Goal: Task Accomplishment & Management: Complete application form

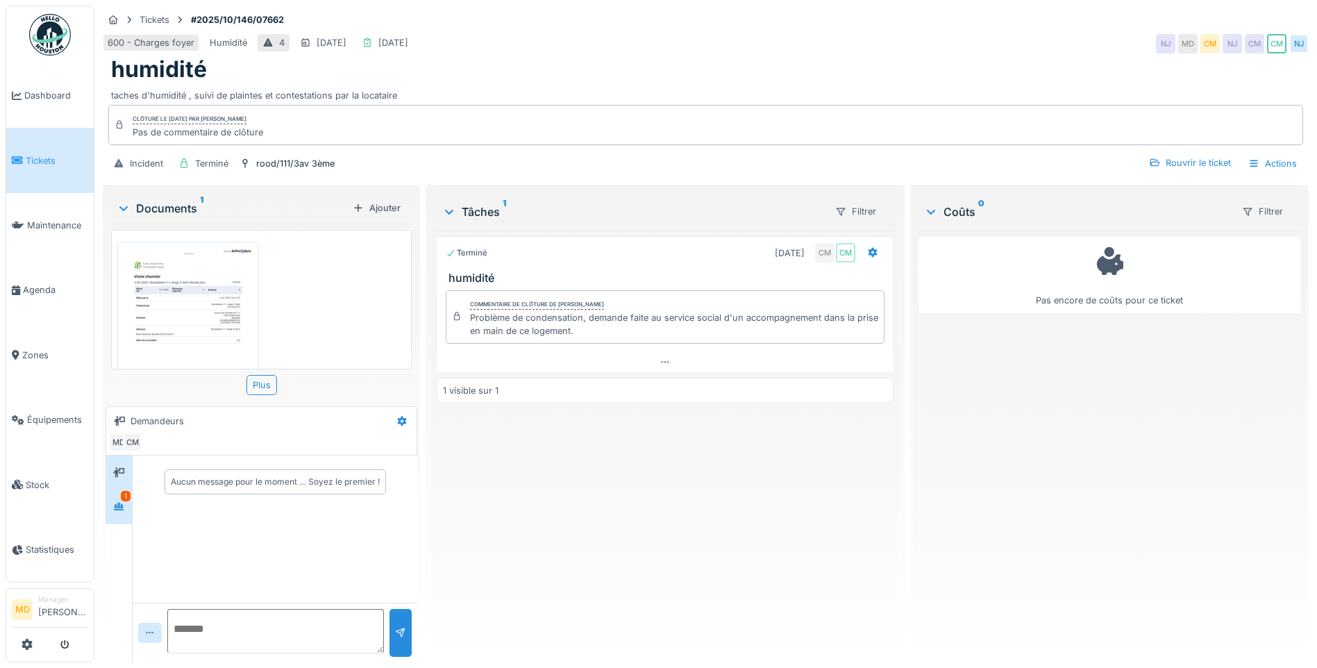
click at [125, 498] on div "1" at bounding box center [126, 496] width 10 height 10
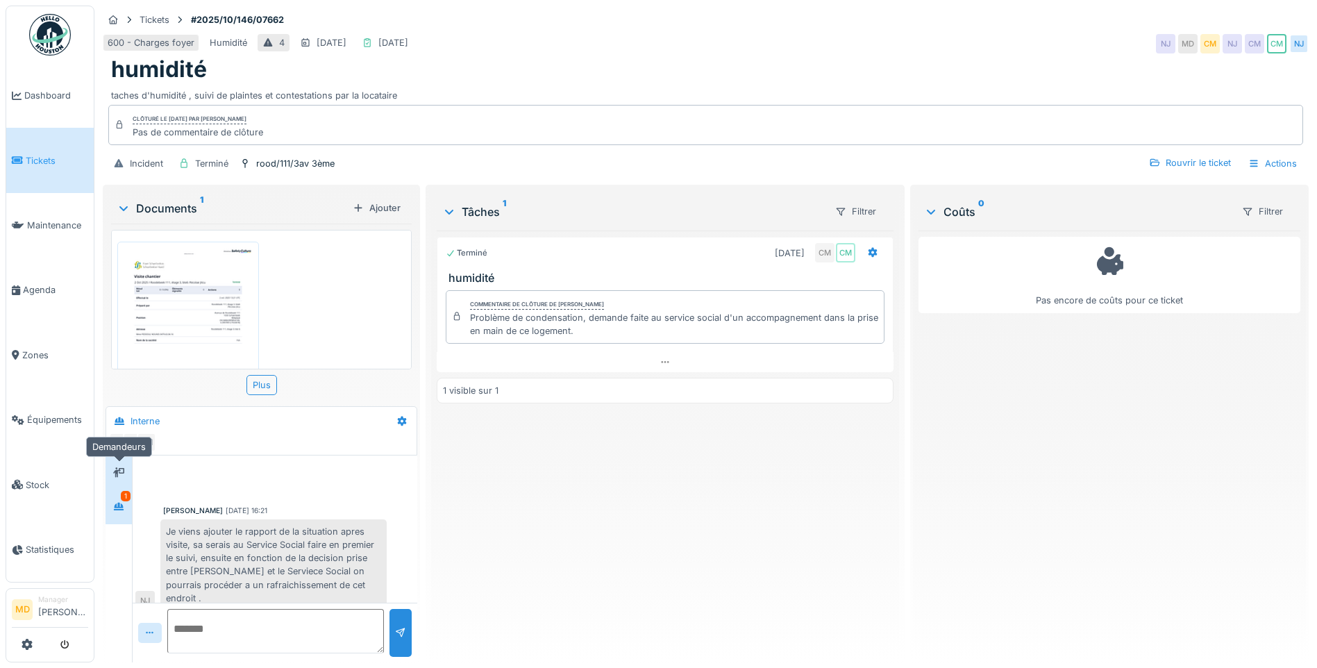
click at [127, 467] on div at bounding box center [118, 472] width 21 height 17
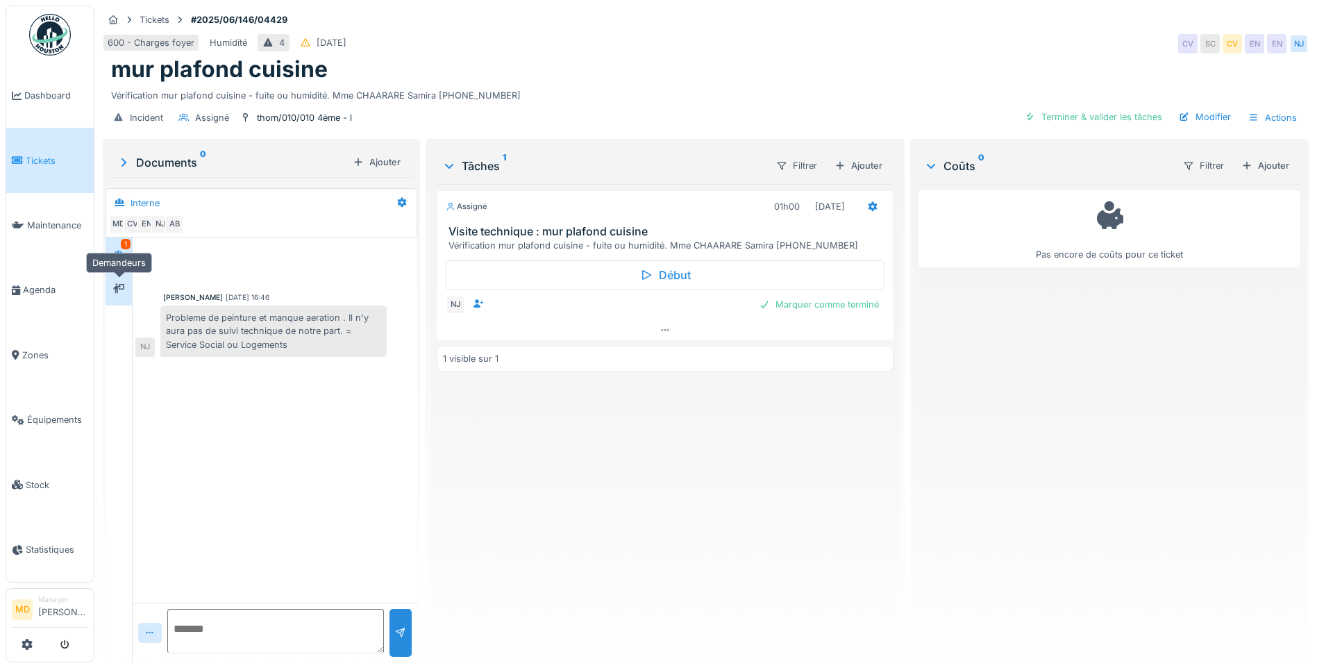
click at [112, 294] on div at bounding box center [118, 288] width 21 height 17
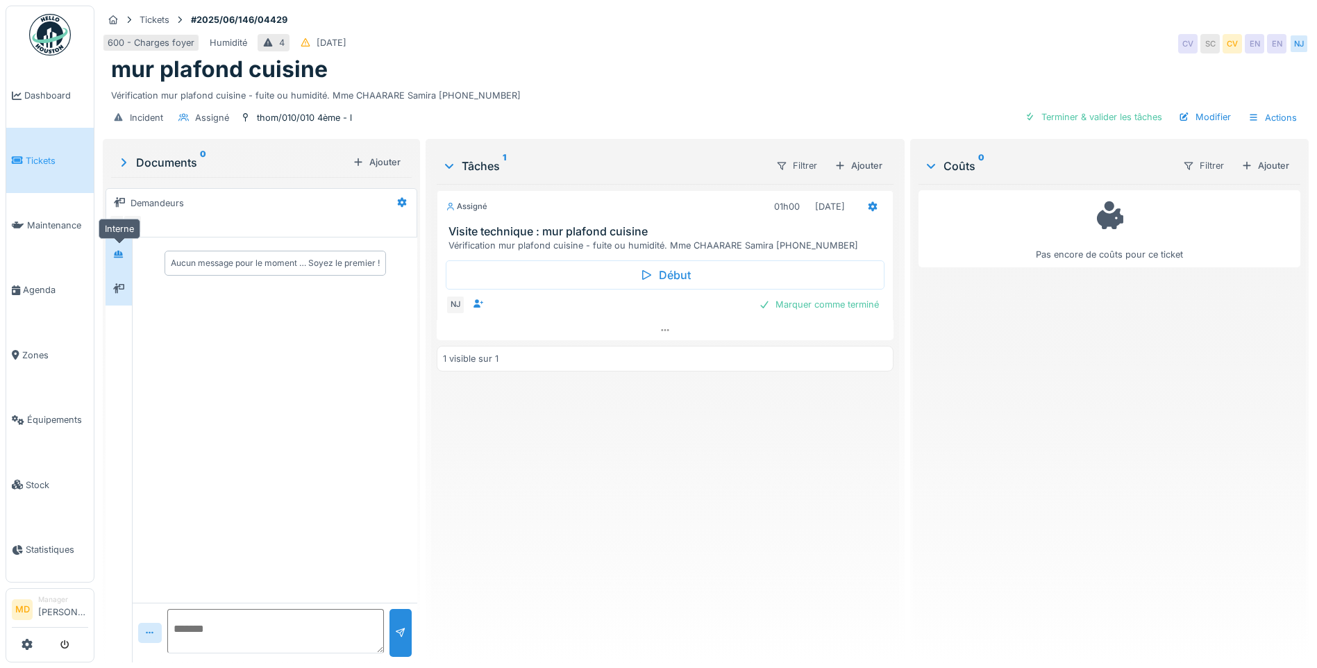
click at [119, 255] on icon at bounding box center [119, 254] width 10 height 8
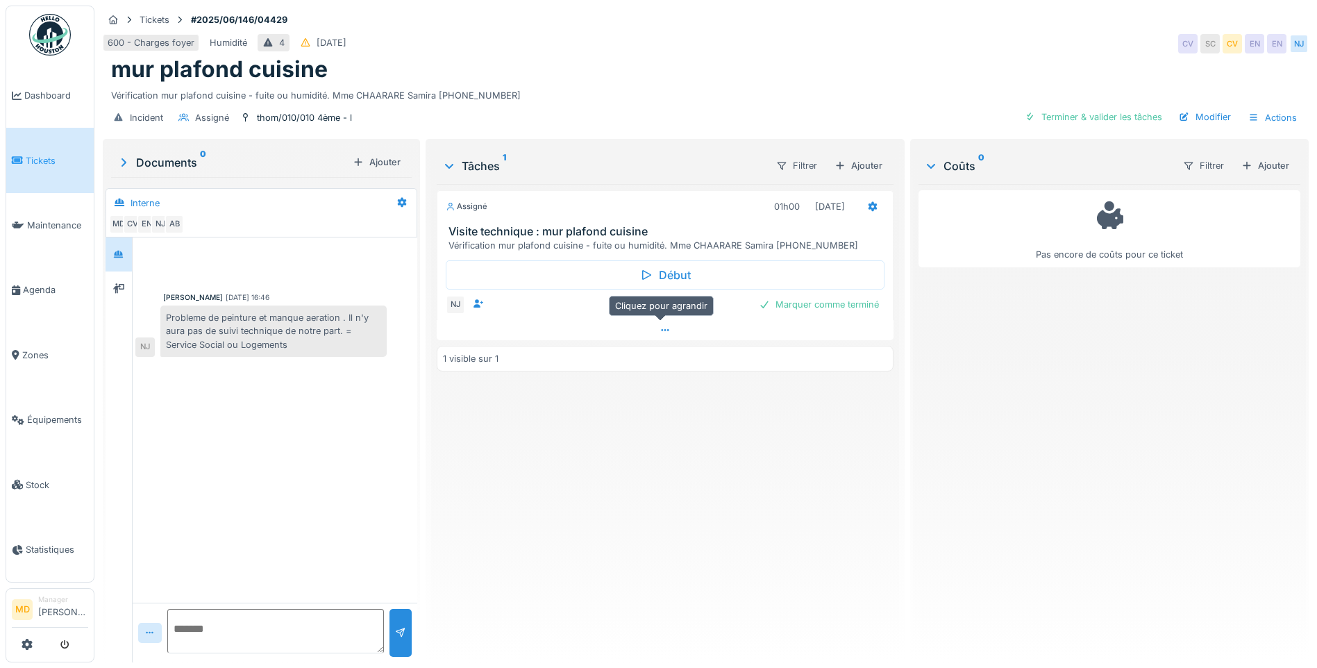
click at [668, 332] on div at bounding box center [665, 330] width 457 height 20
click at [126, 280] on div at bounding box center [118, 288] width 21 height 17
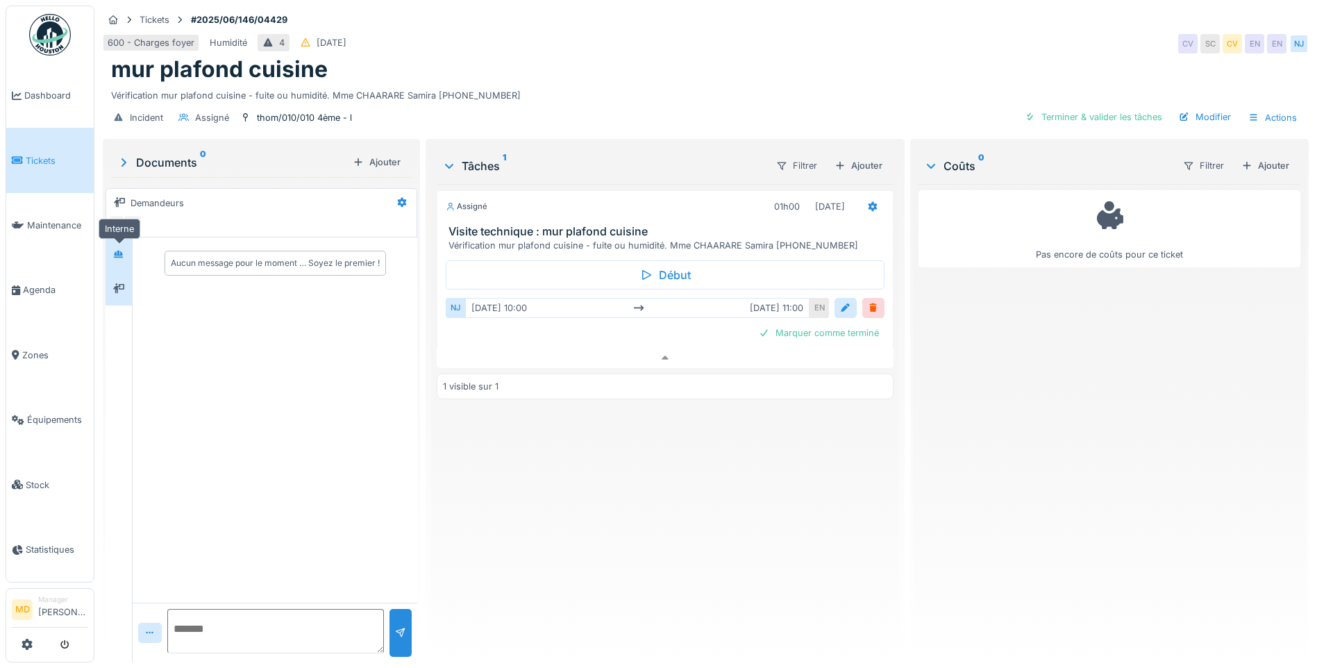
click at [119, 250] on icon at bounding box center [119, 254] width 10 height 8
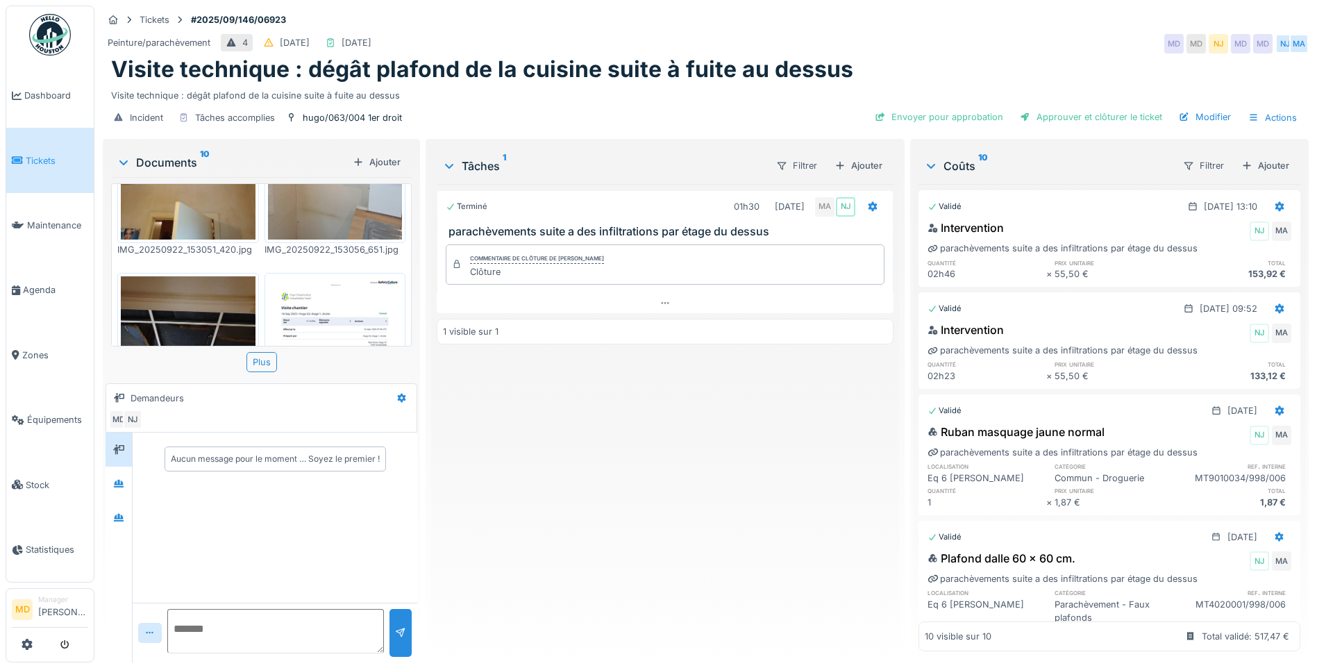
scroll to position [891, 0]
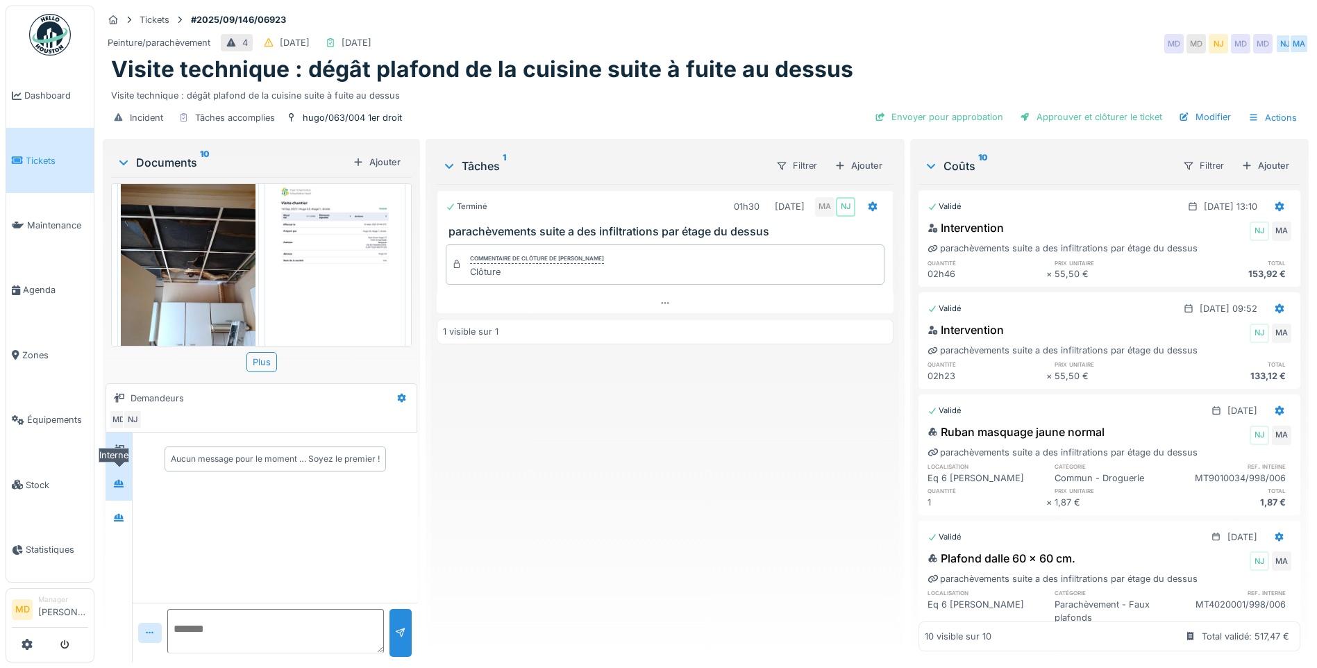
click at [111, 487] on div at bounding box center [118, 483] width 21 height 17
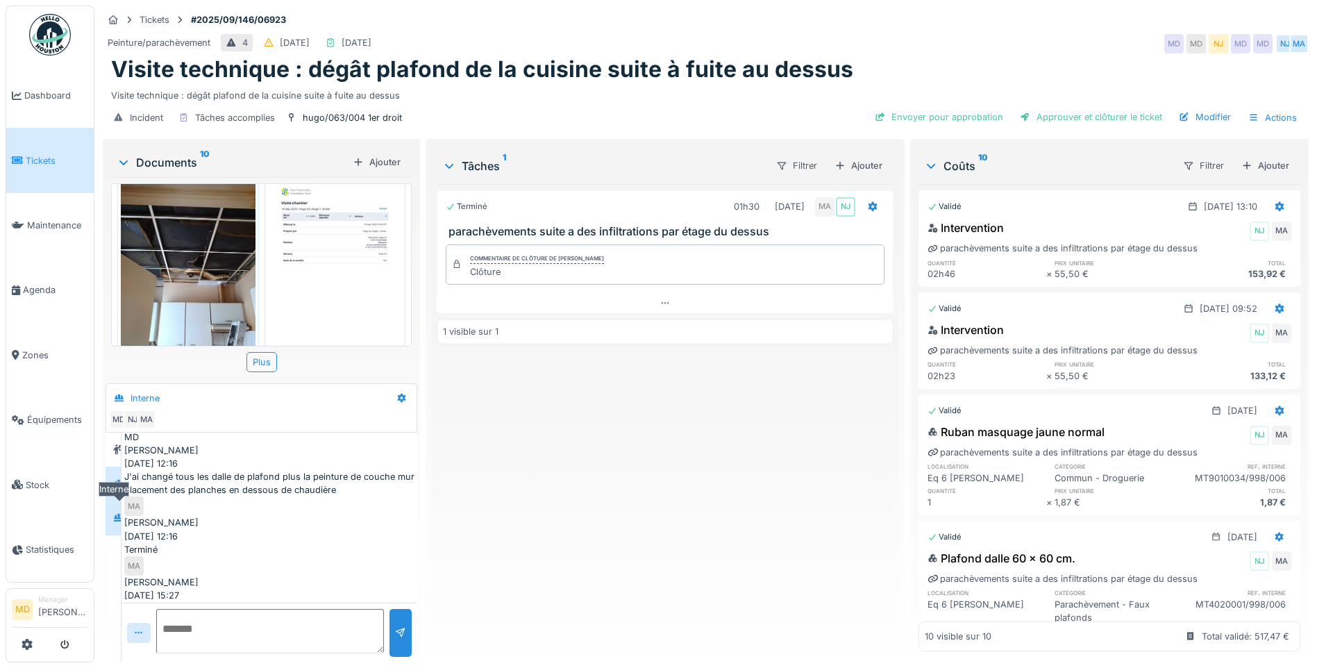
click at [119, 508] on div at bounding box center [118, 517] width 21 height 23
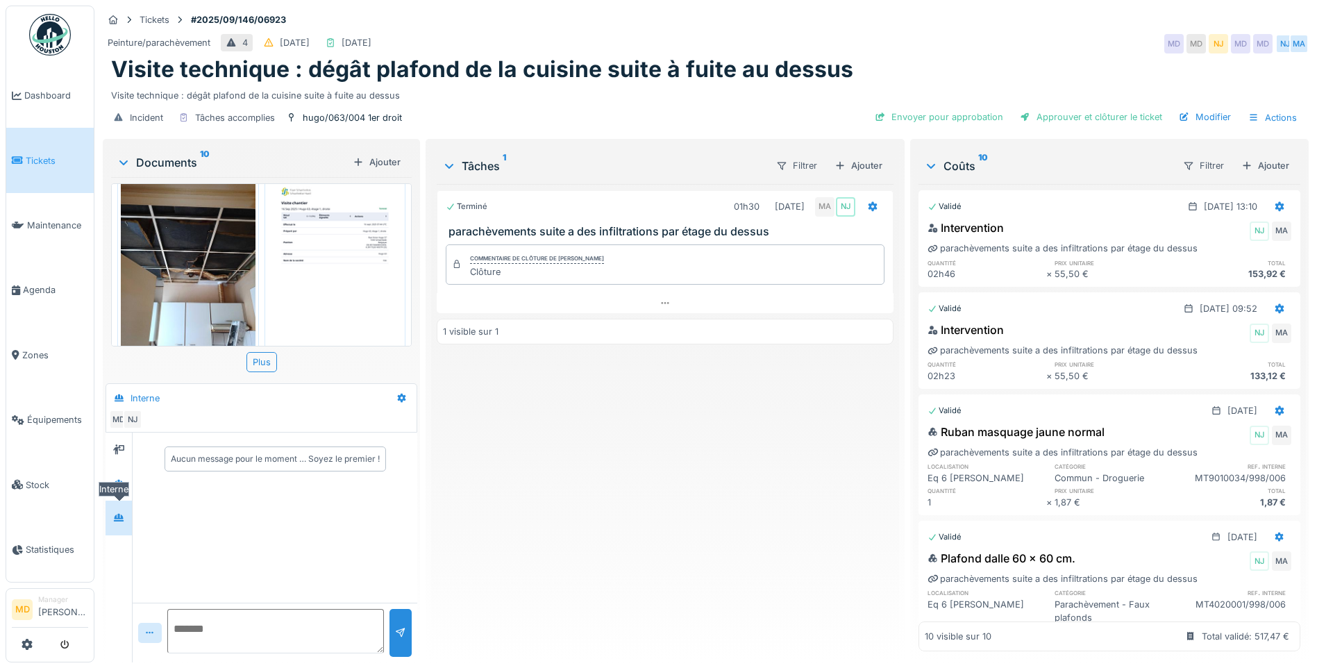
scroll to position [0, 0]
click at [128, 485] on div at bounding box center [118, 483] width 21 height 17
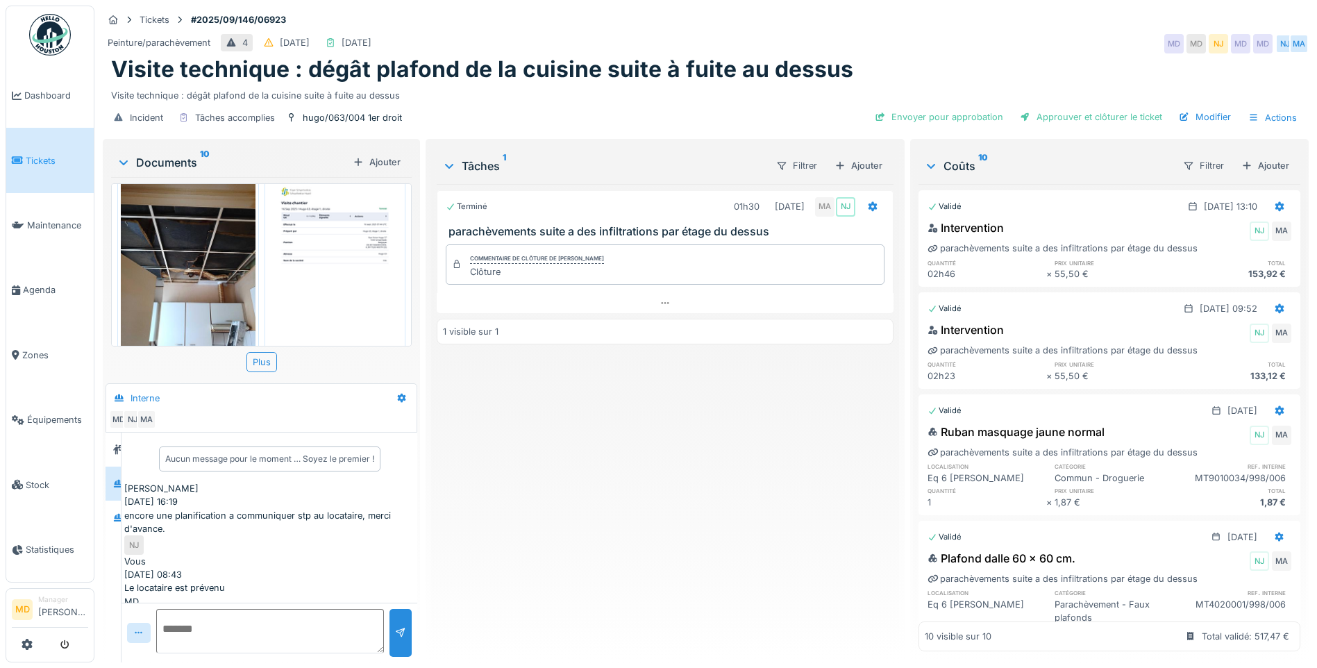
scroll to position [42, 0]
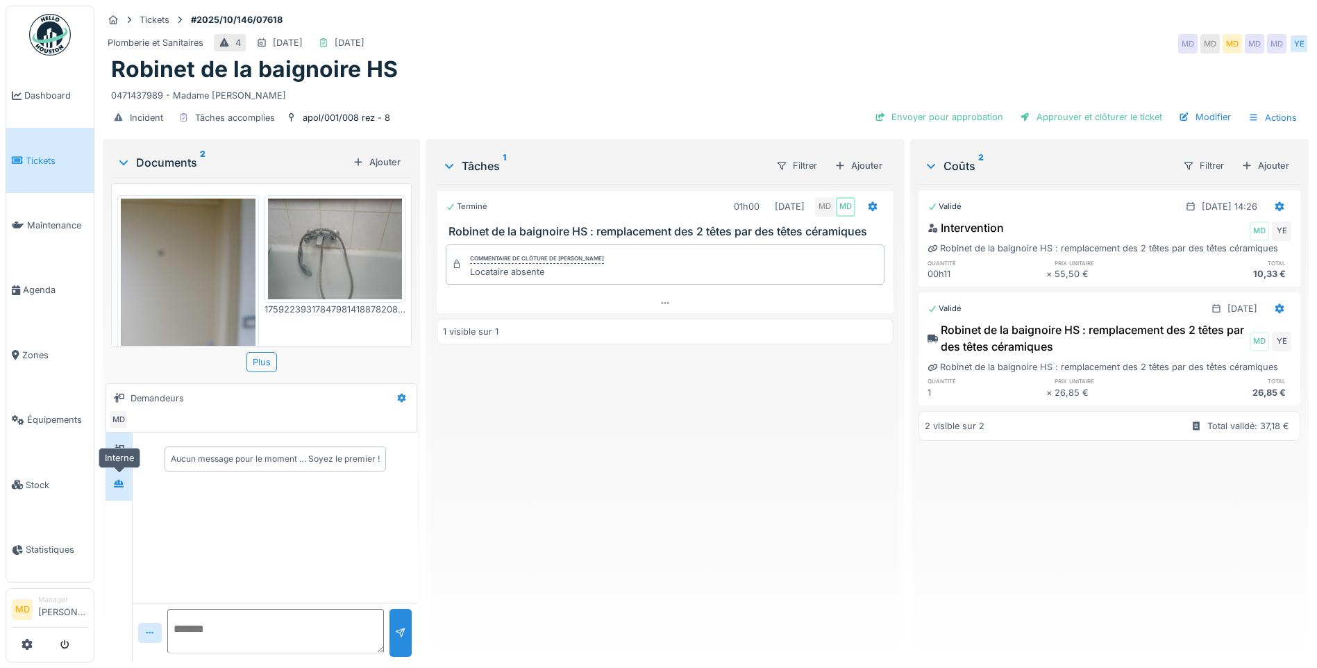
click at [126, 475] on div at bounding box center [118, 483] width 21 height 17
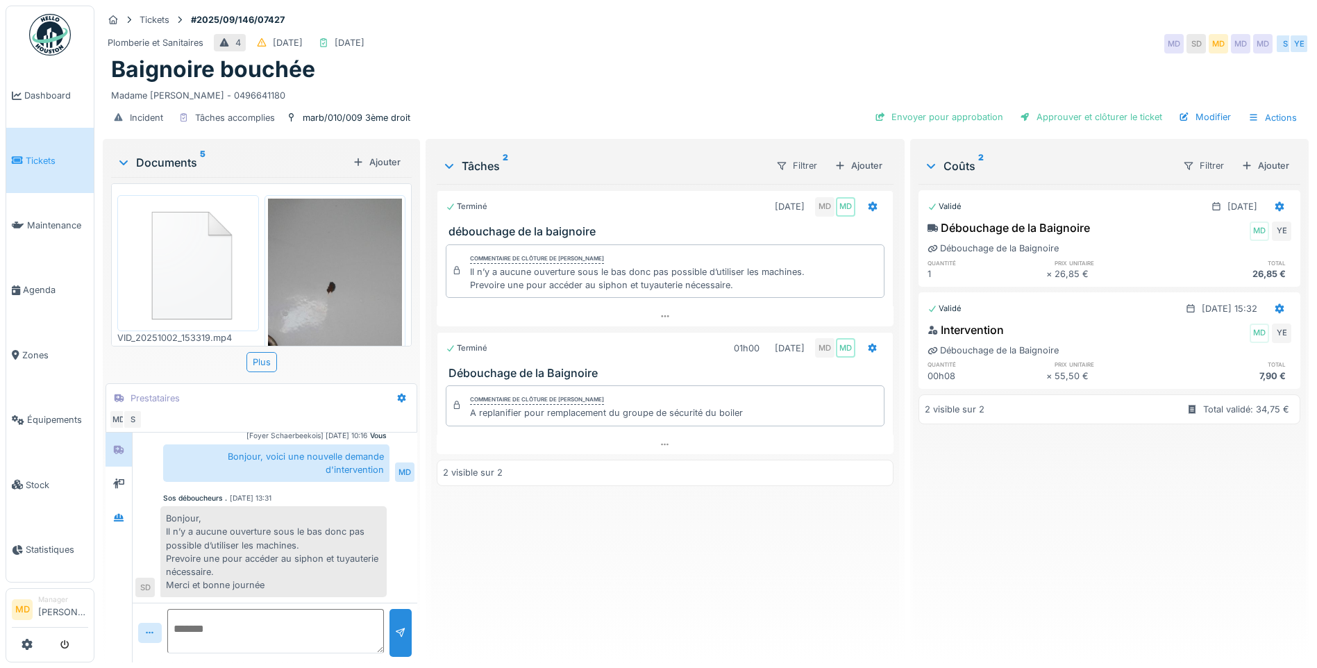
scroll to position [10, 0]
click at [121, 500] on div at bounding box center [119, 517] width 26 height 34
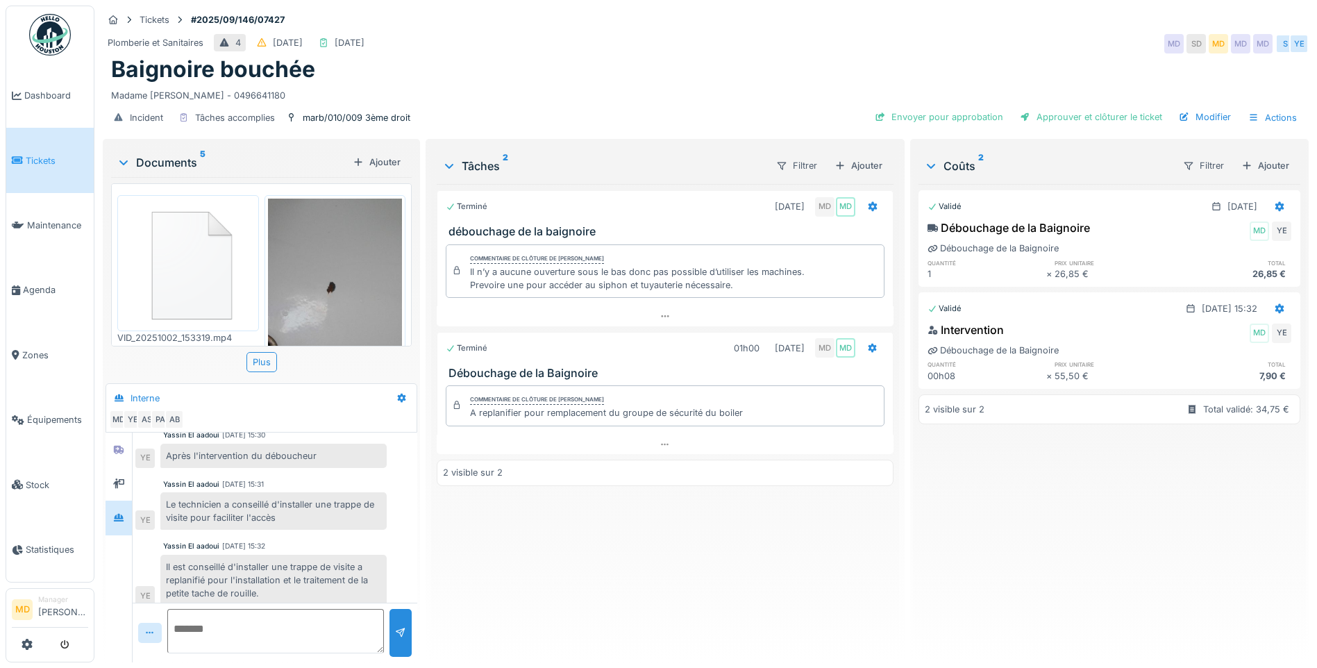
scroll to position [178, 0]
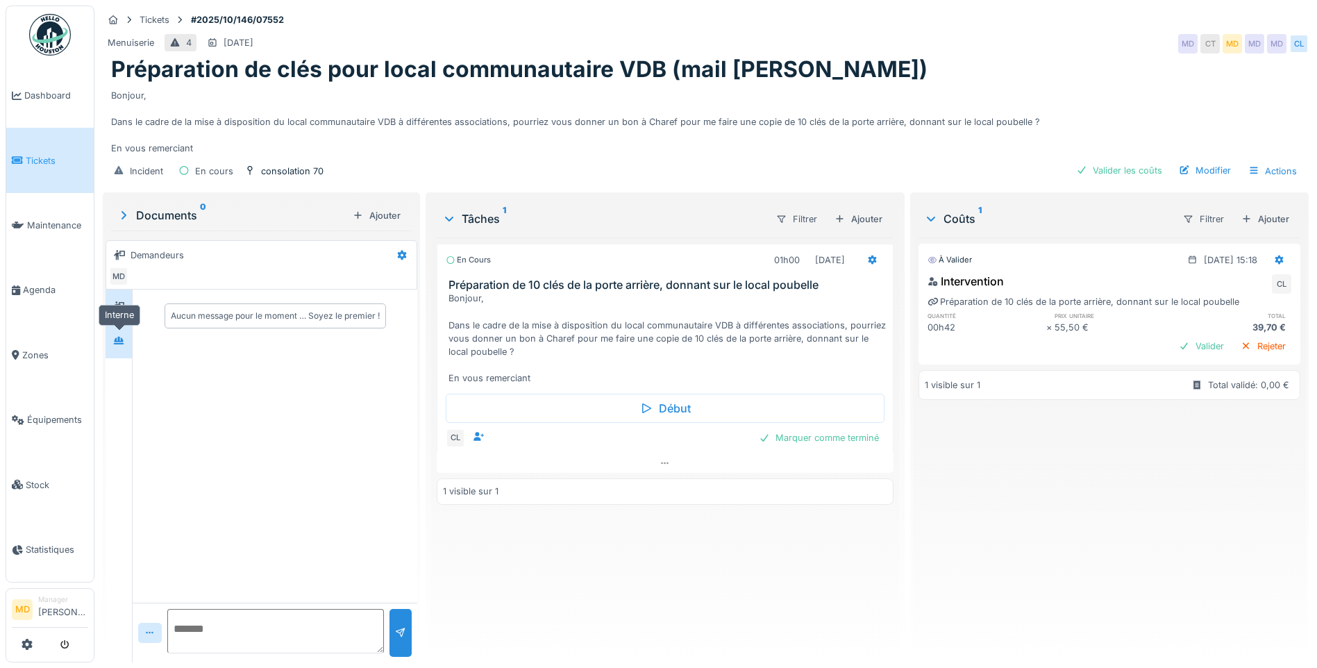
click at [127, 337] on div at bounding box center [118, 340] width 21 height 17
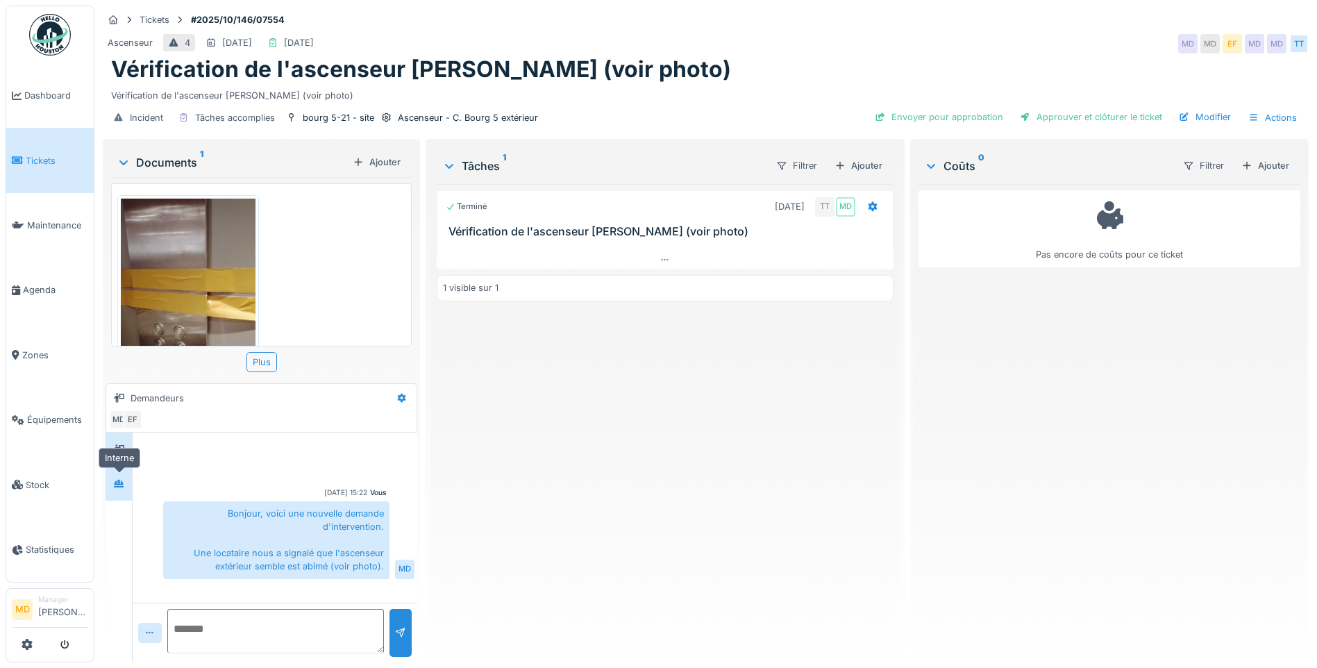
click at [124, 475] on div at bounding box center [118, 483] width 21 height 17
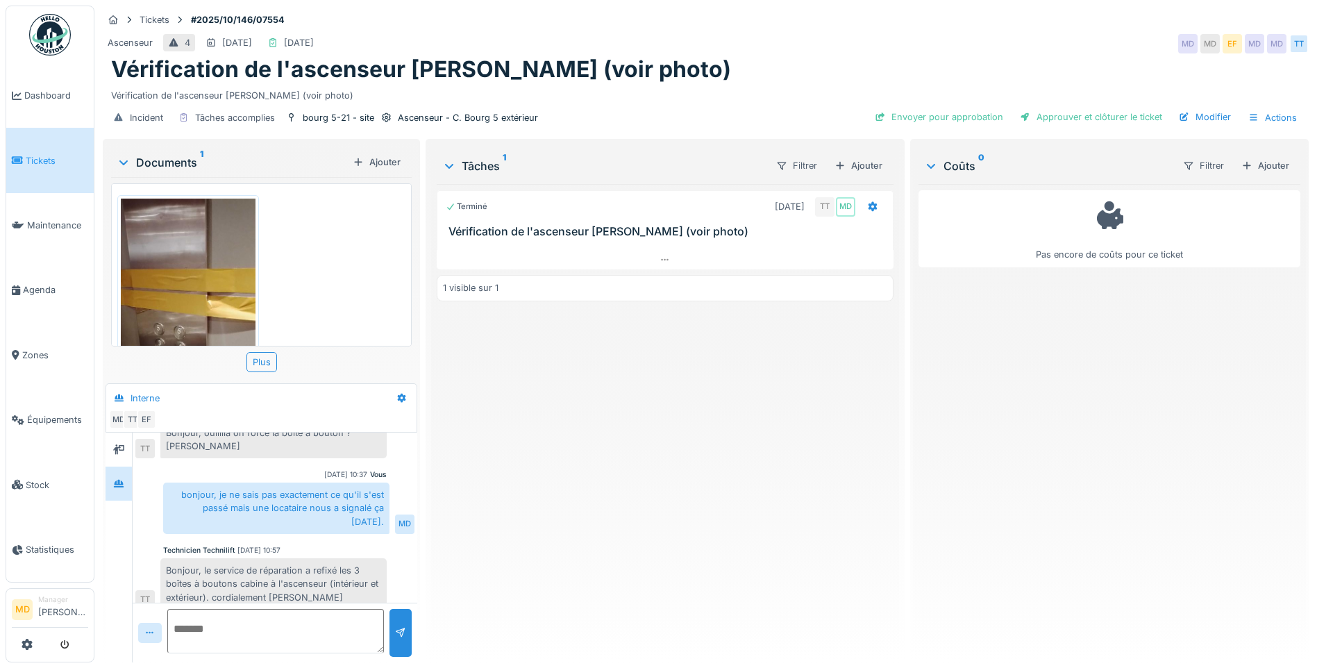
scroll to position [80, 0]
click at [278, 638] on textarea at bounding box center [275, 631] width 217 height 44
type textarea "*"
type textarea "**********"
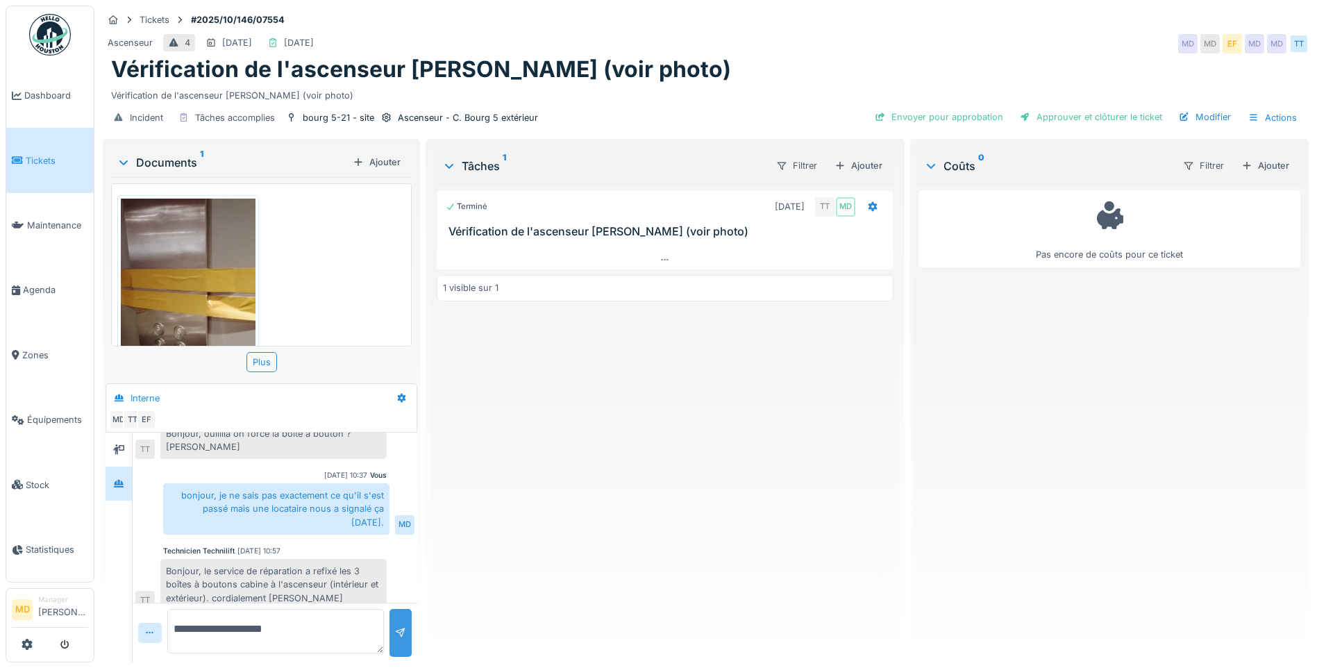
click at [395, 626] on div at bounding box center [400, 632] width 11 height 13
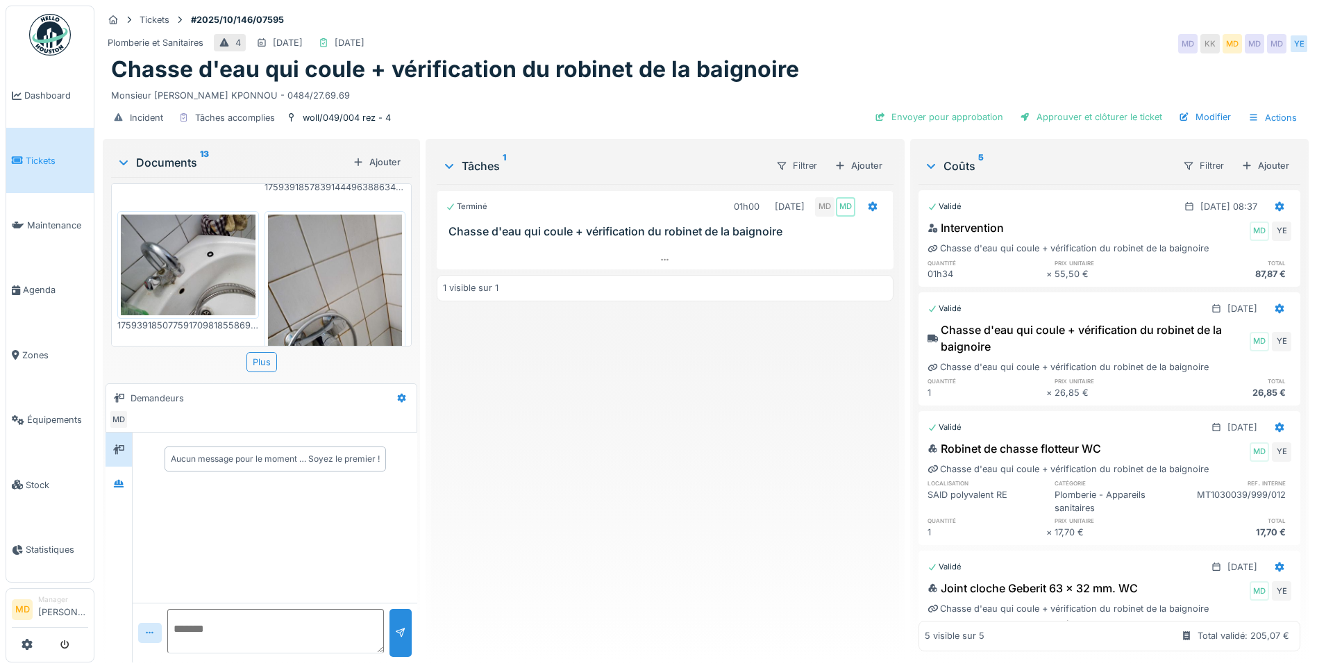
scroll to position [833, 0]
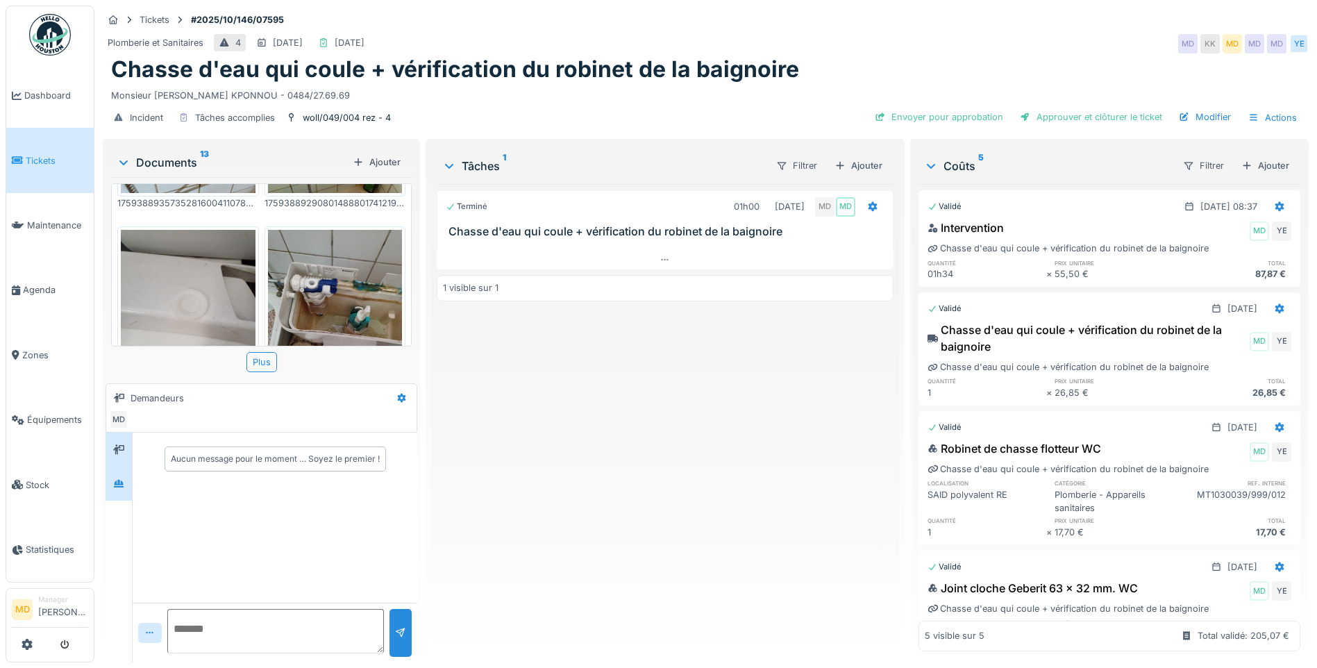
click at [131, 476] on div at bounding box center [119, 483] width 26 height 34
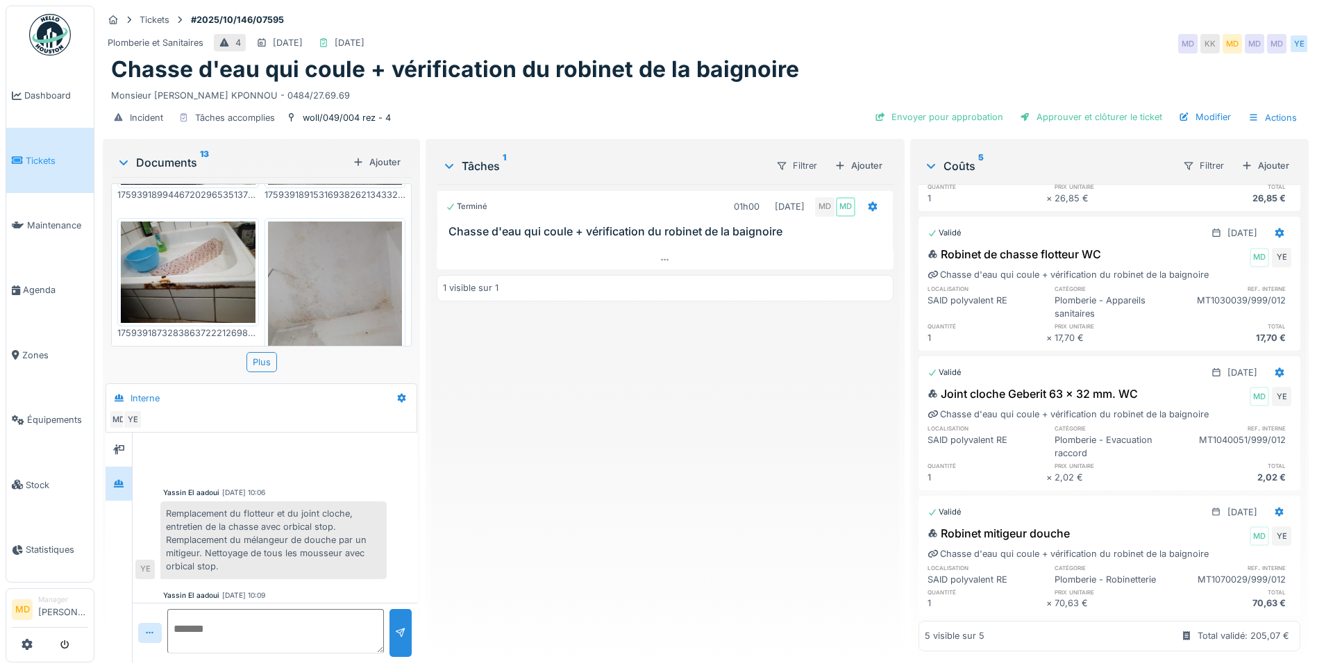
scroll to position [0, 0]
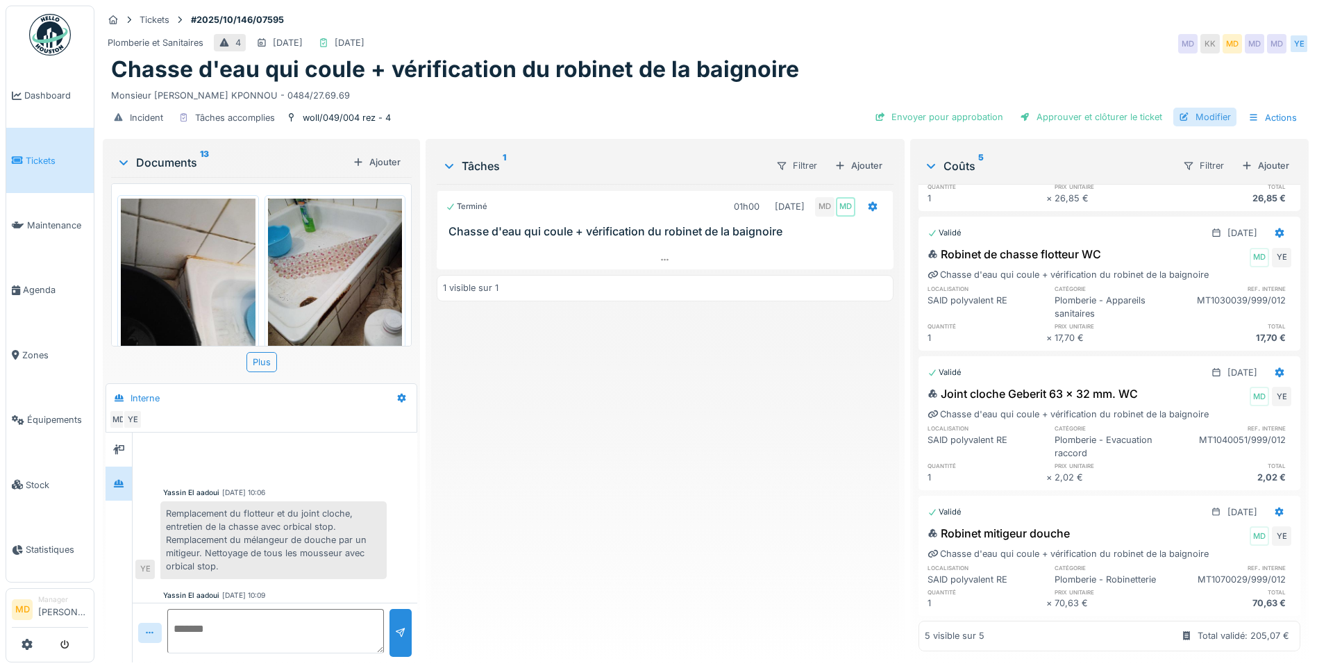
click at [1188, 112] on div "Modifier" at bounding box center [1204, 117] width 63 height 19
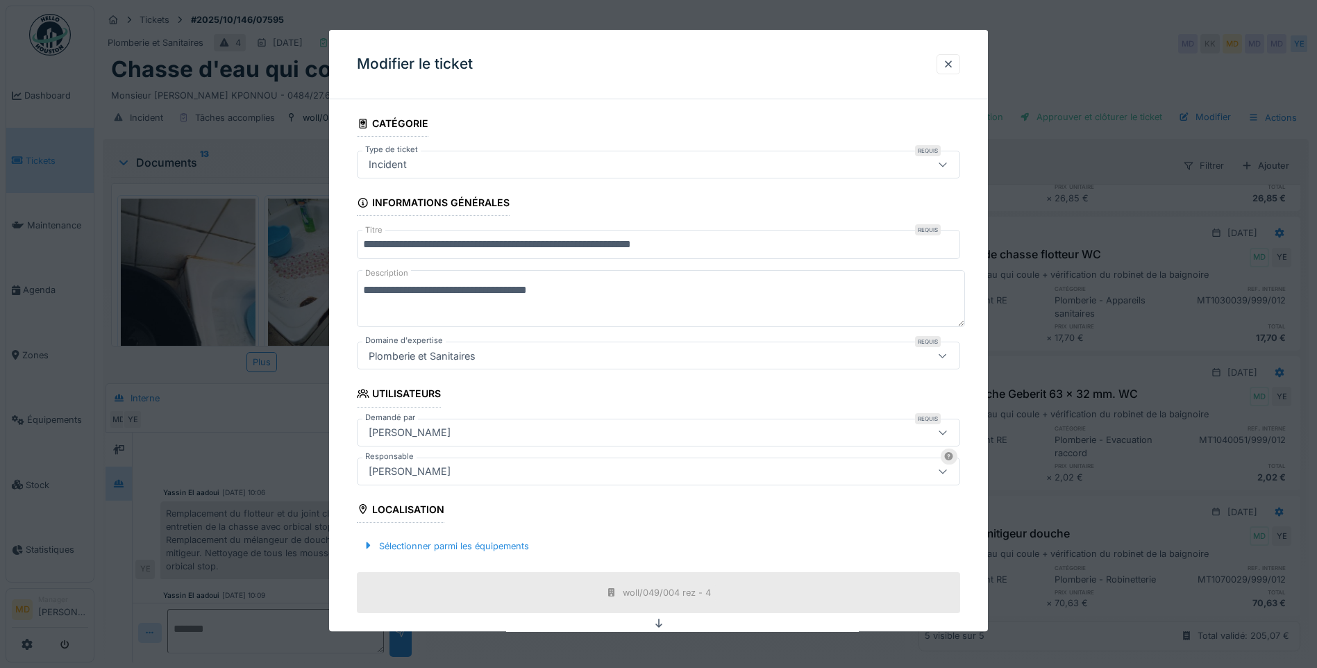
click at [416, 477] on div "[PERSON_NAME]" at bounding box center [409, 471] width 93 height 15
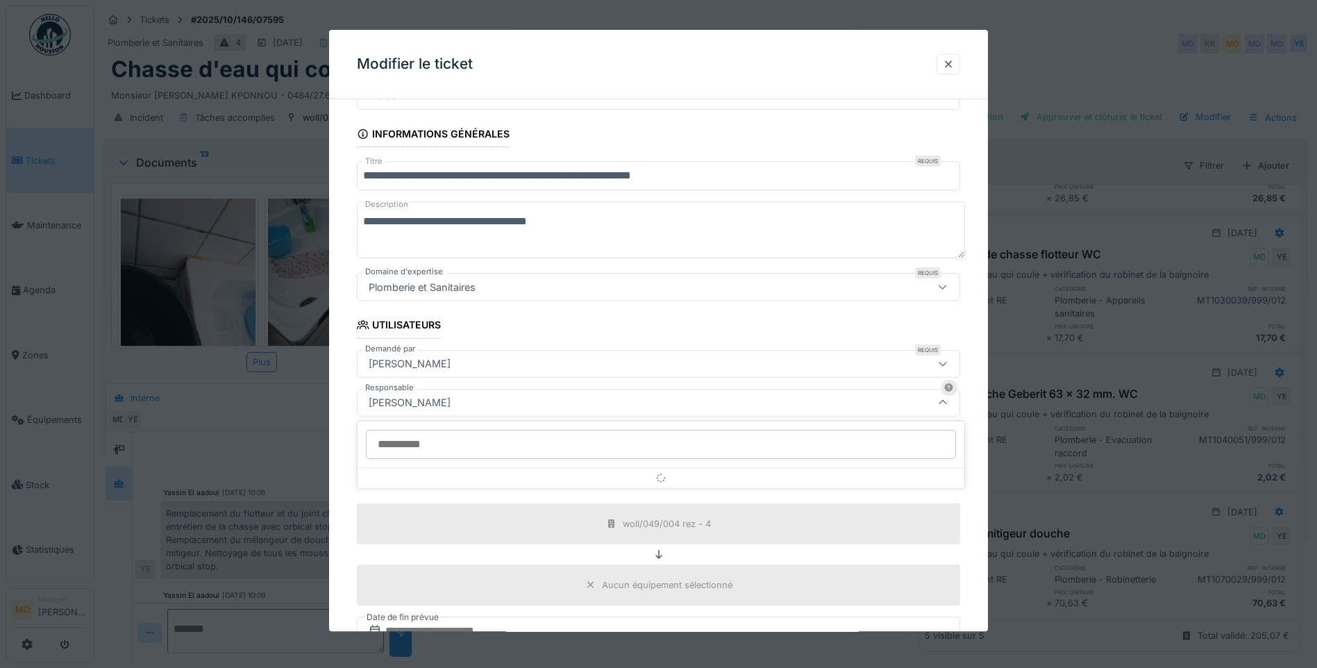
scroll to position [141, 0]
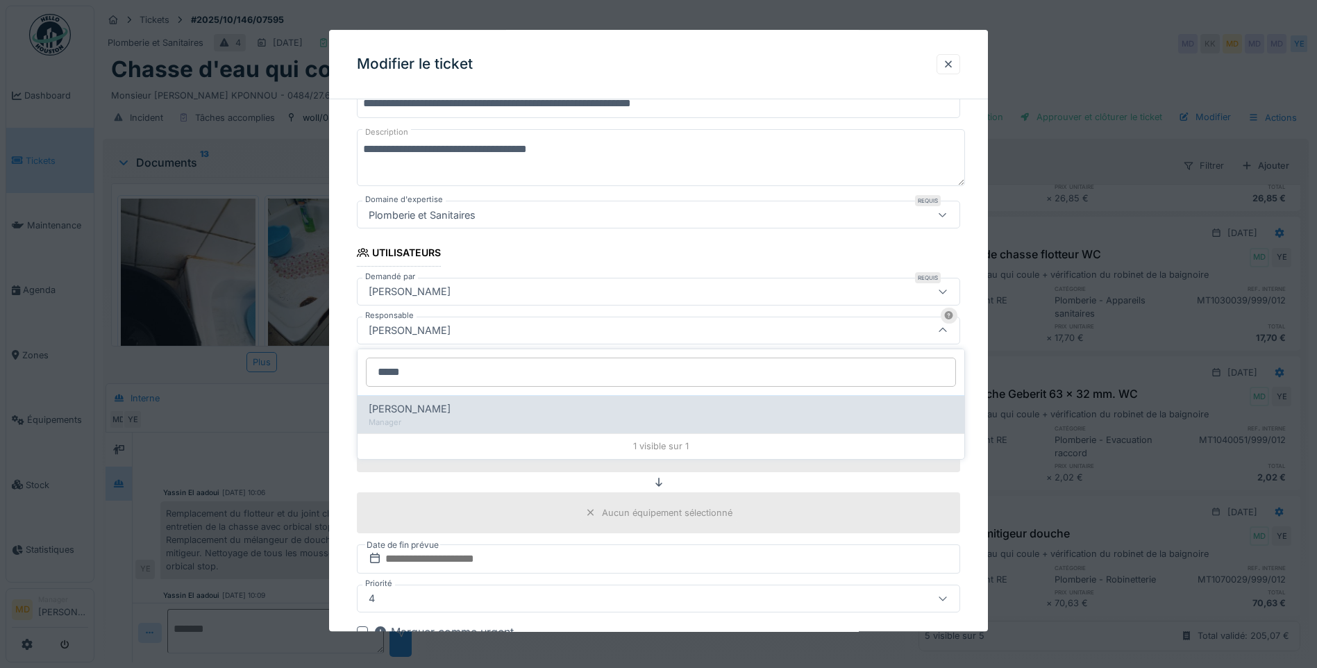
type input "*****"
click at [435, 423] on div "Manager" at bounding box center [661, 422] width 584 height 12
type input "****"
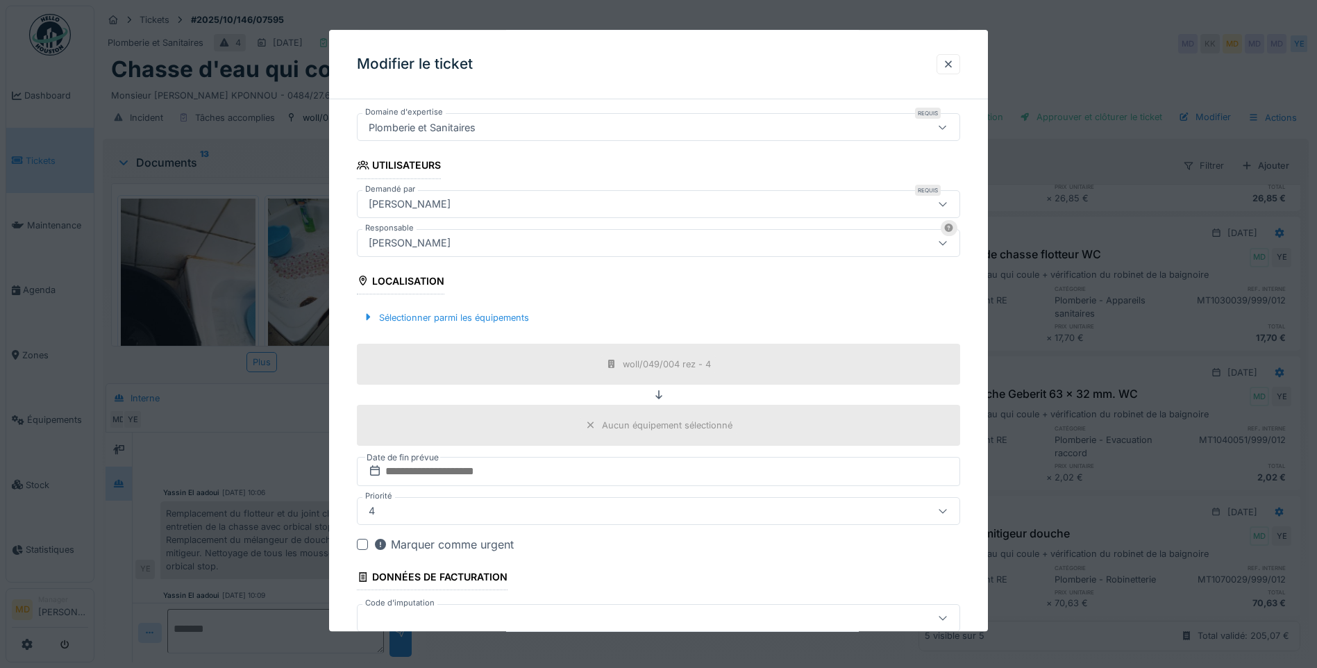
scroll to position [308, 0]
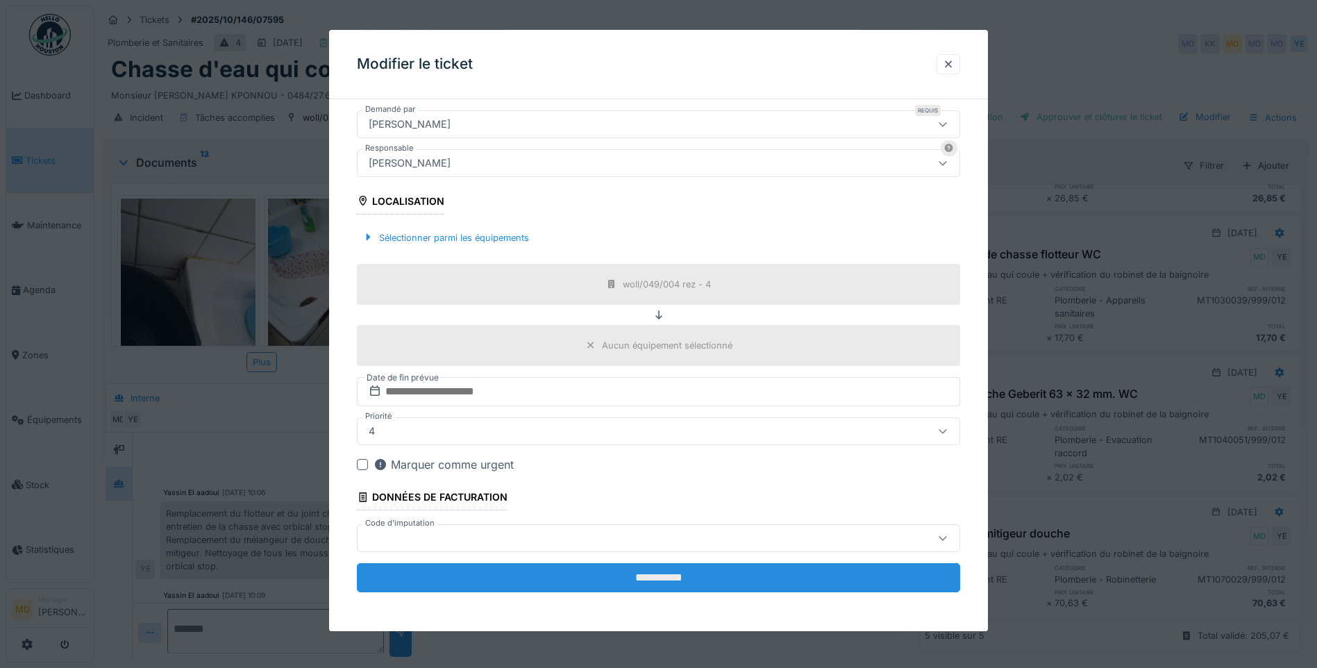
click at [685, 578] on input "**********" at bounding box center [658, 577] width 603 height 29
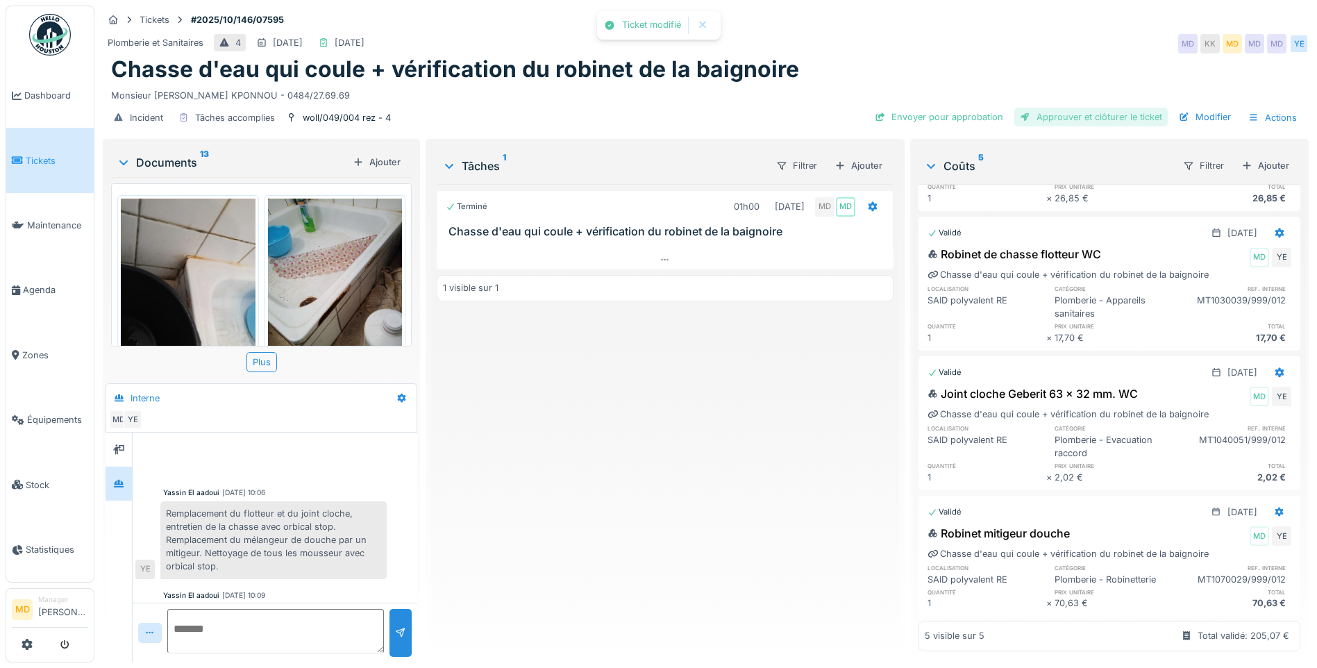
scroll to position [0, 0]
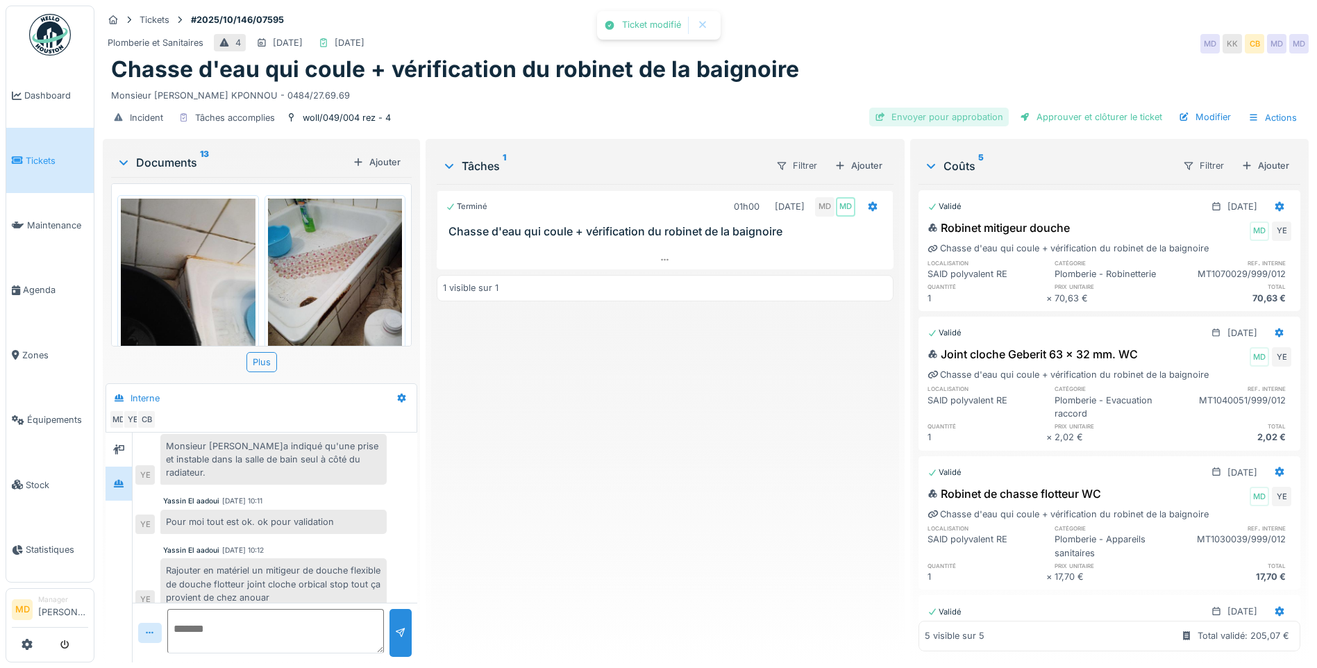
click at [945, 110] on div "Envoyer pour approbation" at bounding box center [939, 117] width 140 height 19
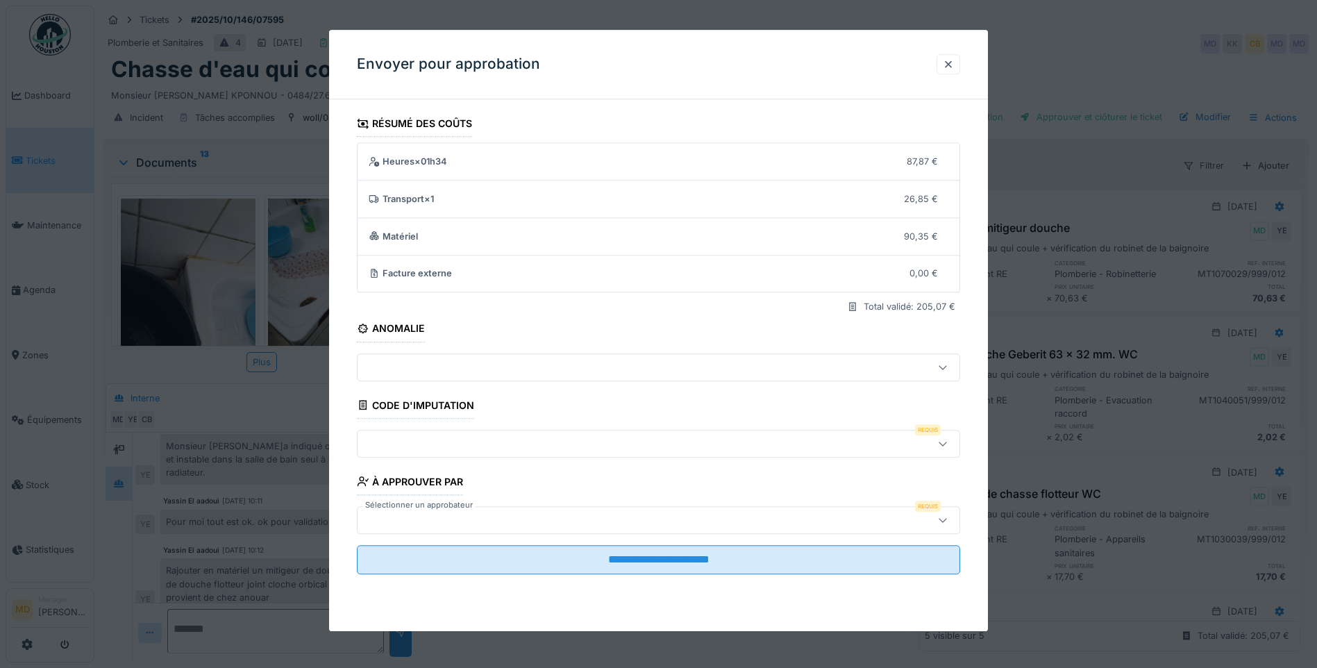
click at [451, 437] on div at bounding box center [623, 443] width 520 height 15
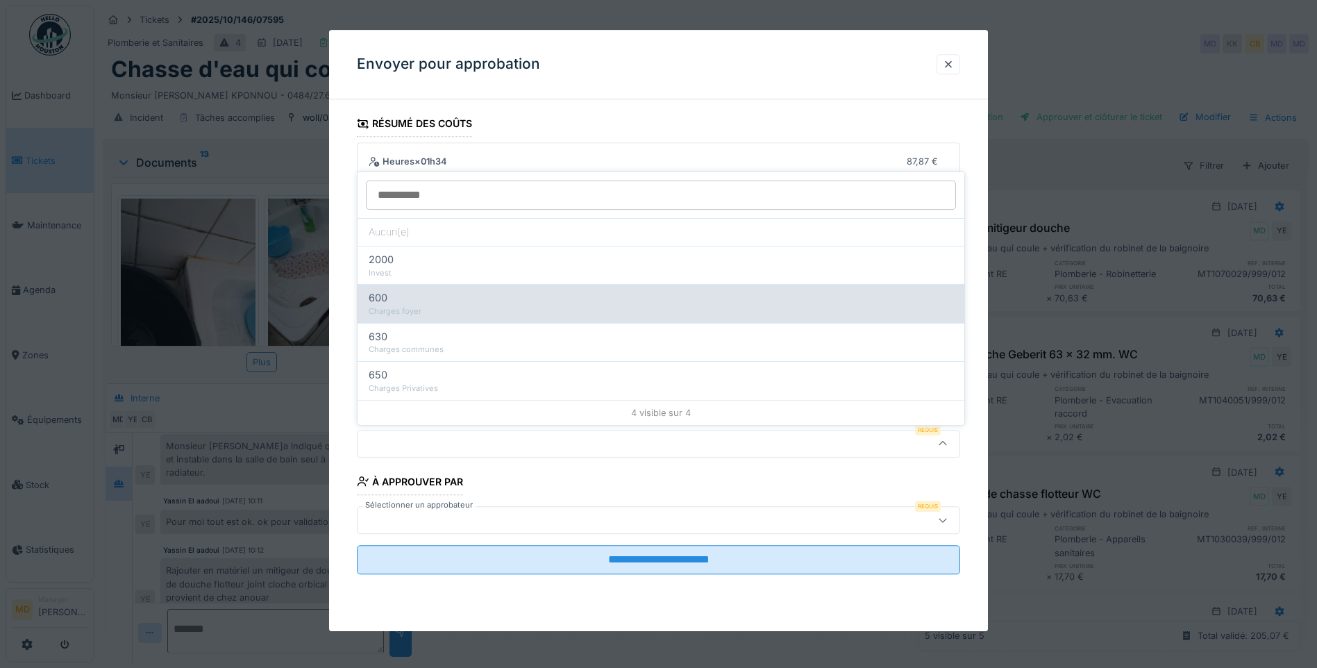
click at [399, 301] on div "600" at bounding box center [661, 297] width 584 height 15
type input "***"
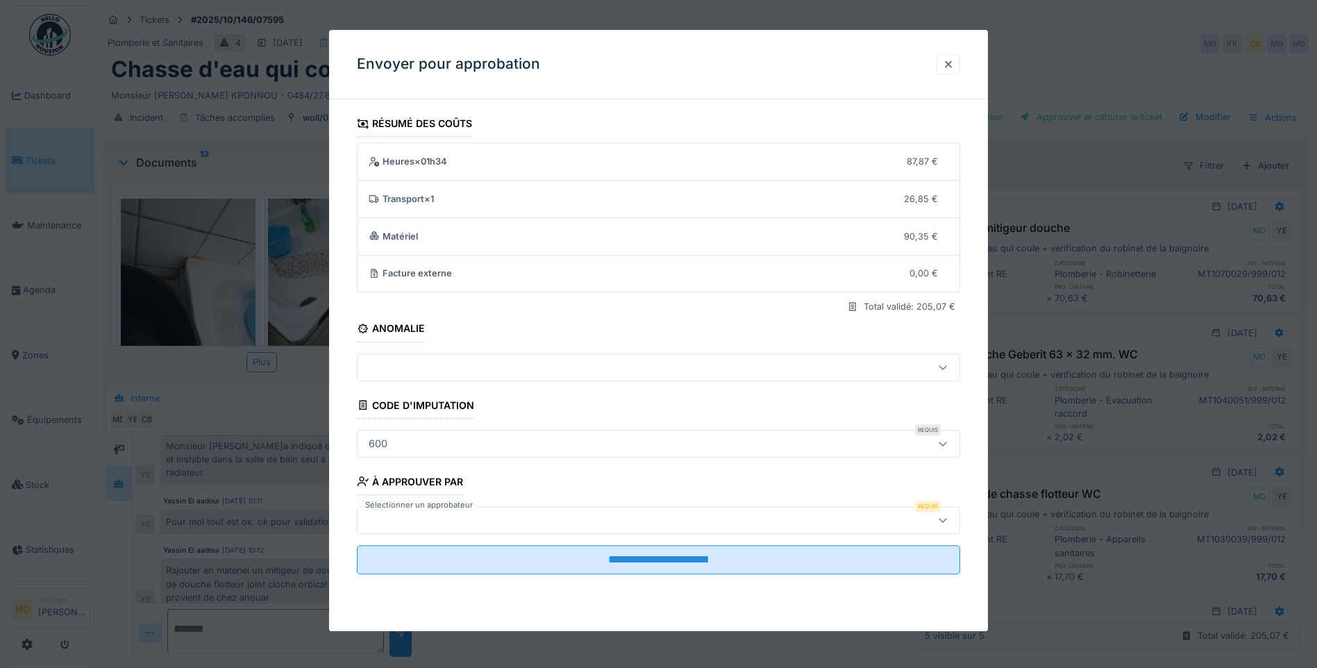
click at [423, 514] on div at bounding box center [623, 519] width 520 height 15
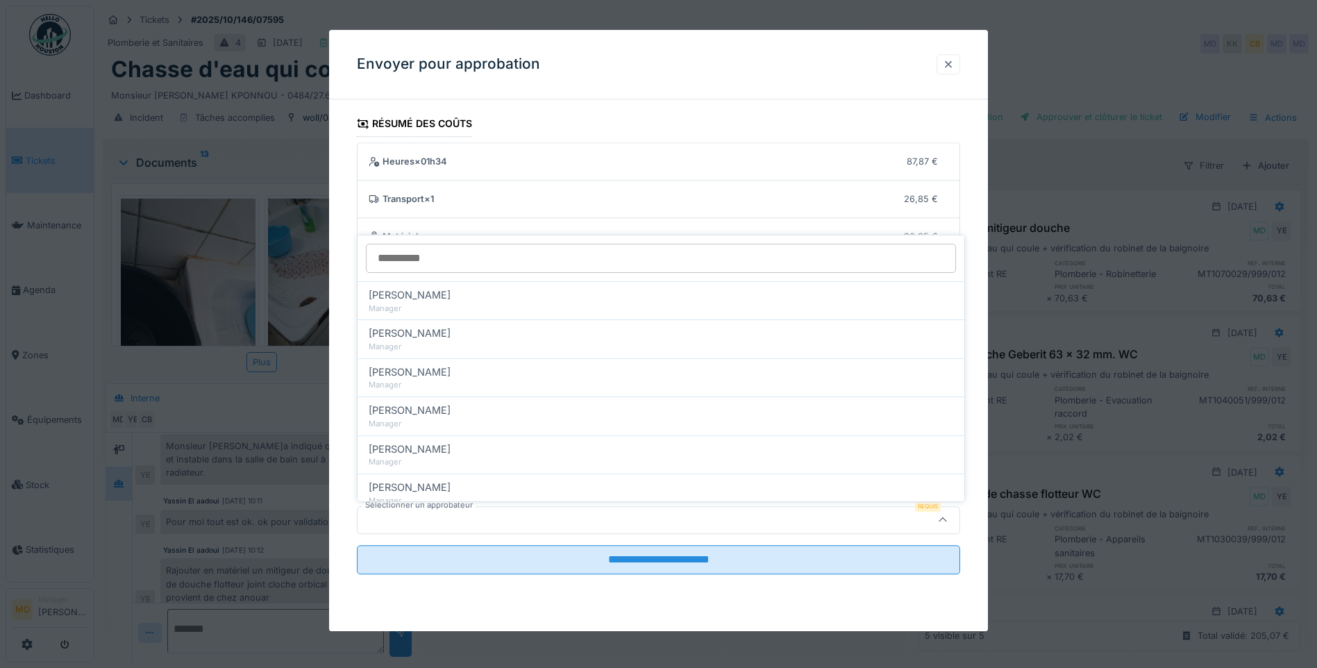
click at [943, 69] on div at bounding box center [948, 64] width 24 height 20
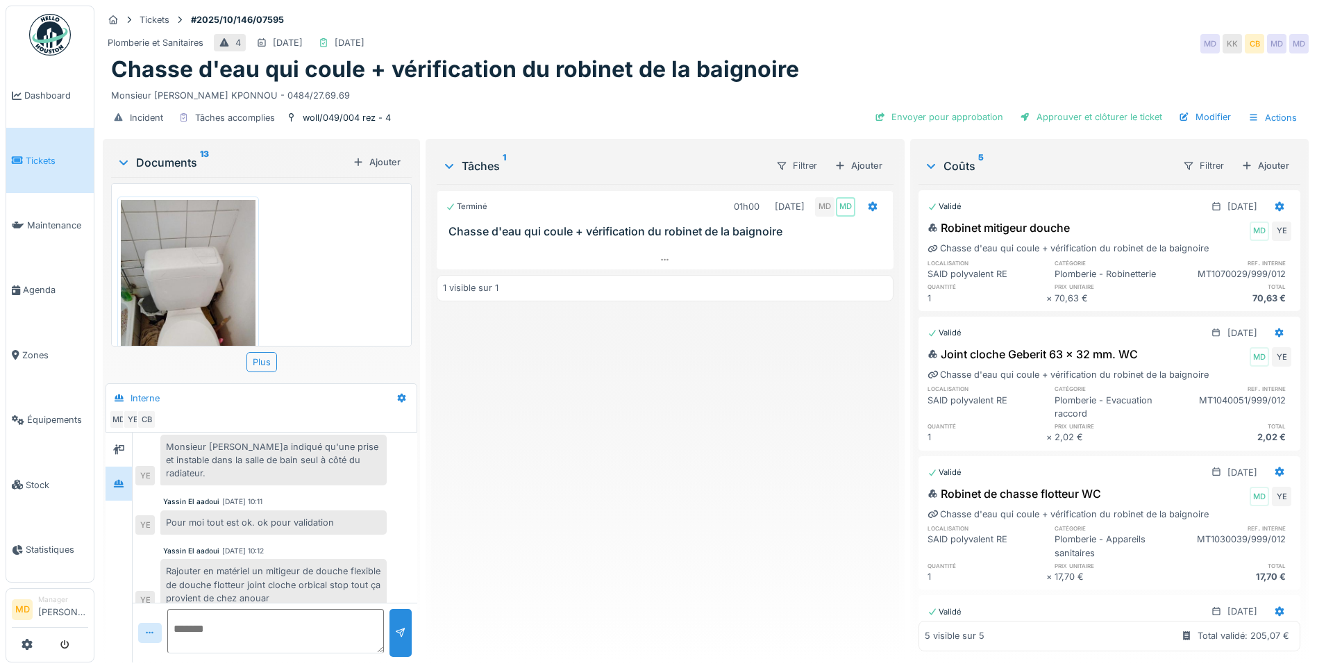
scroll to position [10, 0]
click at [925, 108] on div "Envoyer pour approbation" at bounding box center [939, 117] width 140 height 19
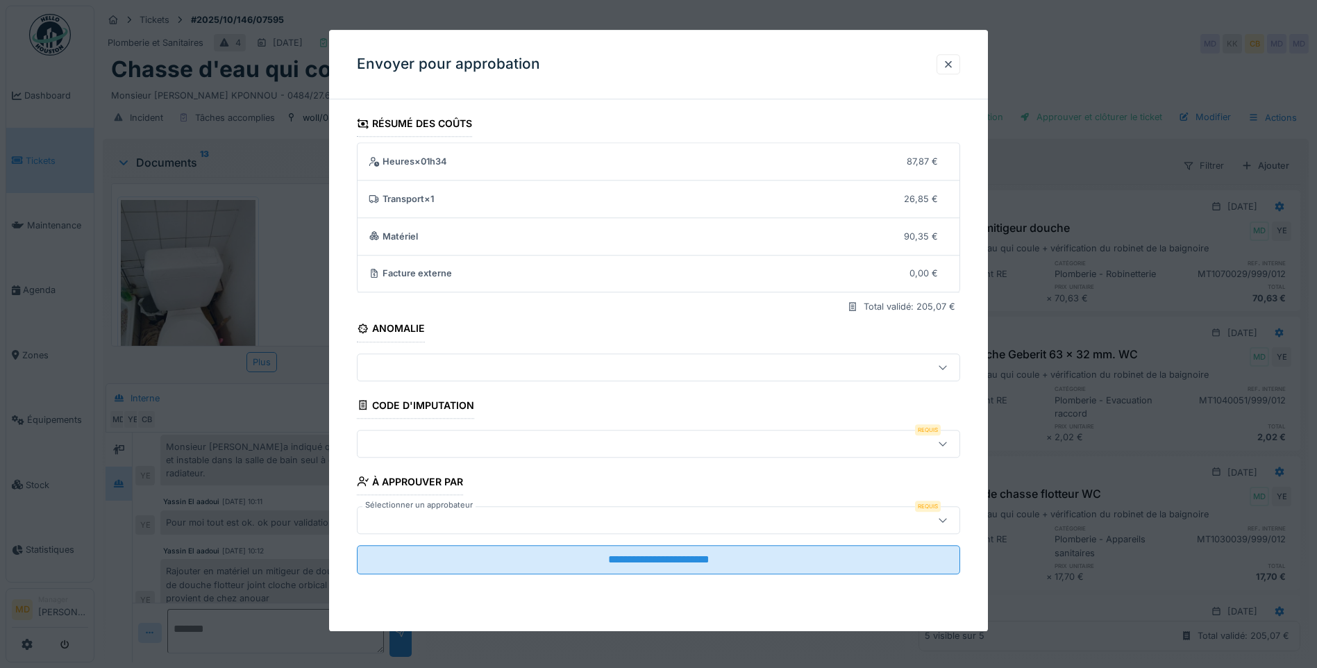
click at [404, 442] on div at bounding box center [623, 443] width 520 height 15
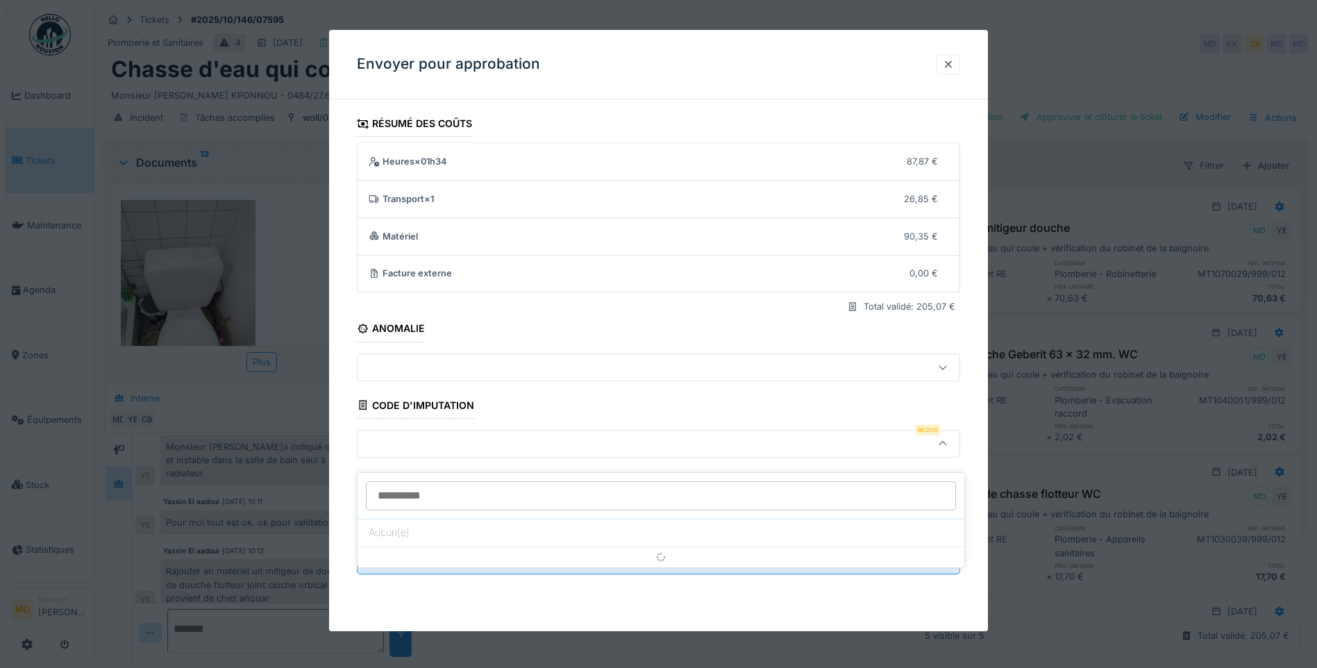
click at [335, 425] on div "**********" at bounding box center [658, 361] width 659 height 503
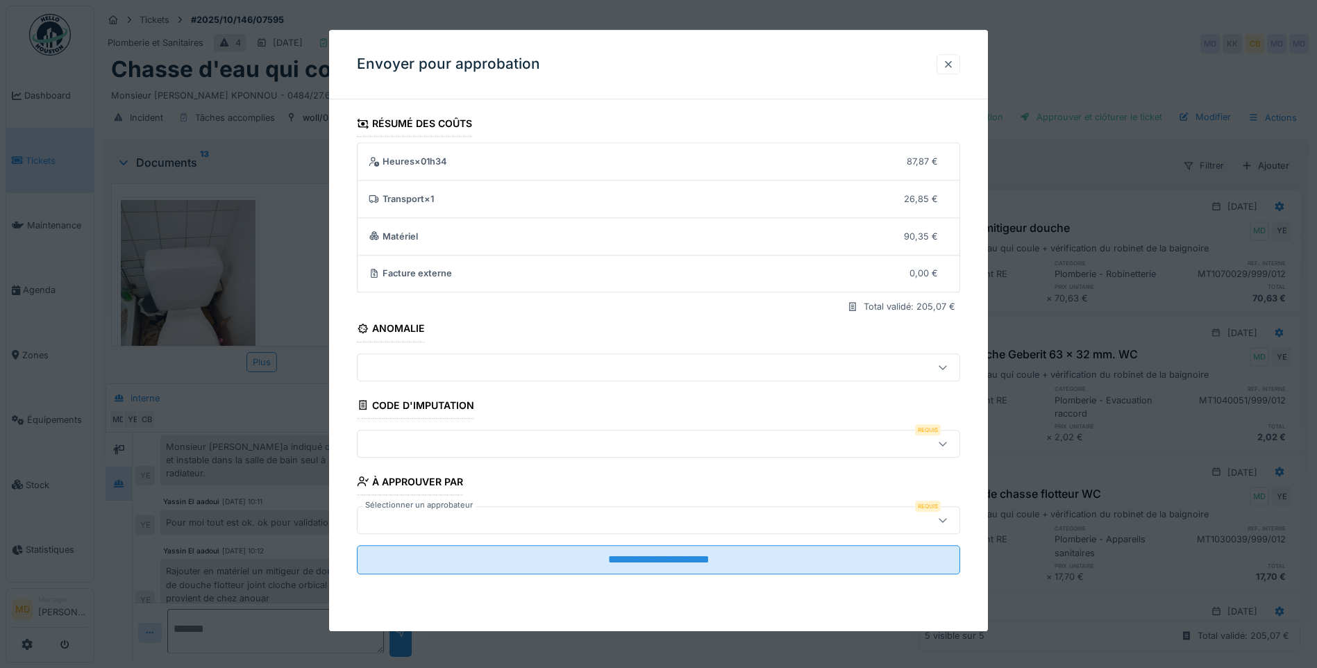
click at [954, 59] on div at bounding box center [948, 64] width 11 height 13
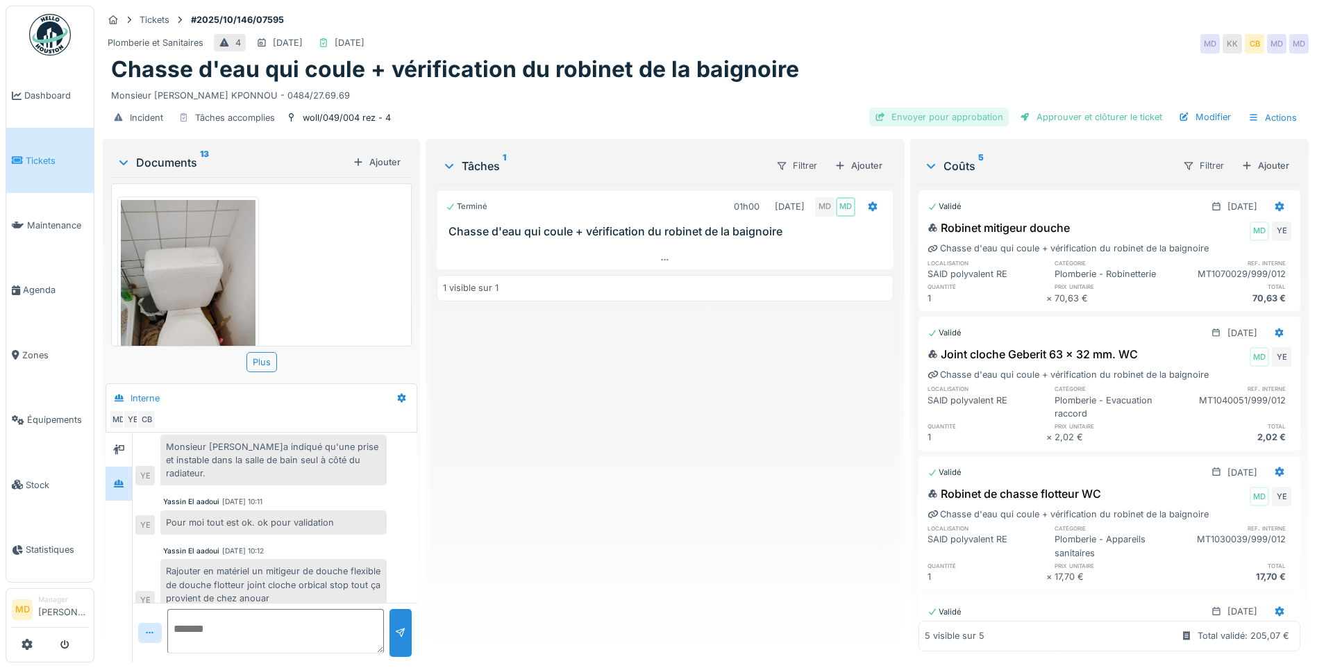
click at [962, 108] on div "Envoyer pour approbation" at bounding box center [939, 117] width 140 height 19
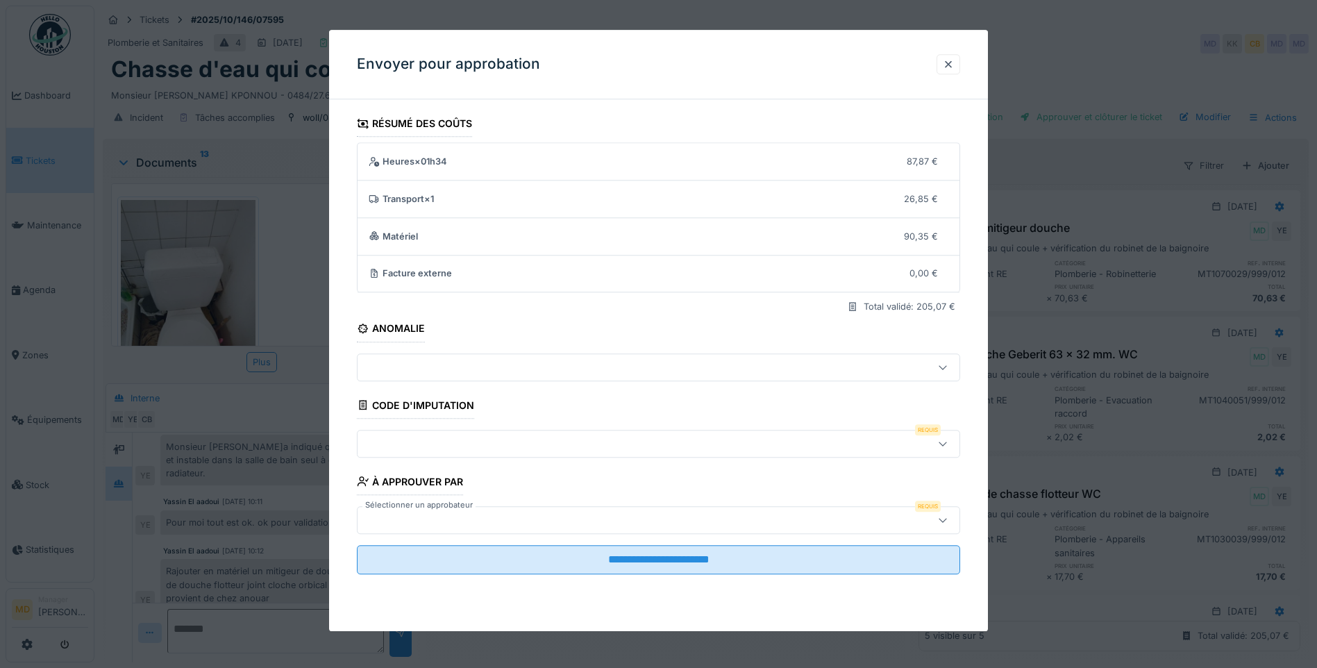
click at [439, 455] on div at bounding box center [658, 444] width 603 height 28
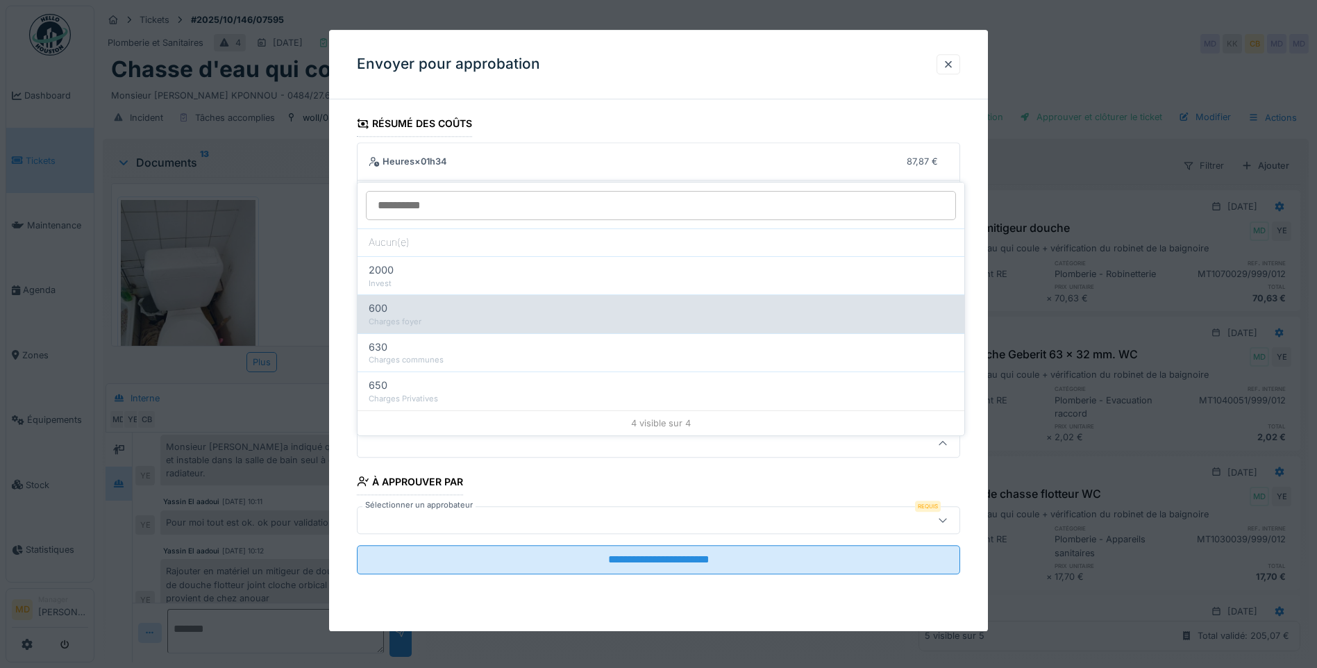
click at [437, 316] on div "Charges foyer" at bounding box center [661, 322] width 584 height 12
type input "***"
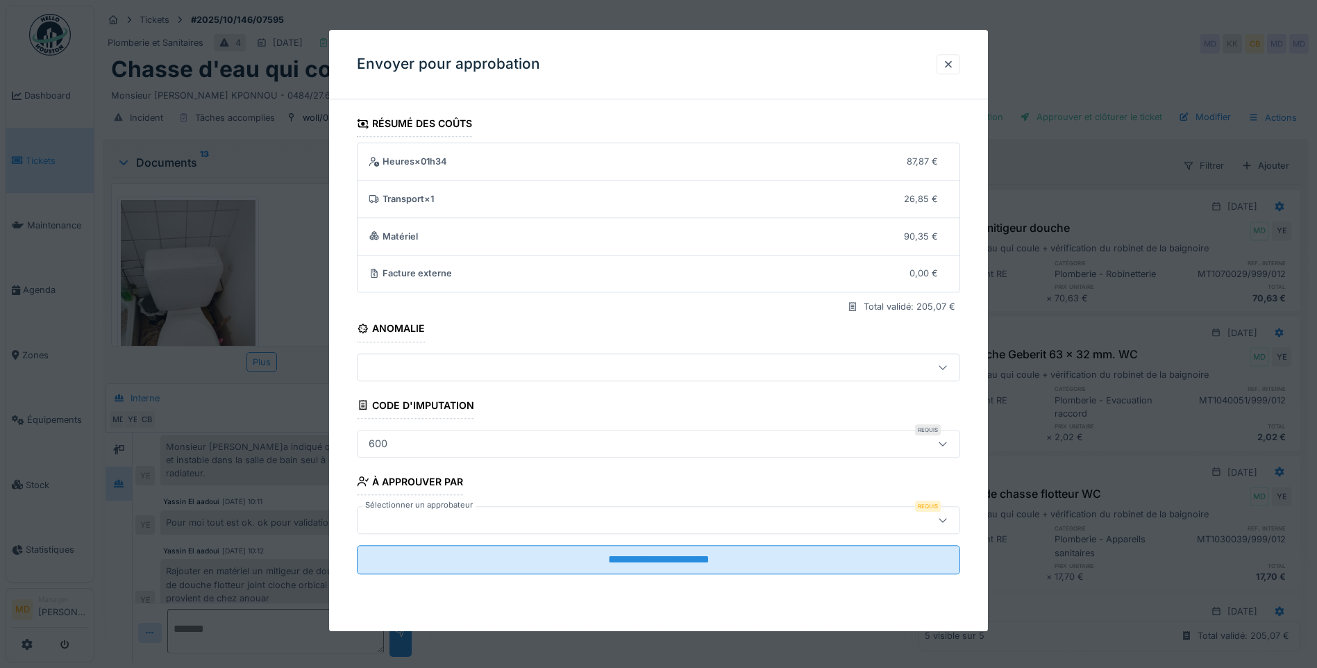
click at [466, 514] on div at bounding box center [623, 519] width 520 height 15
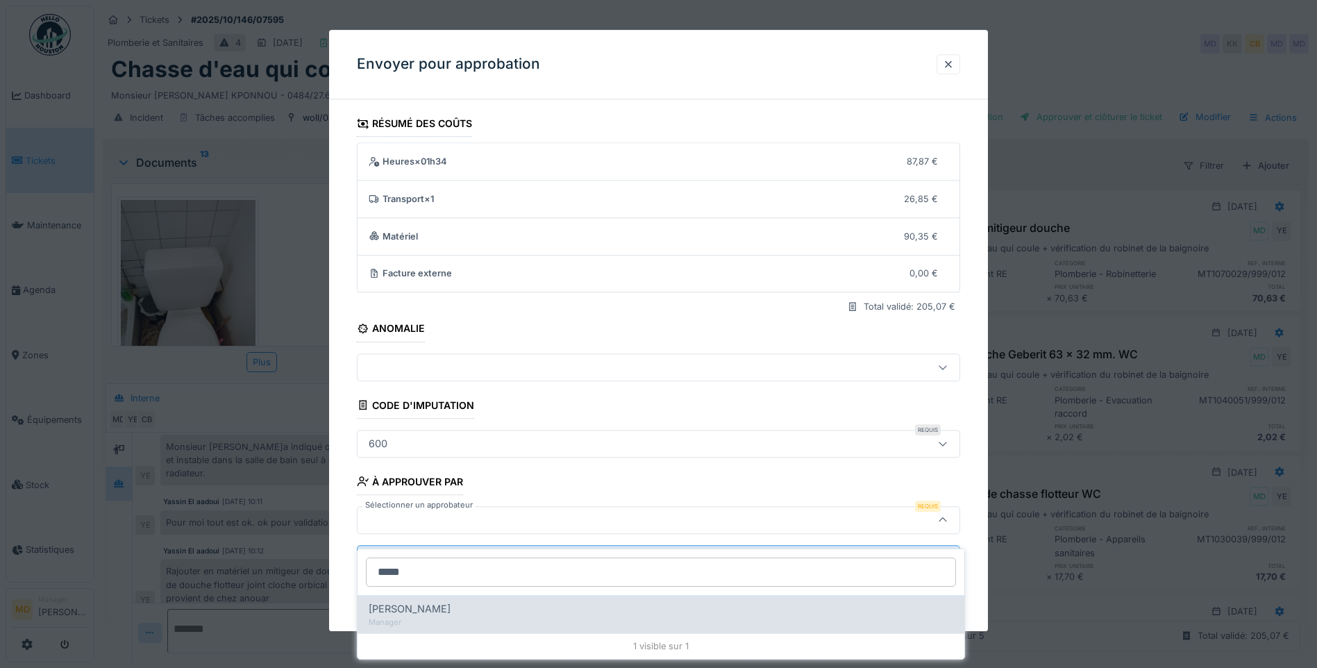
type input "*****"
click at [450, 603] on span "[PERSON_NAME]" at bounding box center [410, 608] width 82 height 15
type input "****"
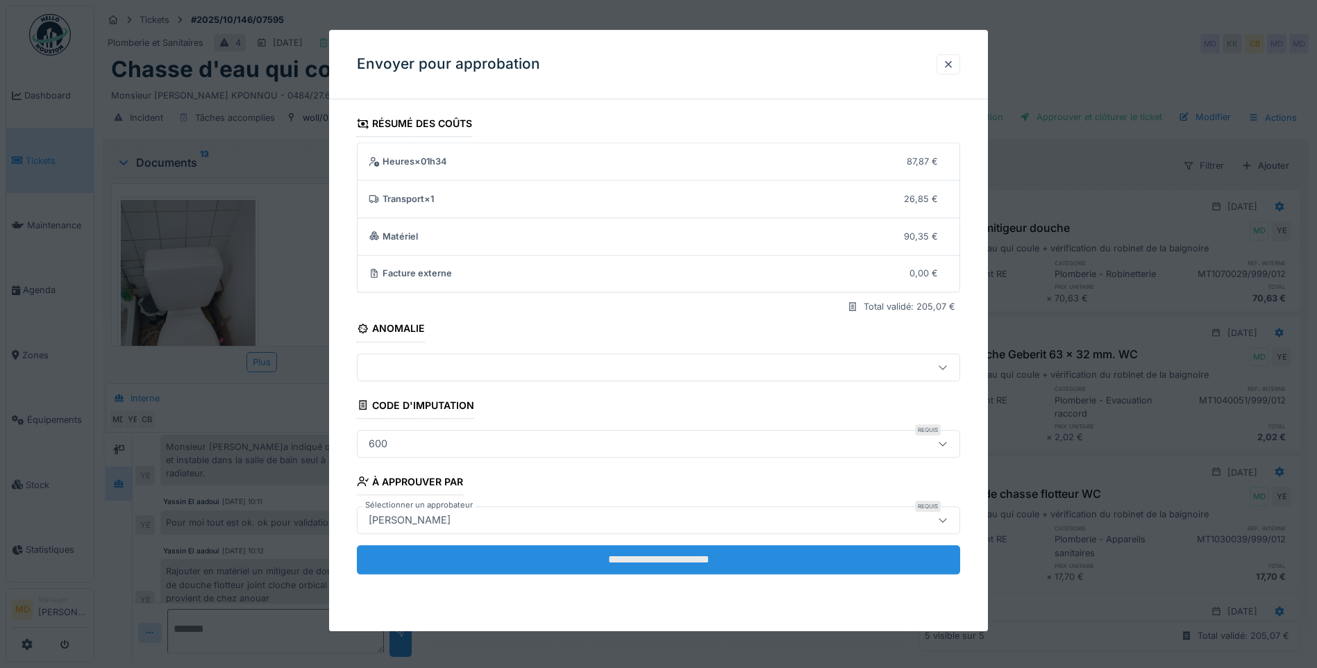
click at [623, 560] on input "**********" at bounding box center [658, 559] width 603 height 29
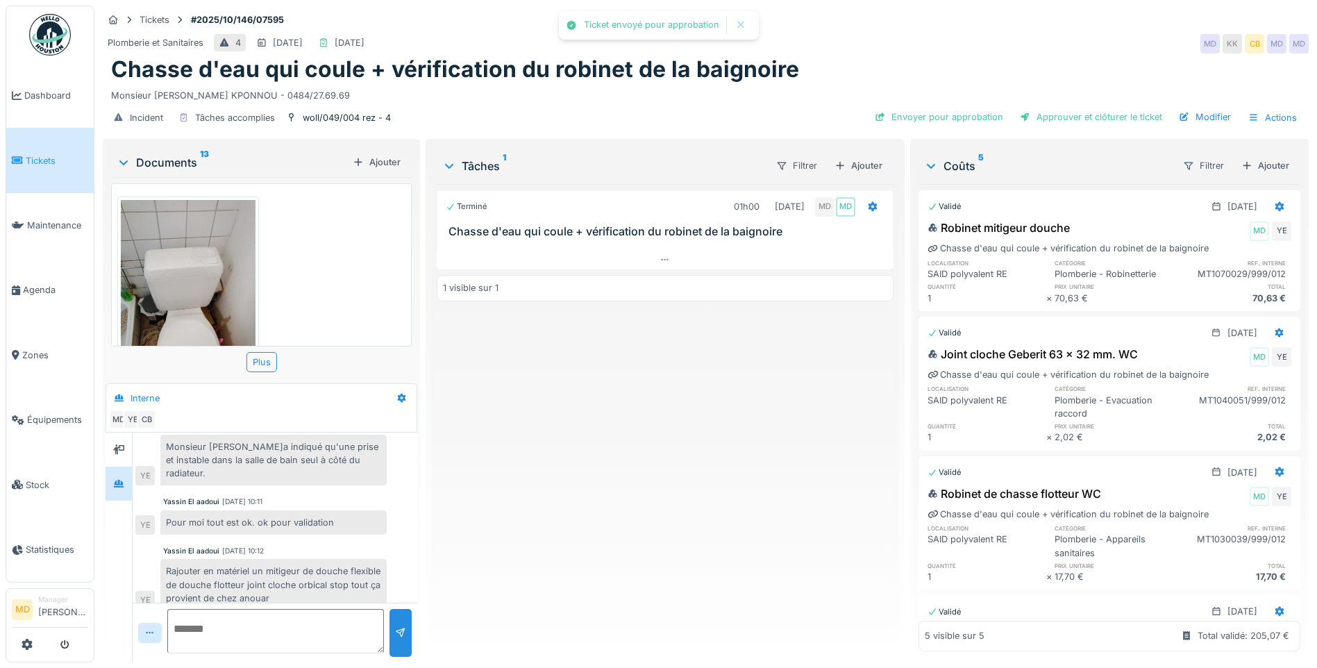
scroll to position [325, 0]
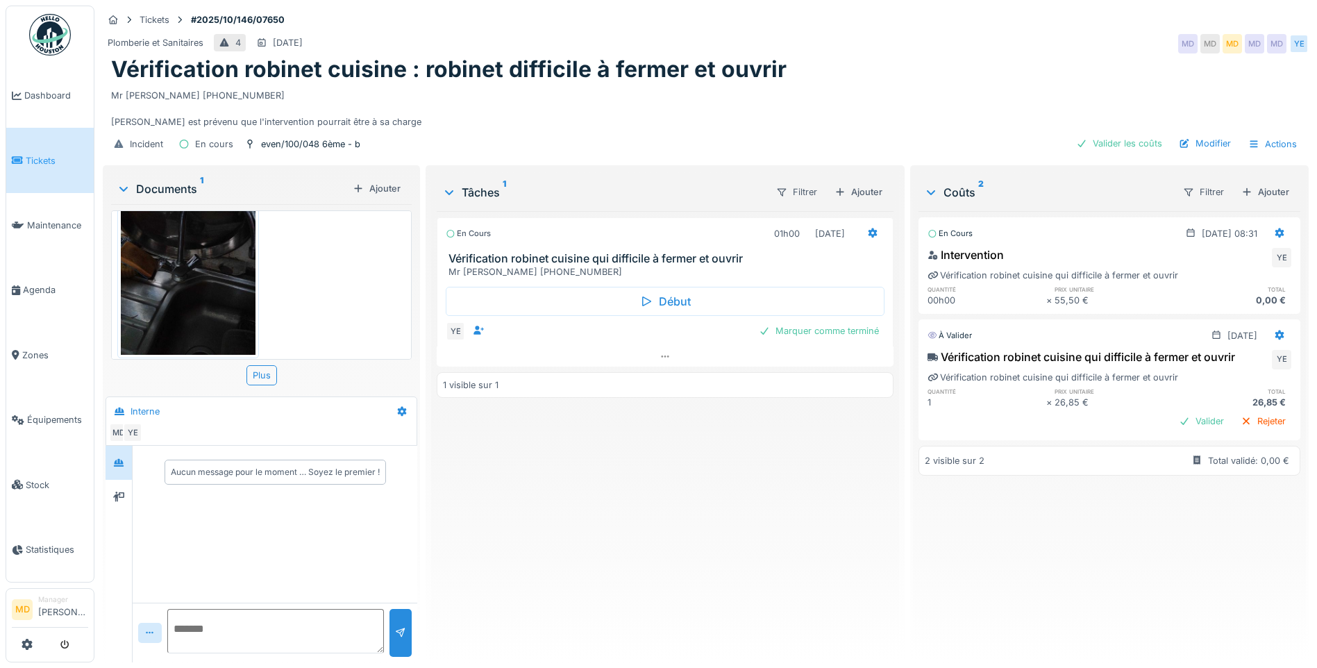
scroll to position [65, 0]
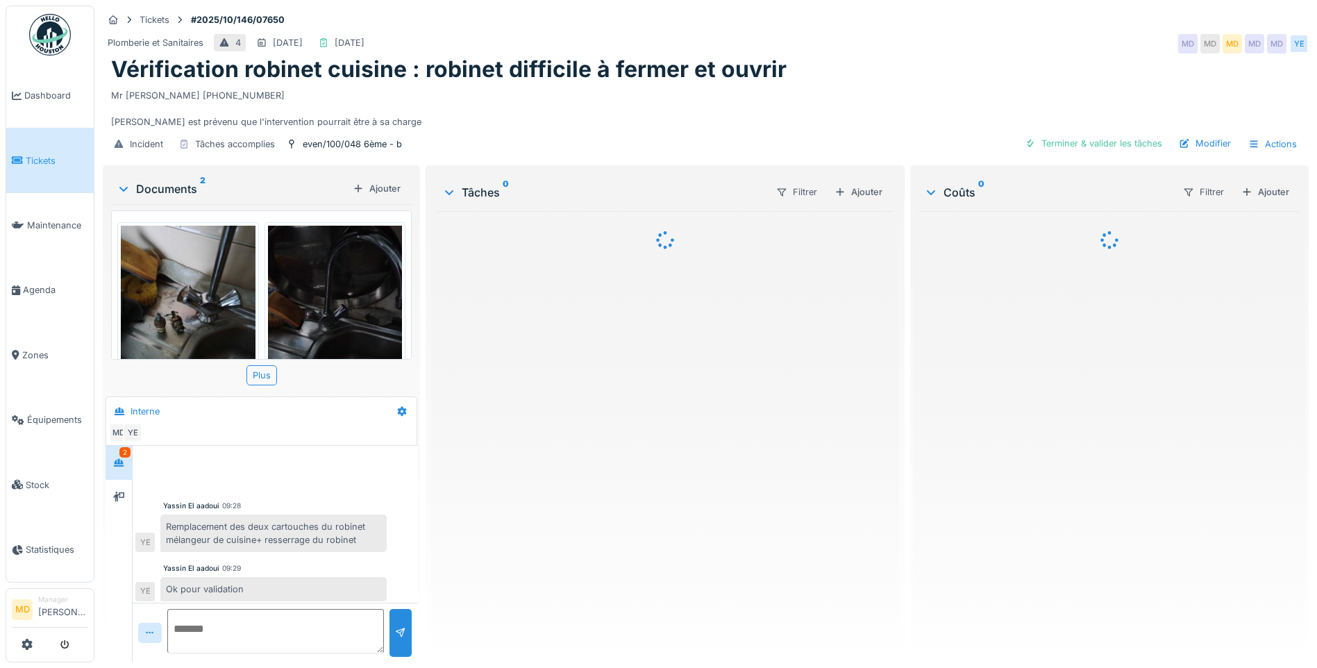
scroll to position [4, 0]
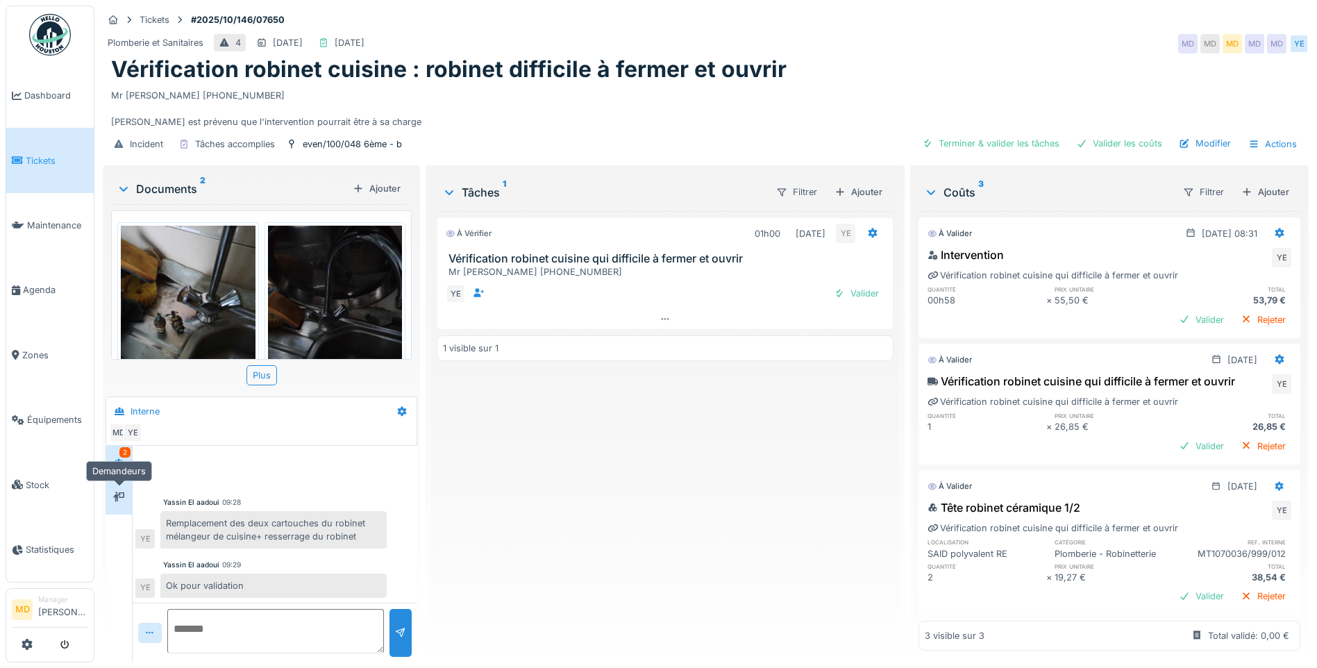
click at [115, 499] on icon at bounding box center [118, 496] width 11 height 9
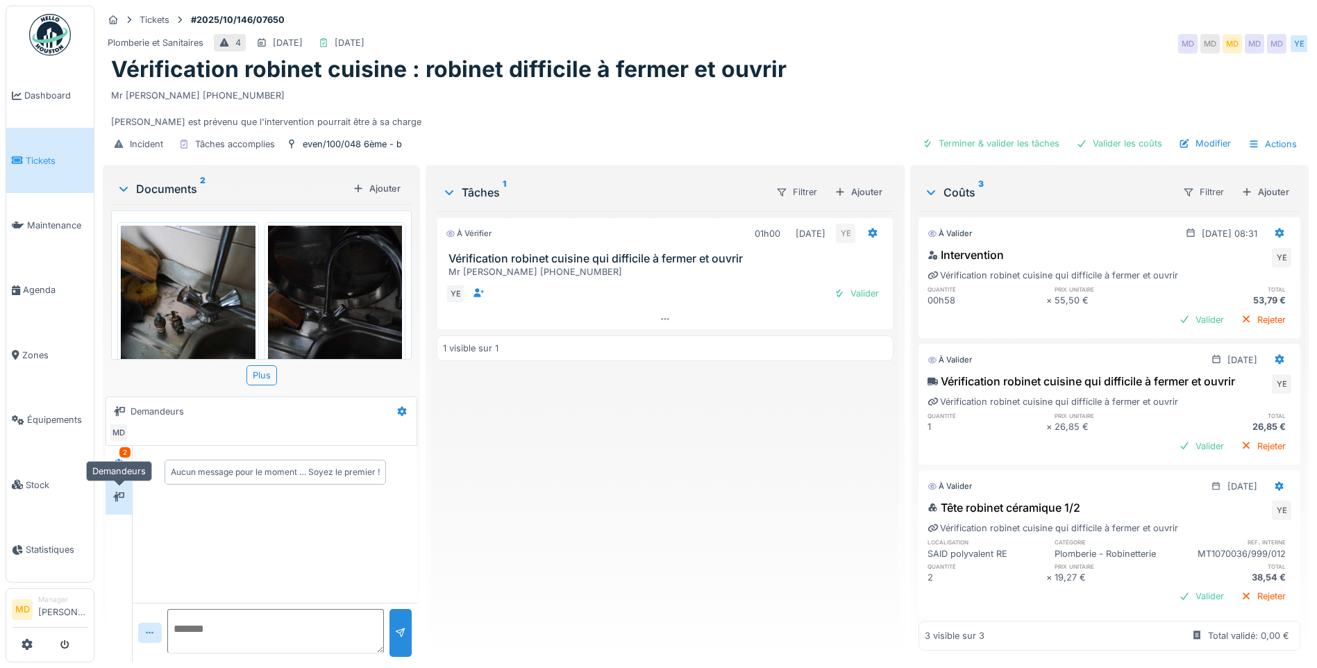
scroll to position [0, 0]
click at [119, 456] on div at bounding box center [118, 462] width 11 height 13
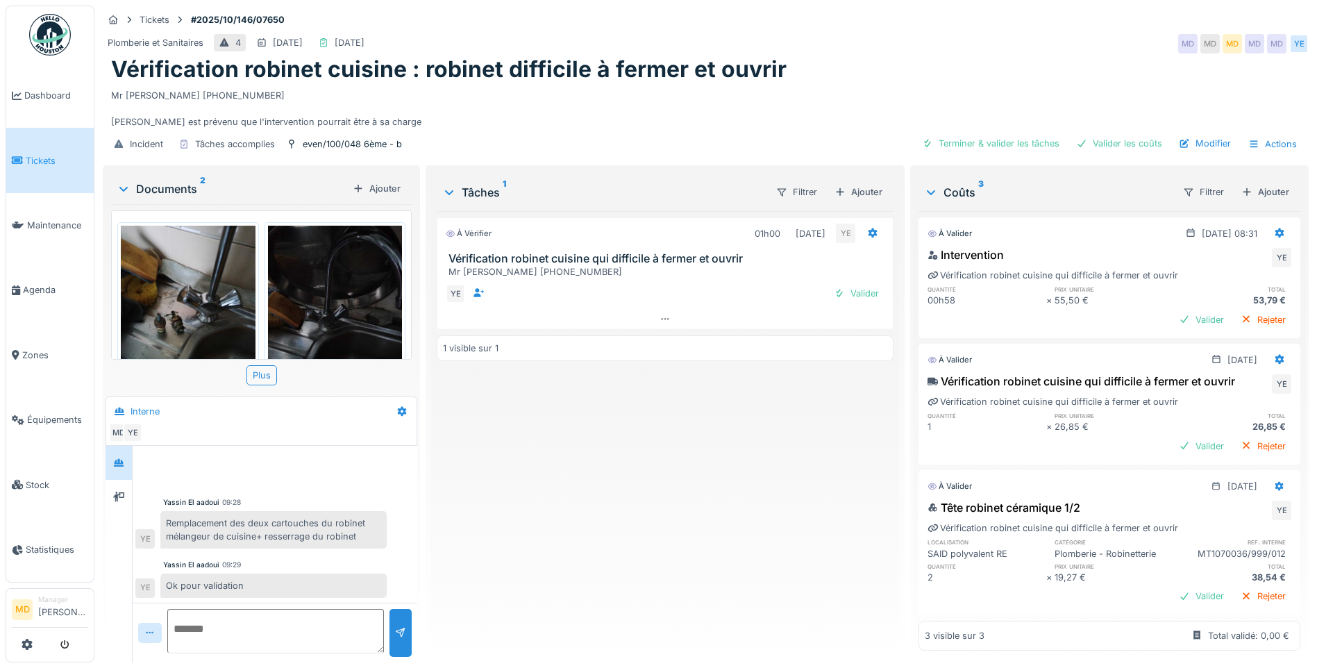
scroll to position [20, 0]
click at [859, 296] on div "Valider" at bounding box center [856, 293] width 56 height 19
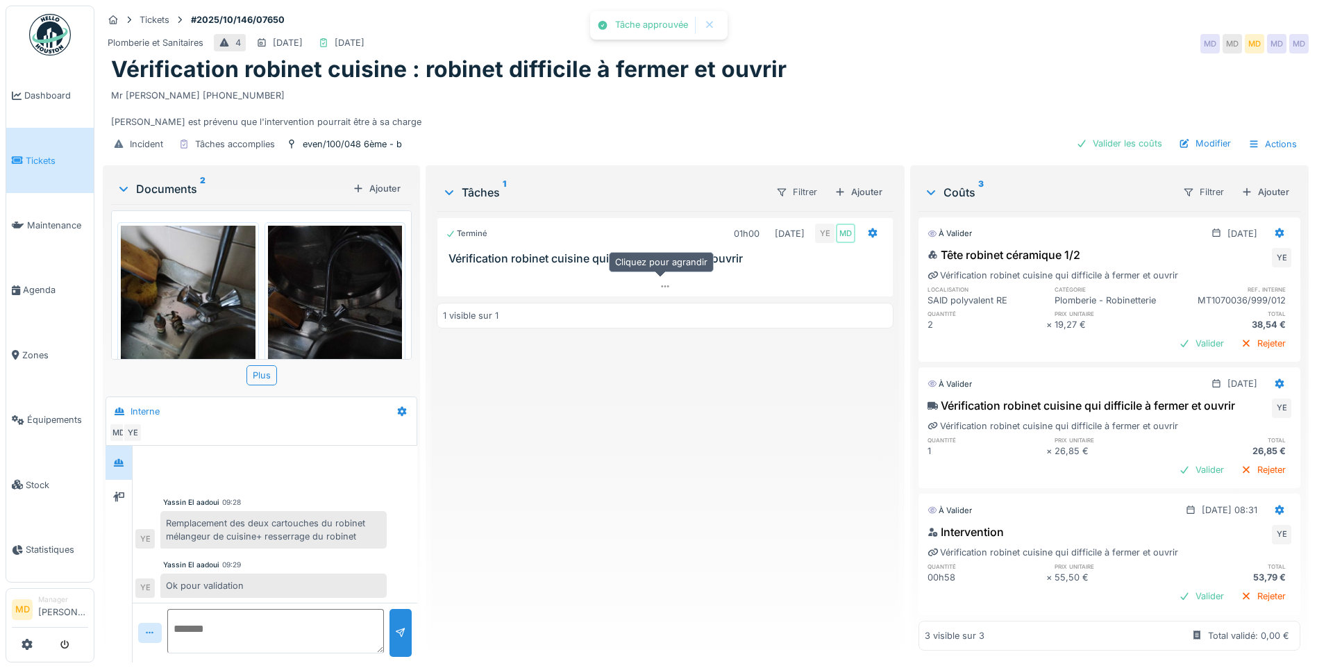
scroll to position [0, 0]
click at [1173, 342] on div "Valider" at bounding box center [1201, 343] width 56 height 19
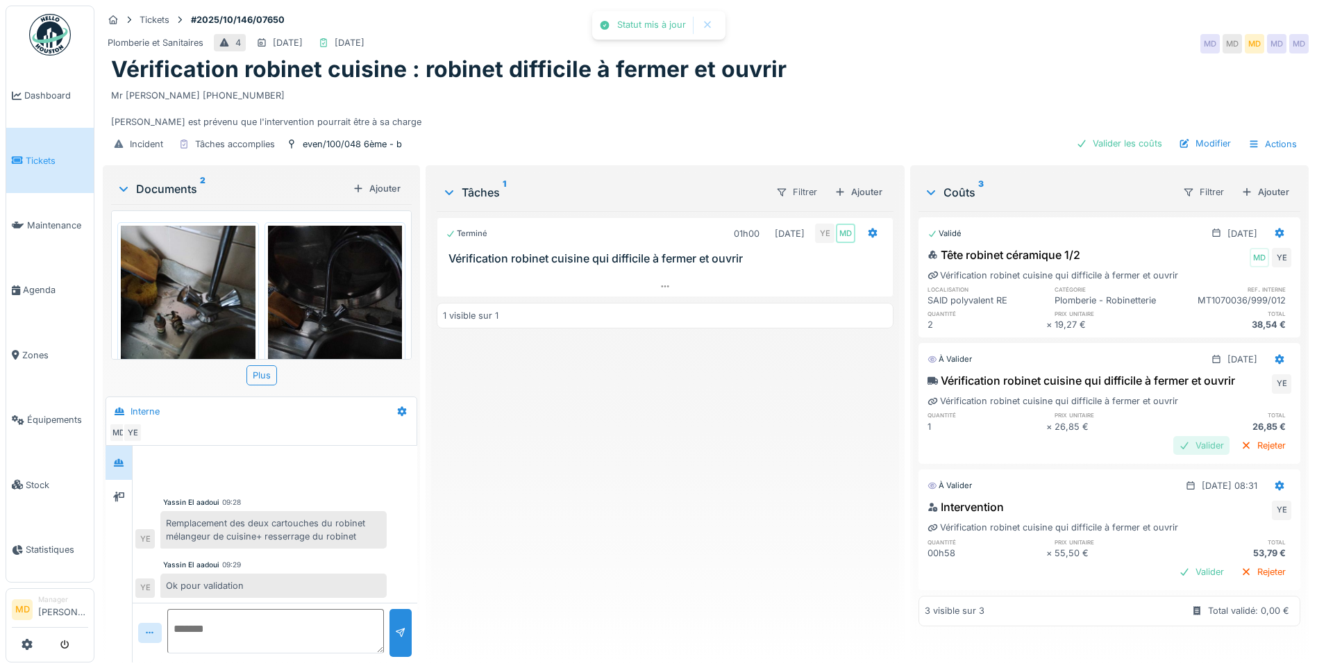
click at [1183, 444] on div "Valider" at bounding box center [1201, 445] width 56 height 19
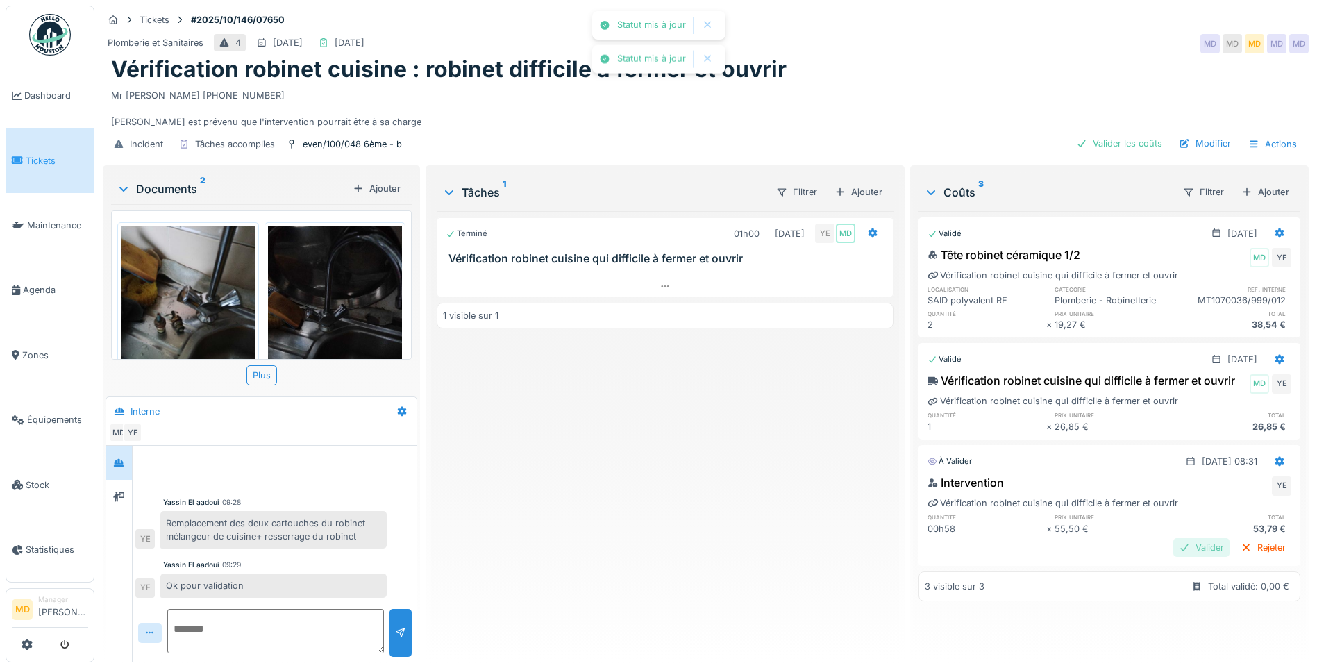
click at [1176, 557] on div "Valider" at bounding box center [1201, 547] width 56 height 19
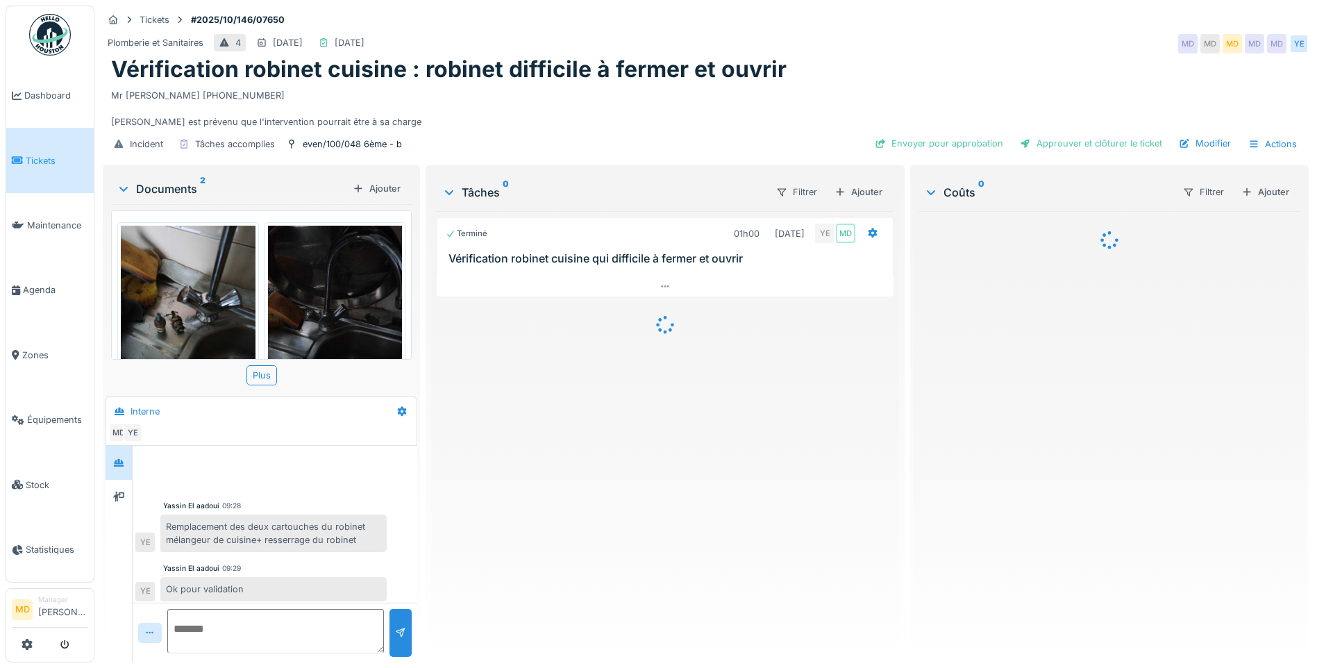
scroll to position [4, 0]
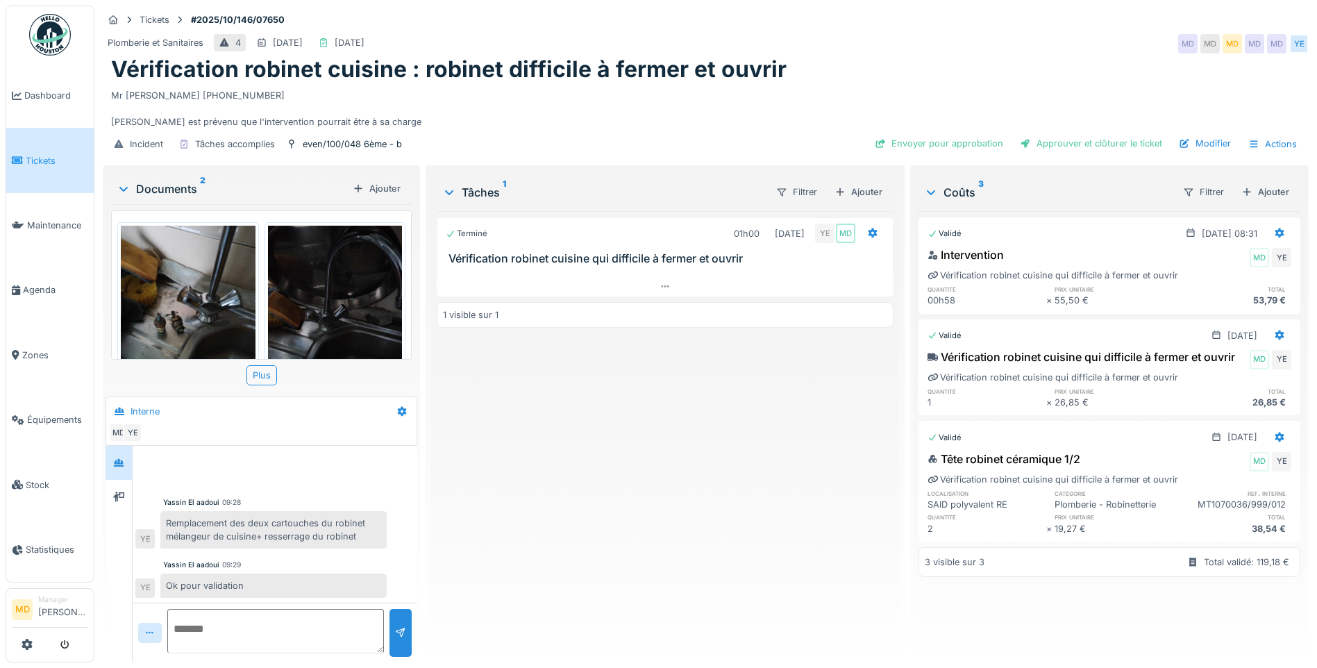
click at [179, 287] on img at bounding box center [188, 315] width 135 height 179
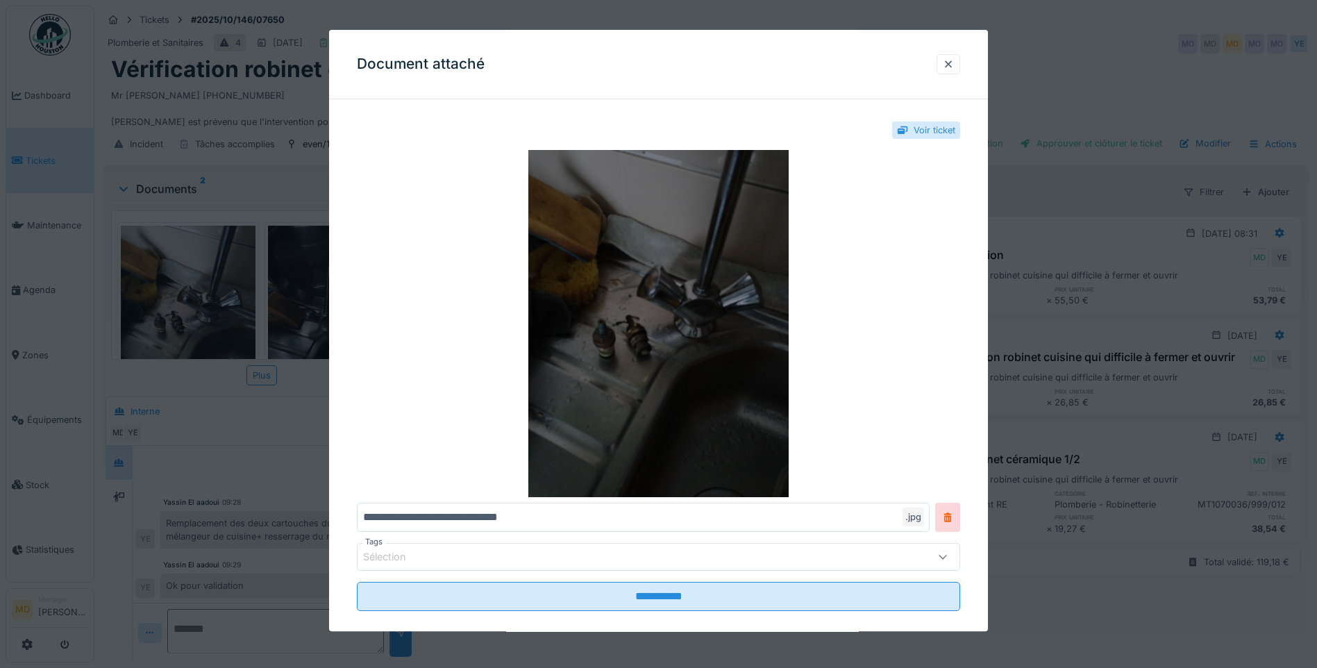
click at [714, 290] on img at bounding box center [658, 323] width 603 height 347
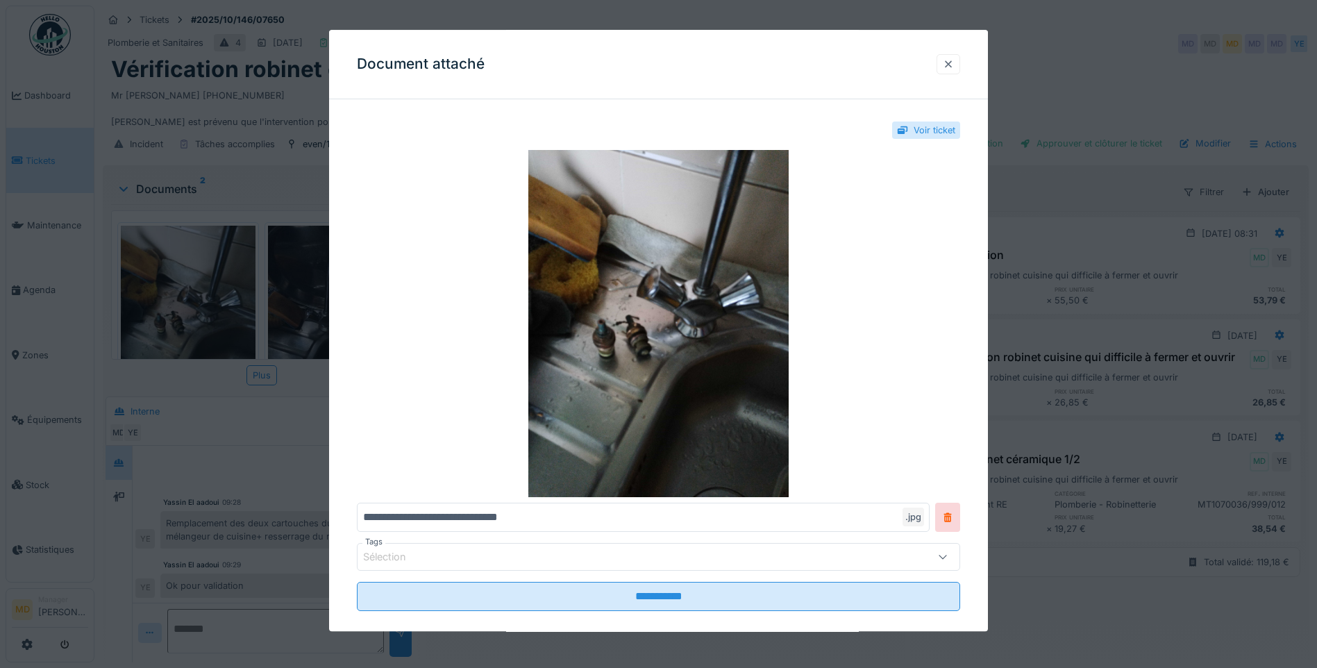
click at [952, 67] on div at bounding box center [948, 64] width 11 height 13
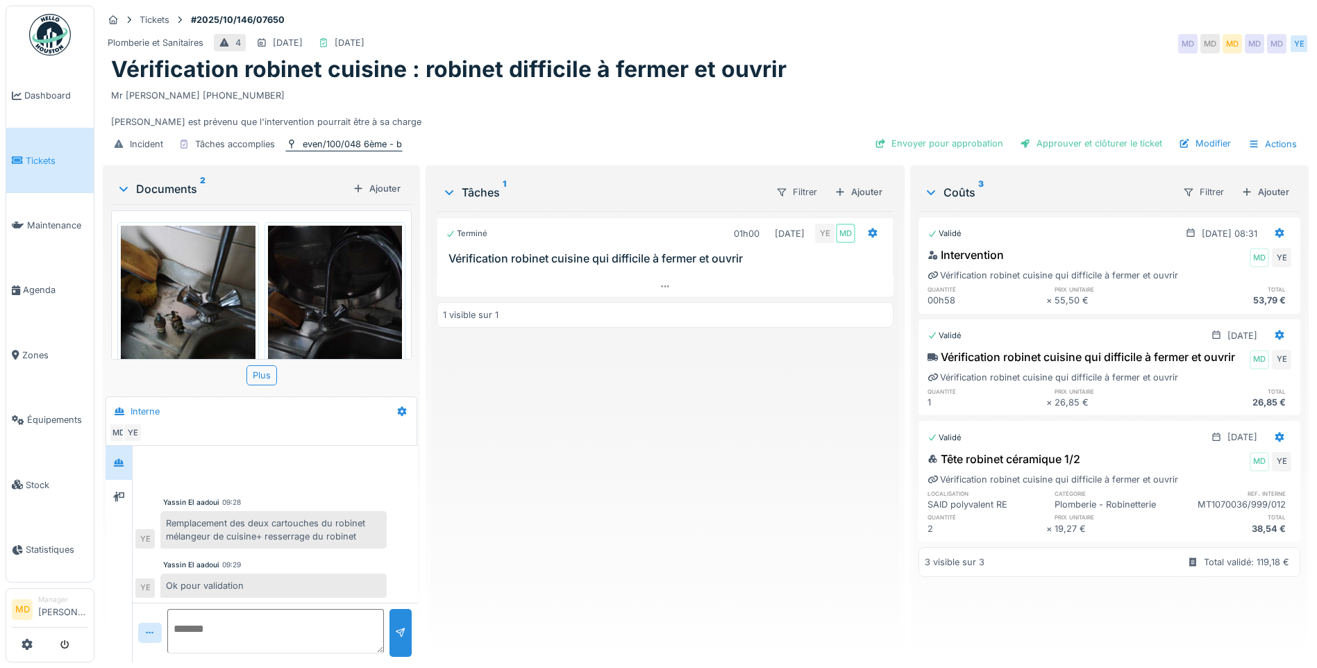
click at [342, 149] on div "even/100/048 6ème - b" at bounding box center [352, 143] width 99 height 13
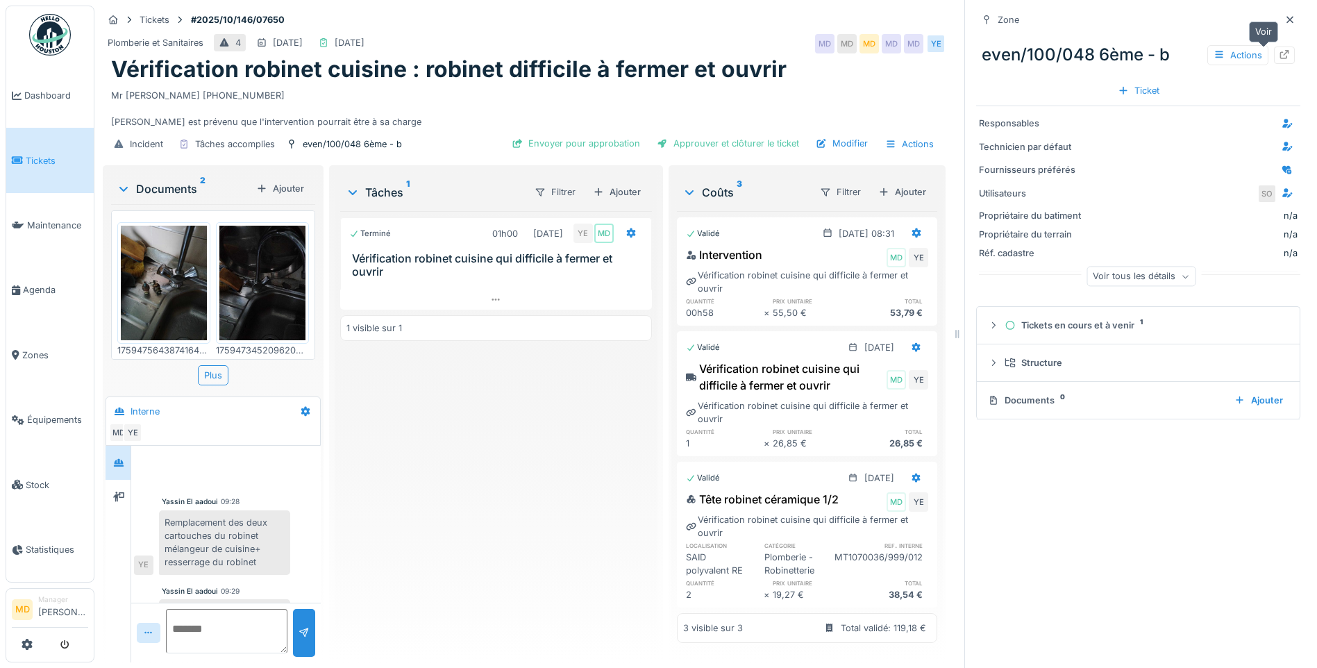
click at [1280, 54] on icon at bounding box center [1284, 54] width 9 height 9
click at [1279, 26] on div at bounding box center [1289, 19] width 21 height 17
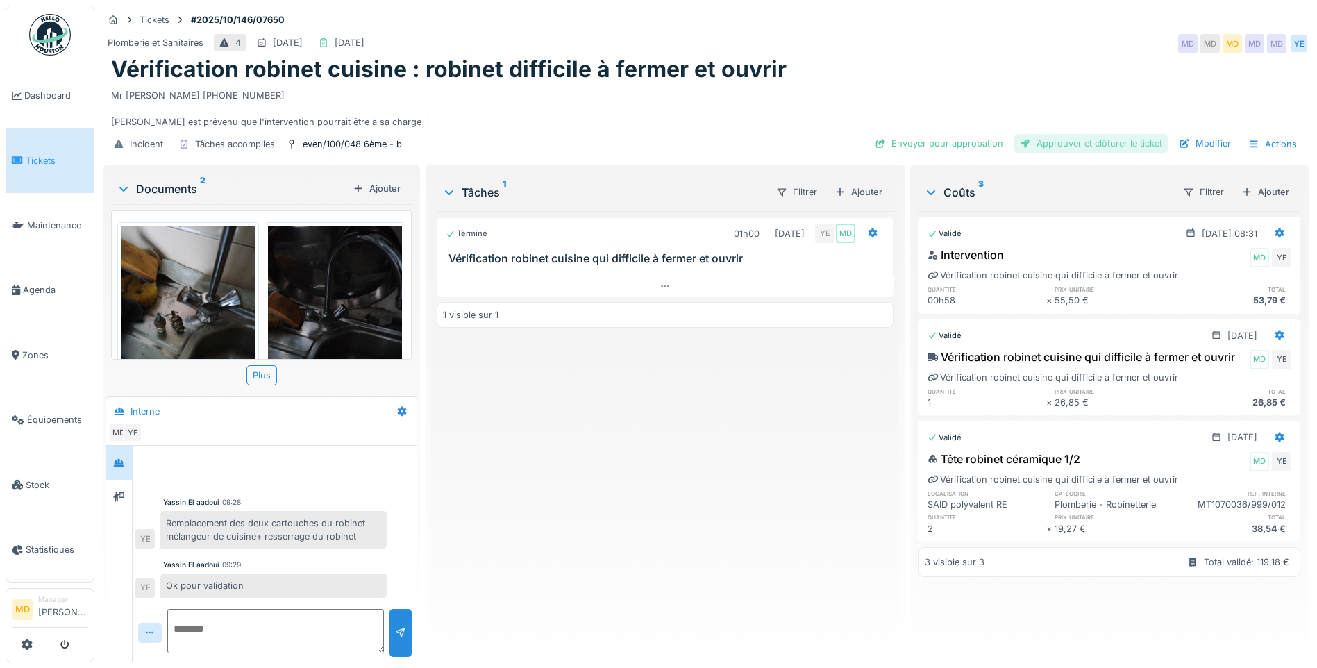
click at [1069, 145] on div "Approuver et clôturer le ticket" at bounding box center [1090, 143] width 153 height 19
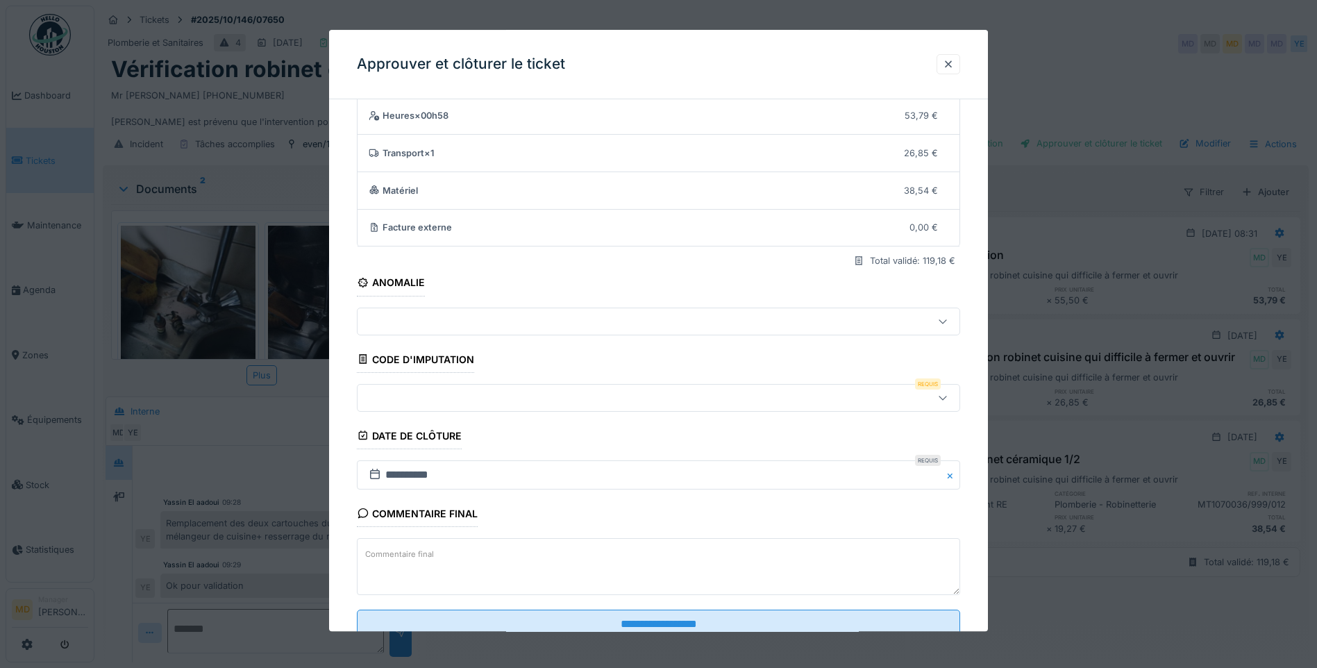
scroll to position [92, 0]
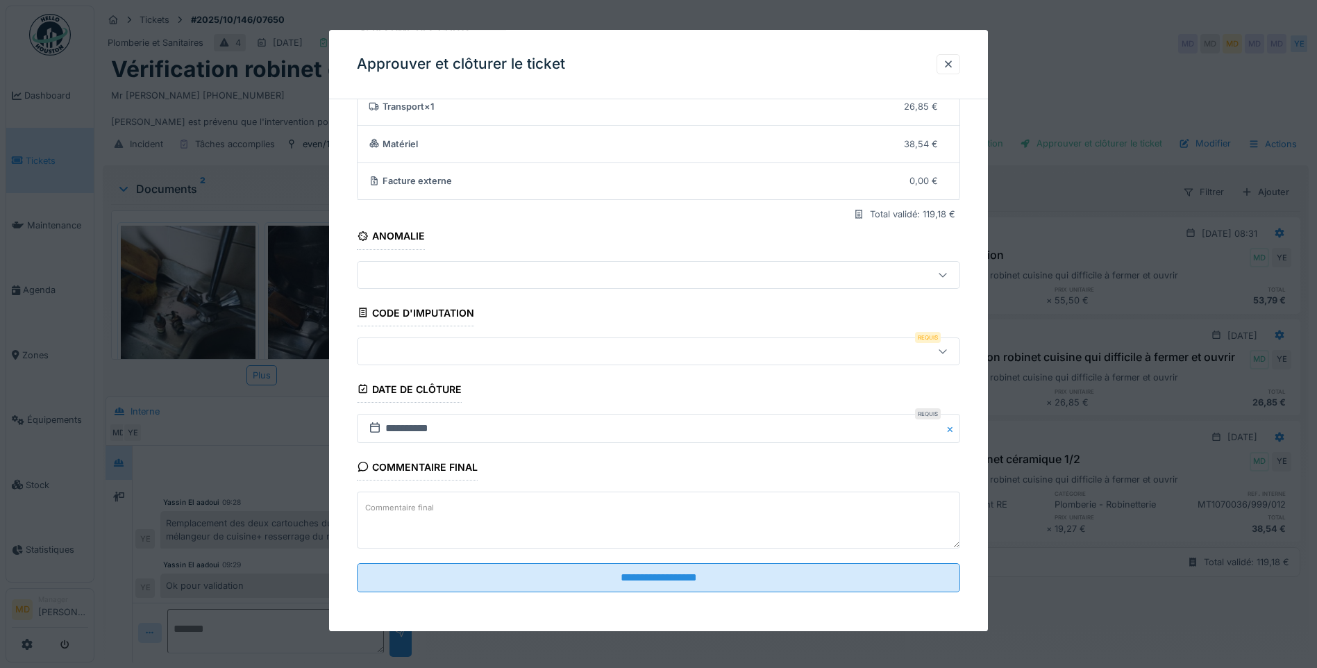
click at [450, 351] on div at bounding box center [623, 351] width 520 height 15
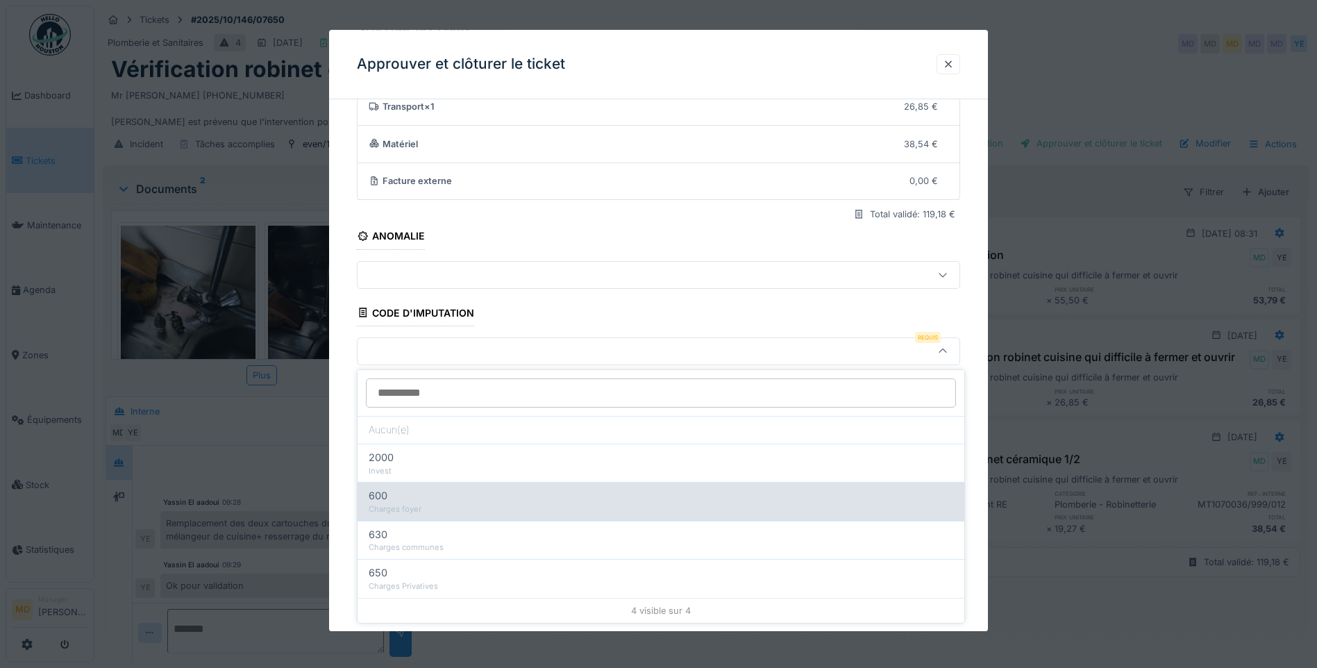
click at [441, 514] on div "Charges foyer" at bounding box center [661, 509] width 584 height 12
type input "***"
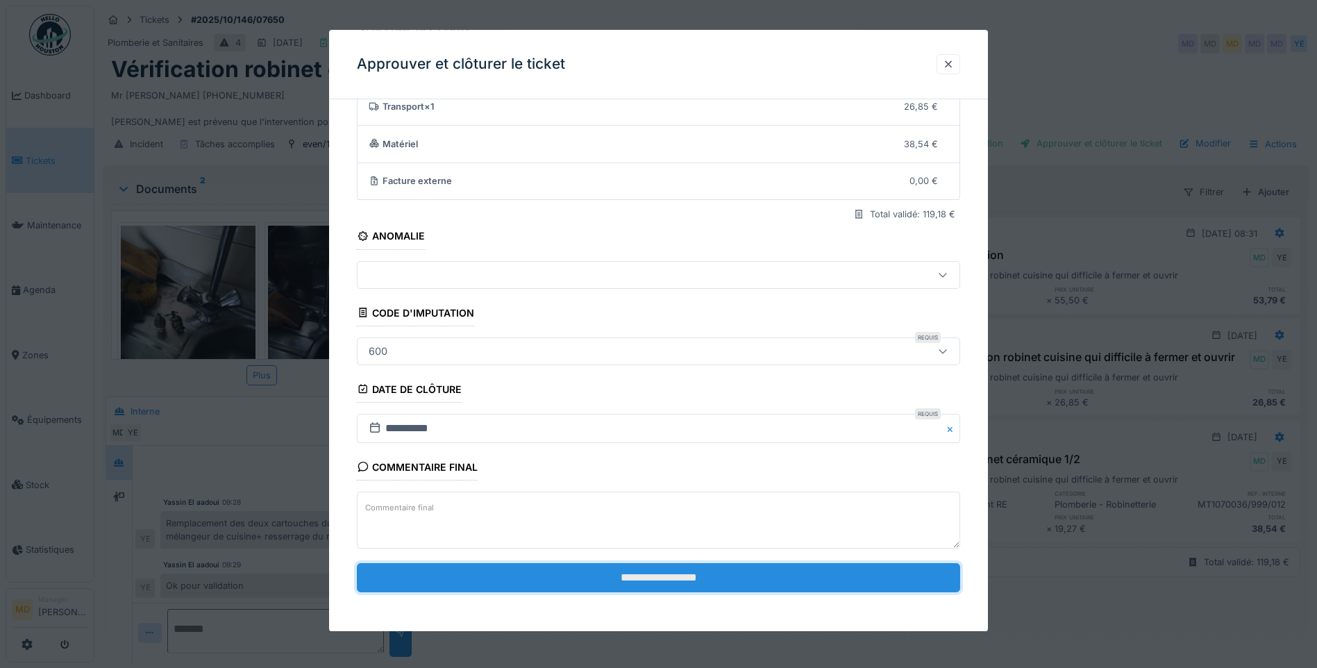
click at [552, 580] on input "**********" at bounding box center [658, 577] width 603 height 29
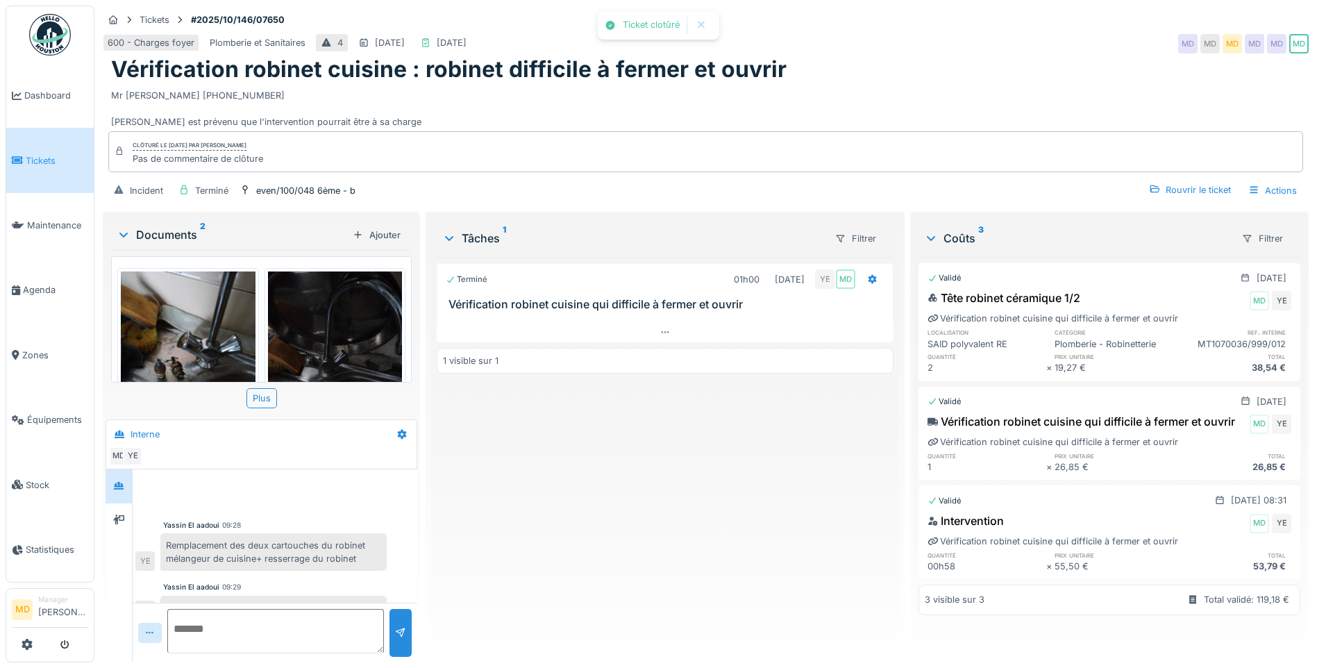
scroll to position [27, 0]
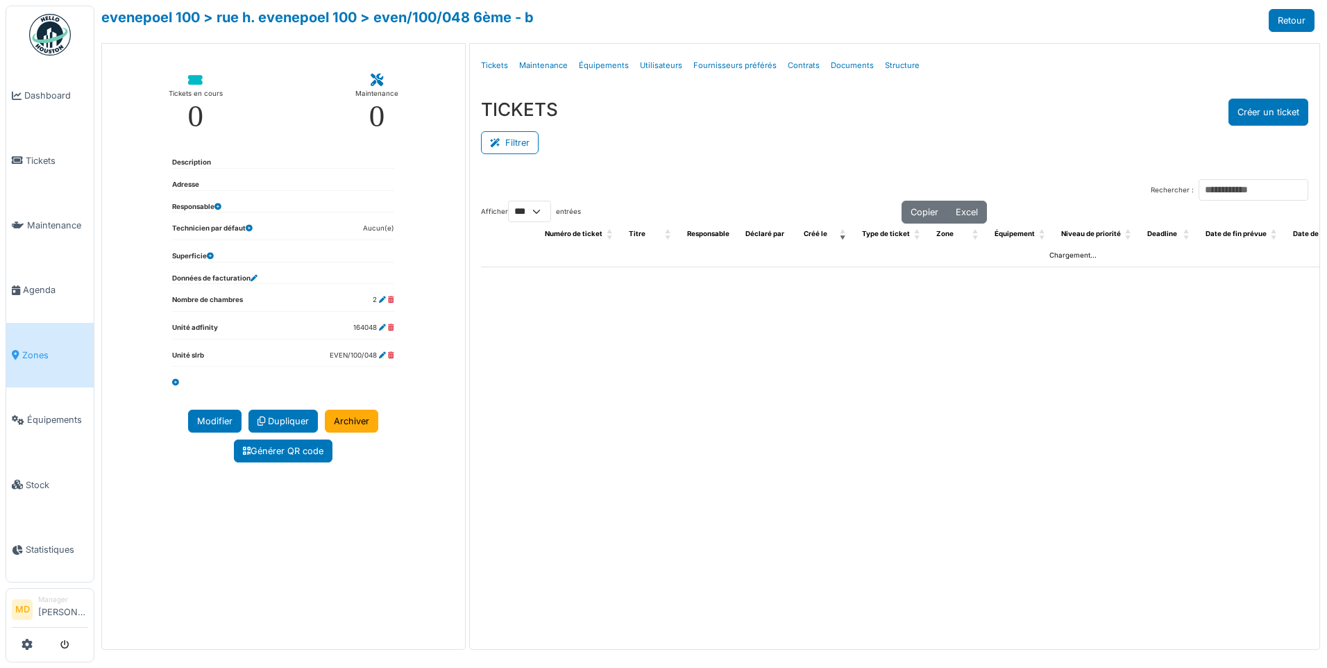
select select "***"
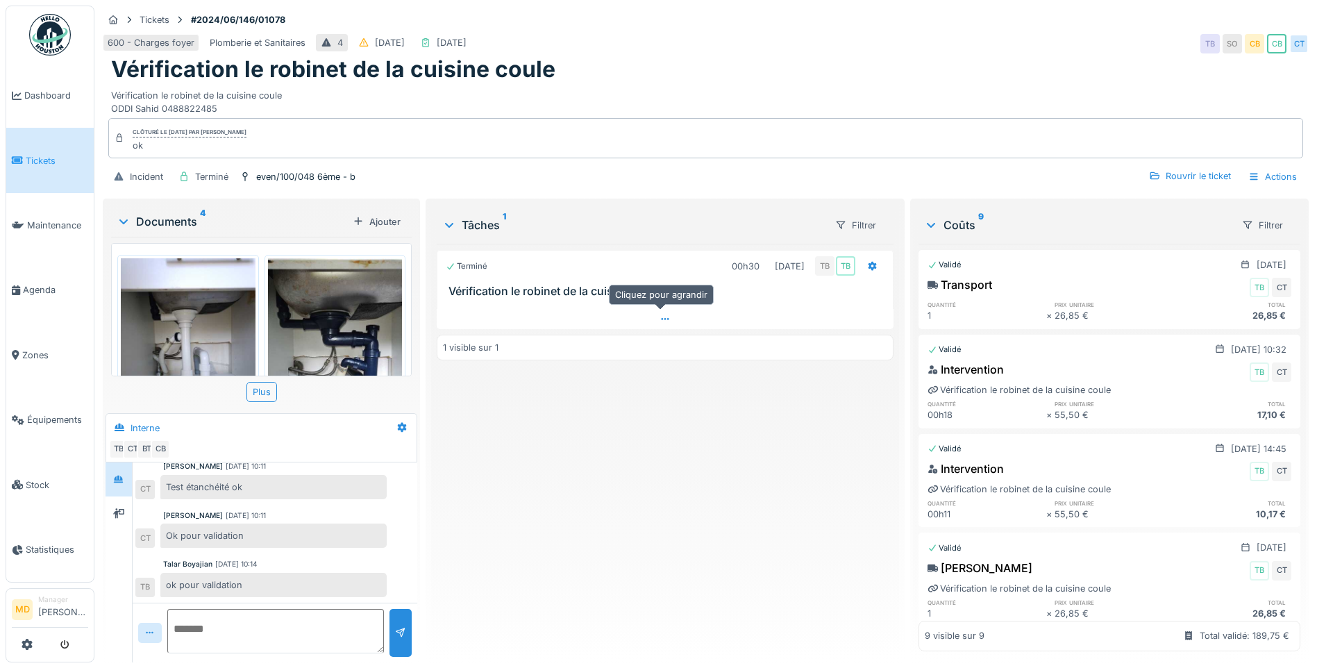
click at [668, 317] on div at bounding box center [665, 319] width 457 height 20
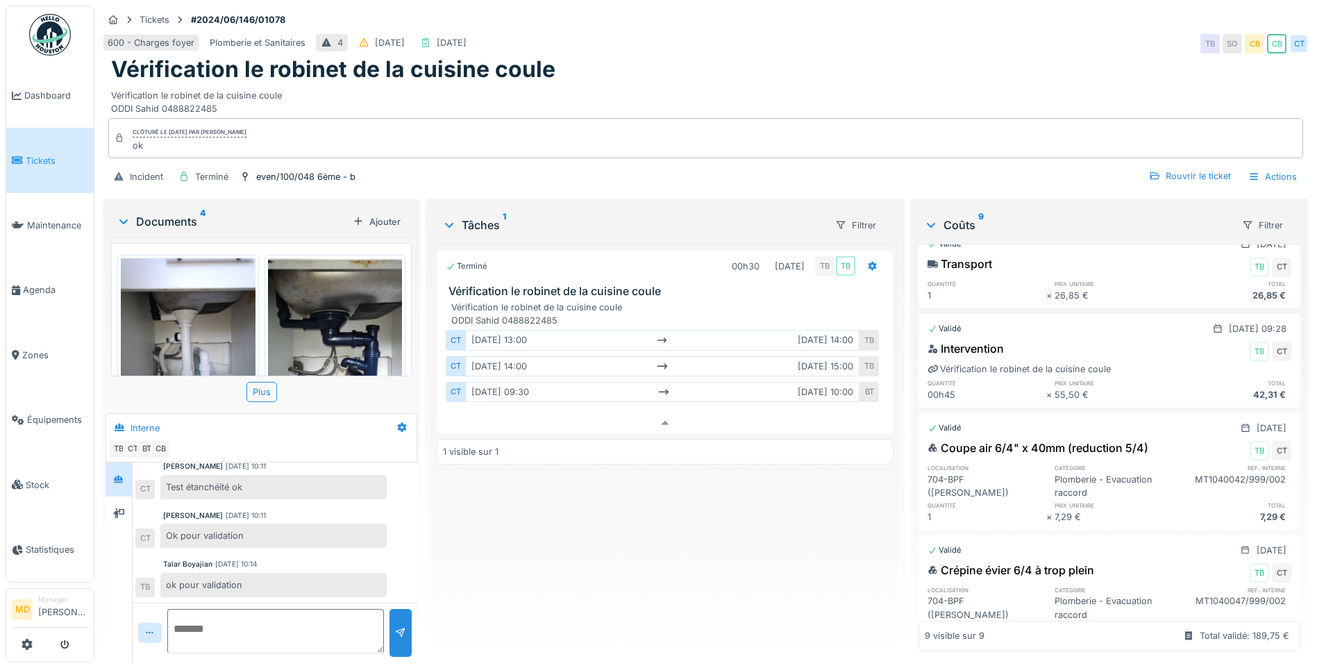
scroll to position [544, 0]
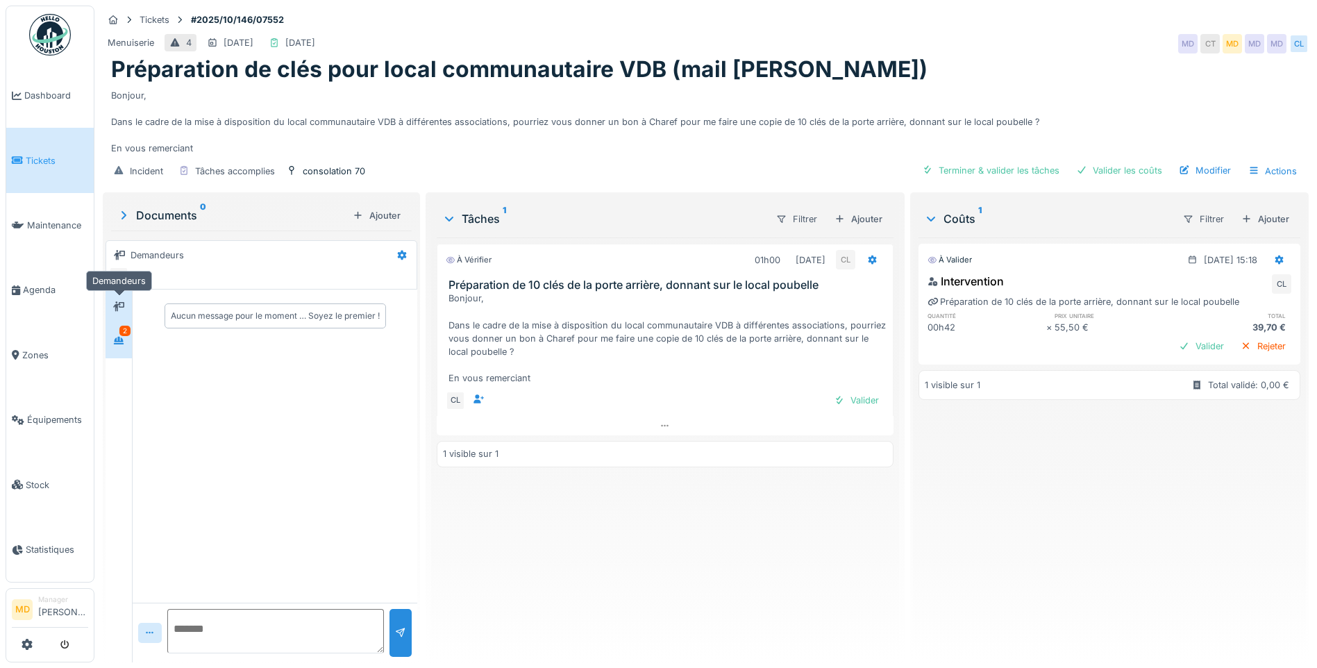
click at [119, 329] on div "2" at bounding box center [124, 331] width 11 height 10
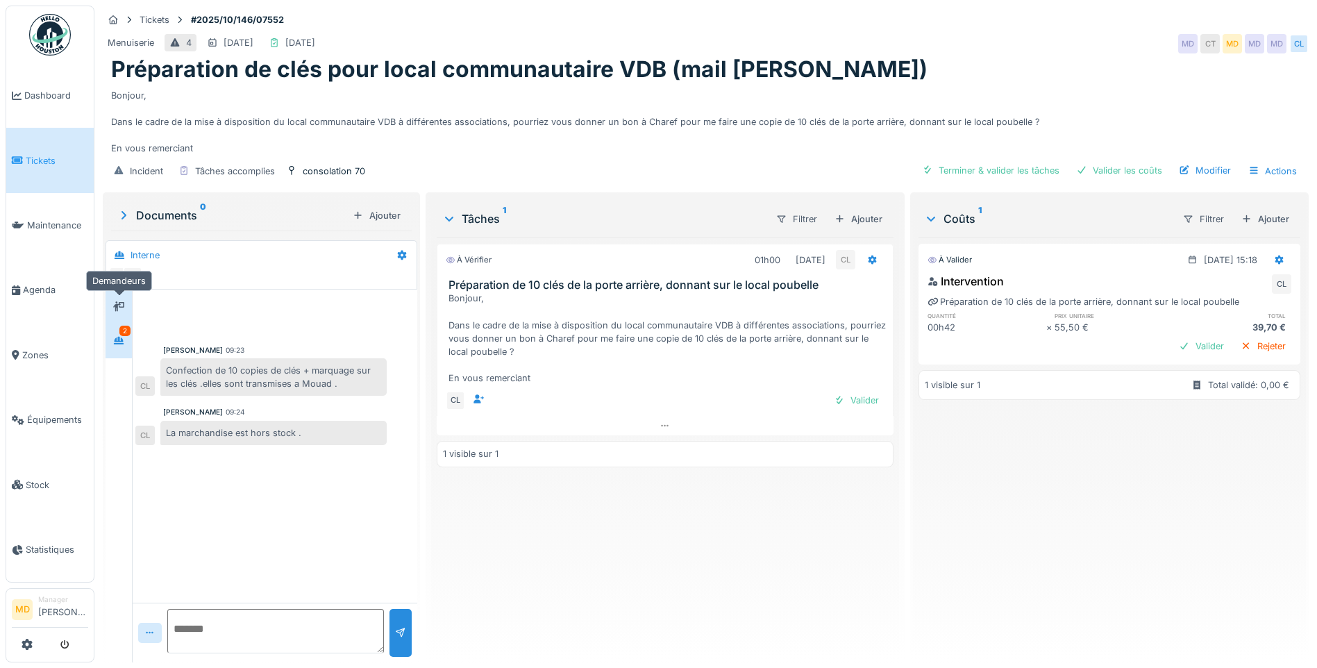
click at [119, 303] on icon at bounding box center [118, 306] width 11 height 10
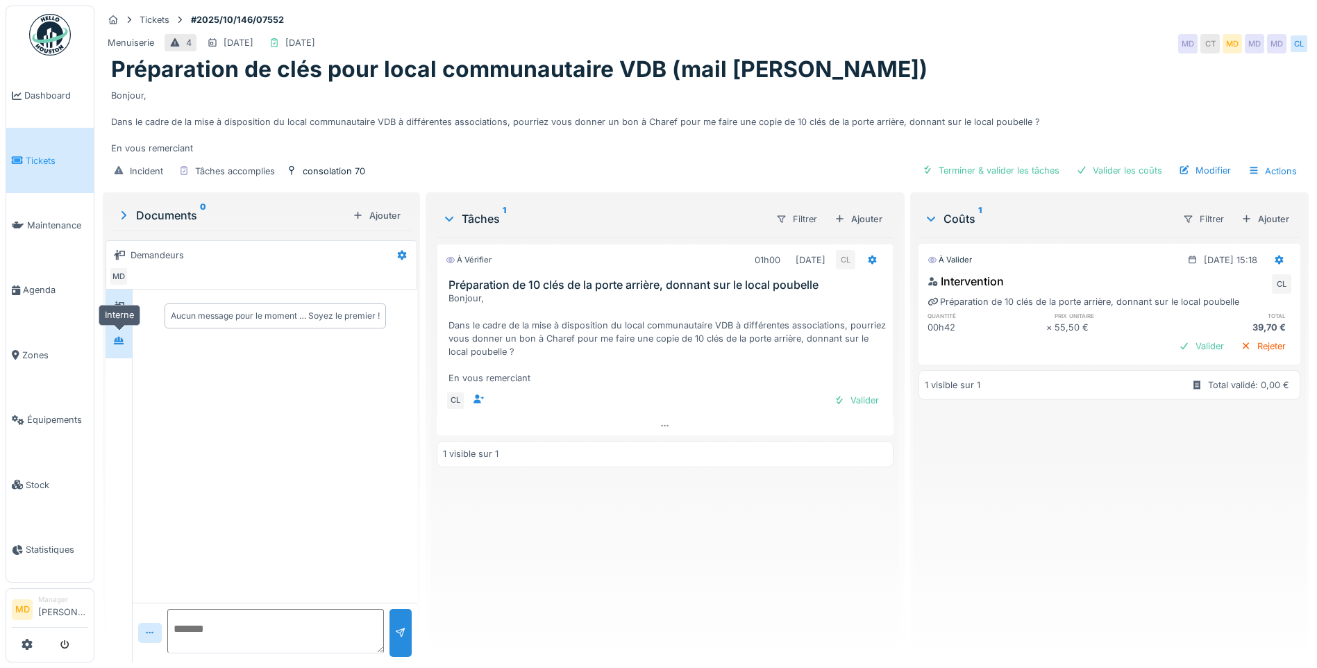
click at [122, 351] on div at bounding box center [118, 341] width 21 height 23
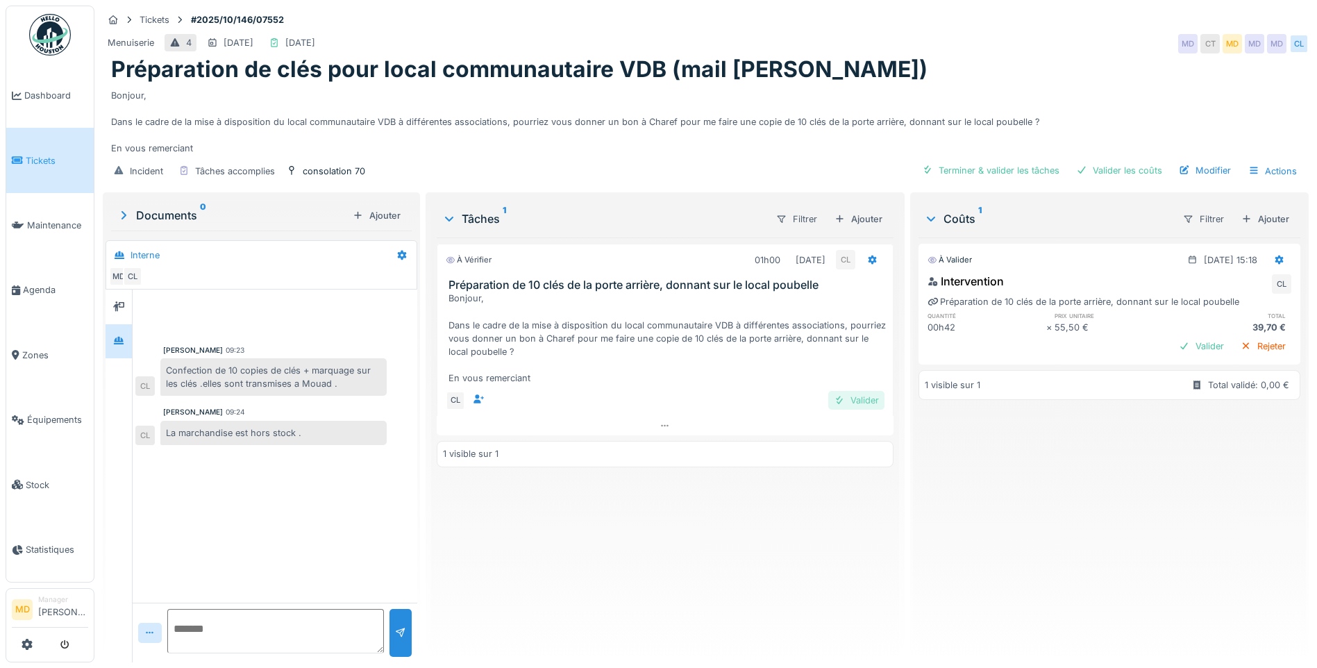
click at [848, 400] on div "Valider" at bounding box center [856, 400] width 56 height 19
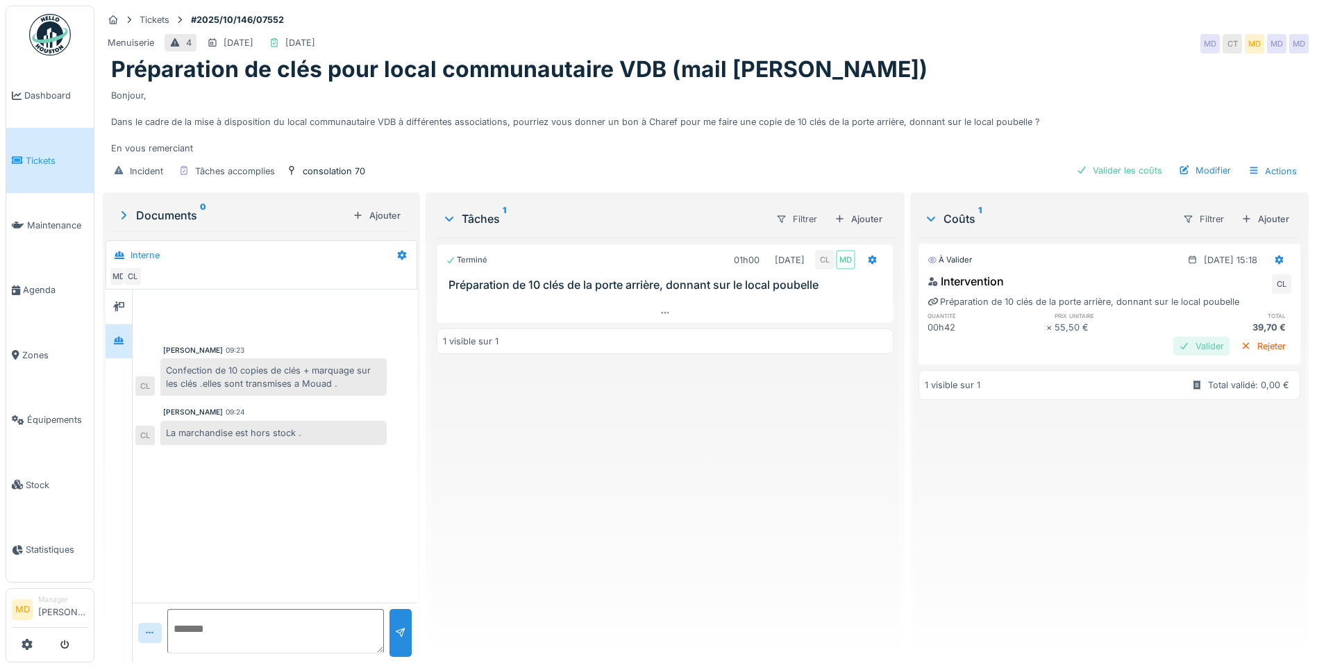
click at [1173, 341] on div "Valider" at bounding box center [1201, 346] width 56 height 19
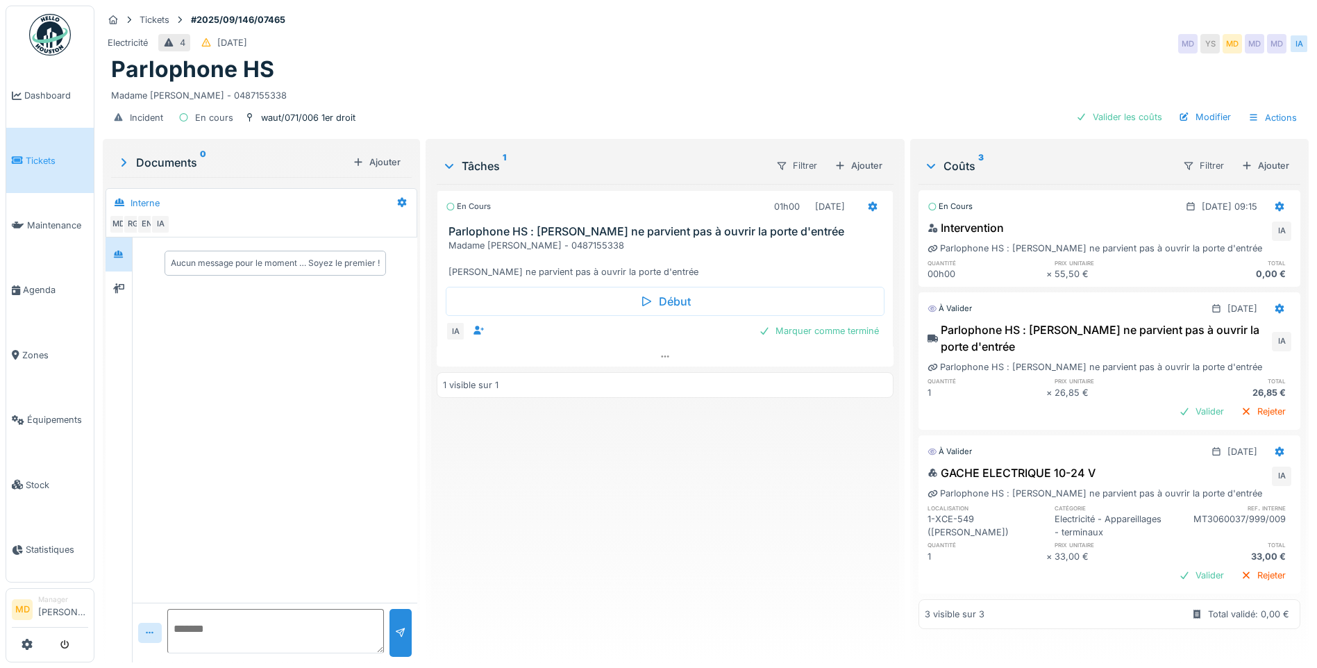
scroll to position [12, 0]
click at [121, 284] on icon at bounding box center [118, 288] width 11 height 10
click at [118, 254] on icon at bounding box center [118, 254] width 11 height 9
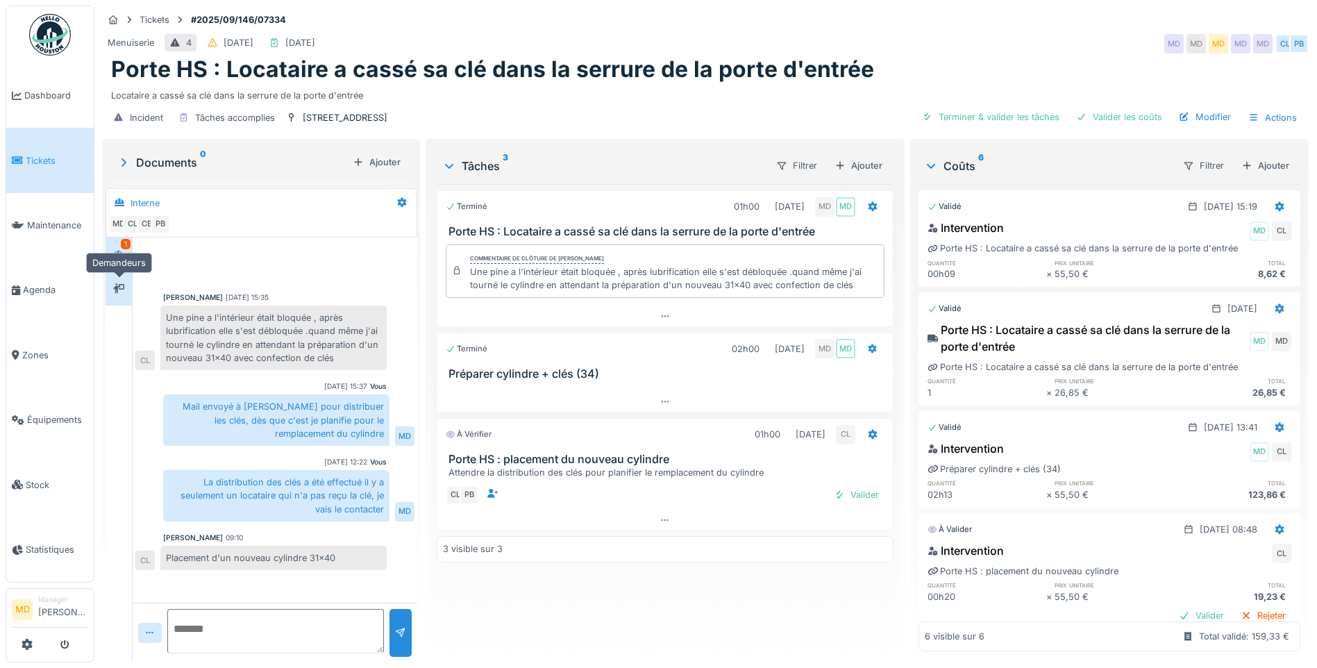
click at [120, 283] on div at bounding box center [118, 288] width 11 height 13
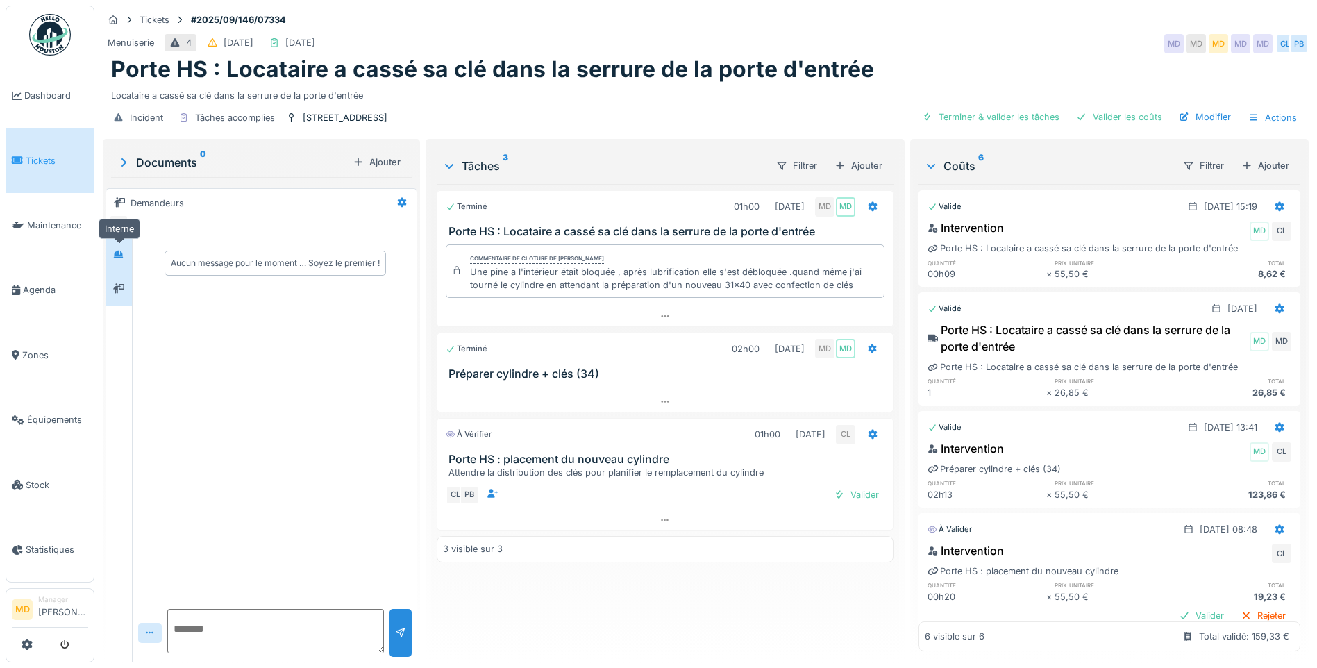
click at [119, 250] on icon at bounding box center [118, 254] width 11 height 9
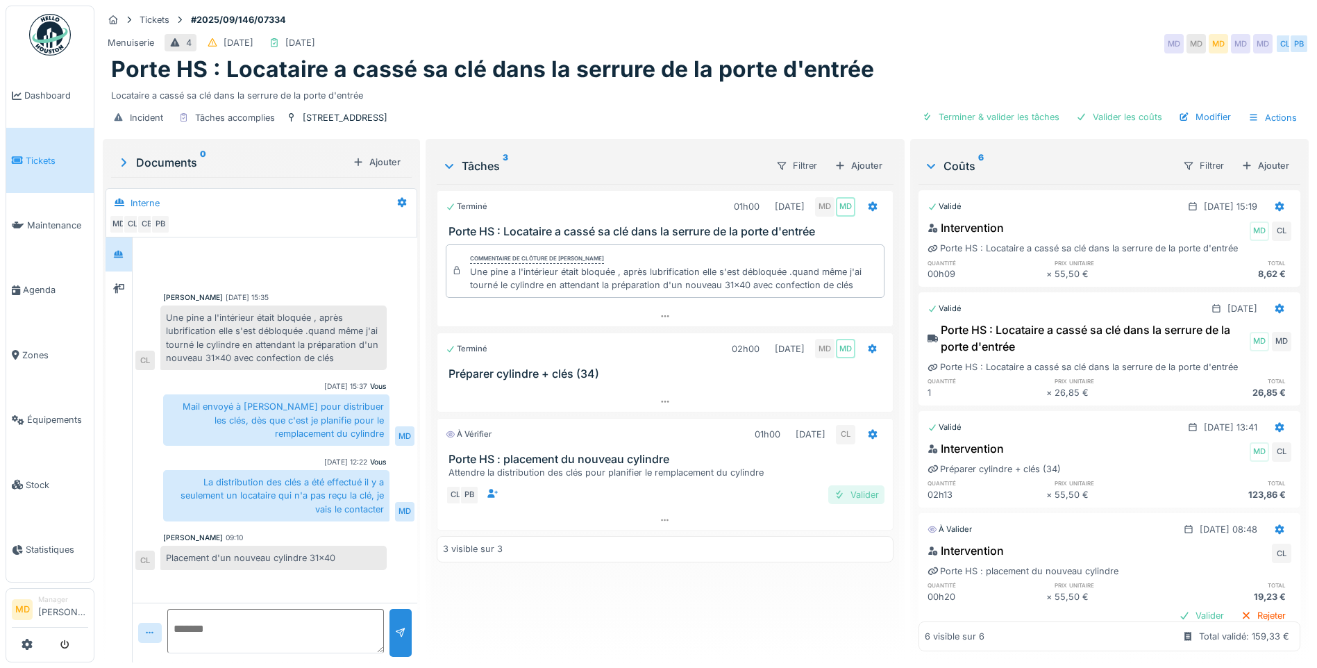
click at [851, 498] on div "Valider" at bounding box center [856, 494] width 56 height 19
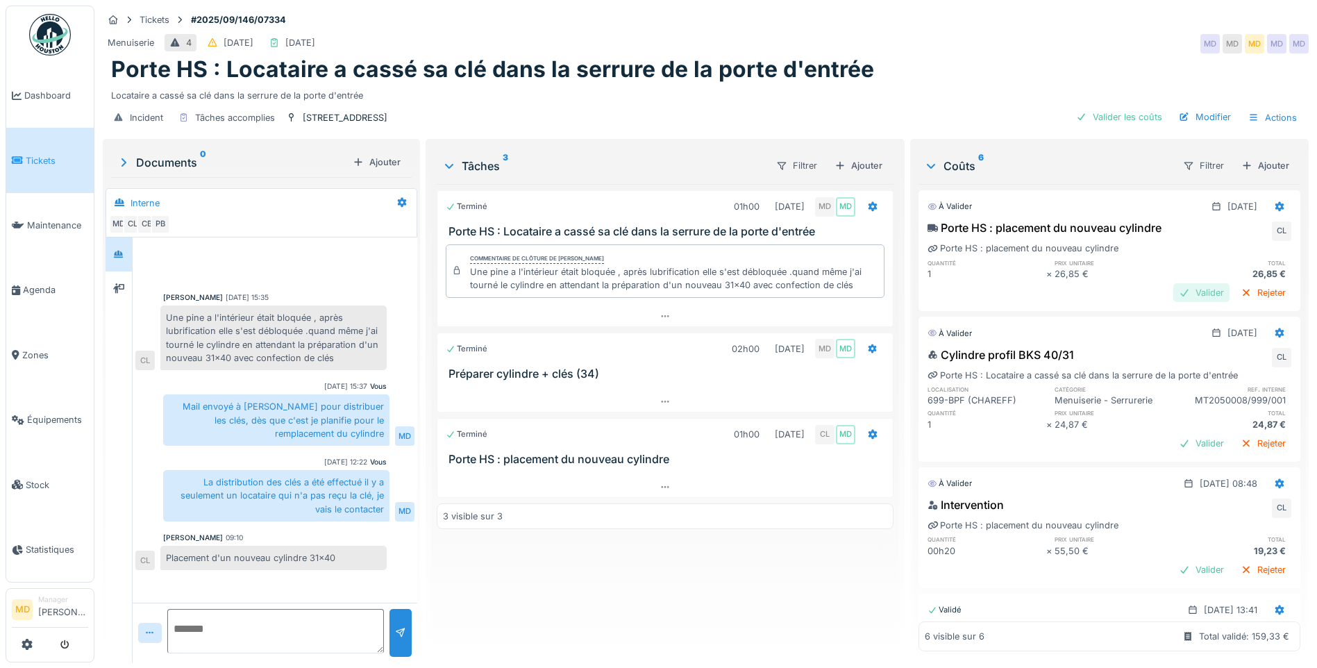
click at [1173, 289] on div "Valider" at bounding box center [1201, 292] width 56 height 19
click at [1174, 441] on div "Valider" at bounding box center [1201, 443] width 56 height 19
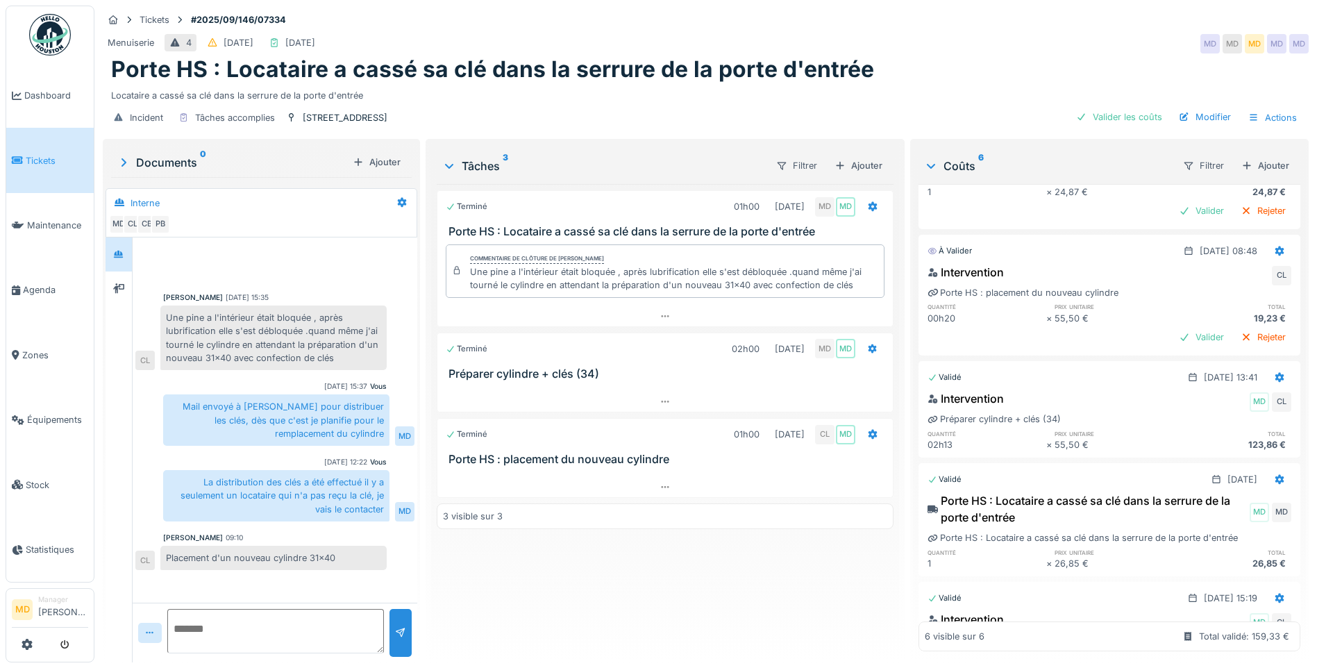
scroll to position [208, 0]
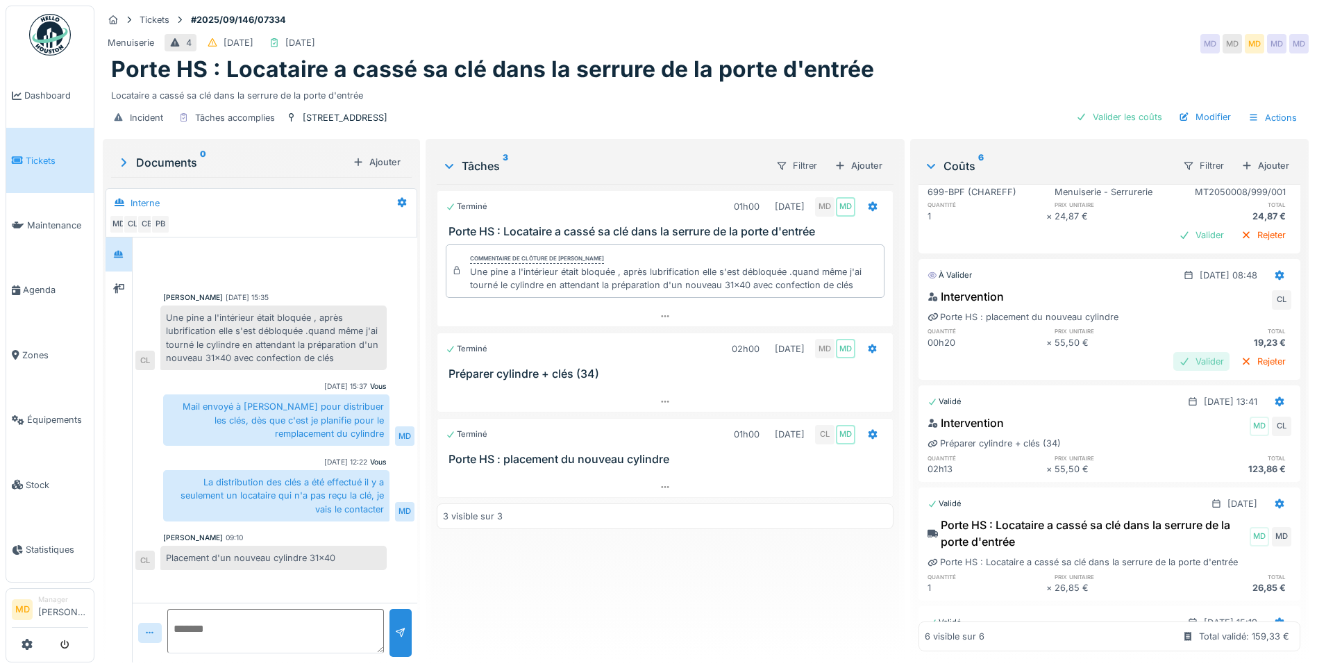
click at [1178, 362] on div "Valider" at bounding box center [1201, 361] width 56 height 19
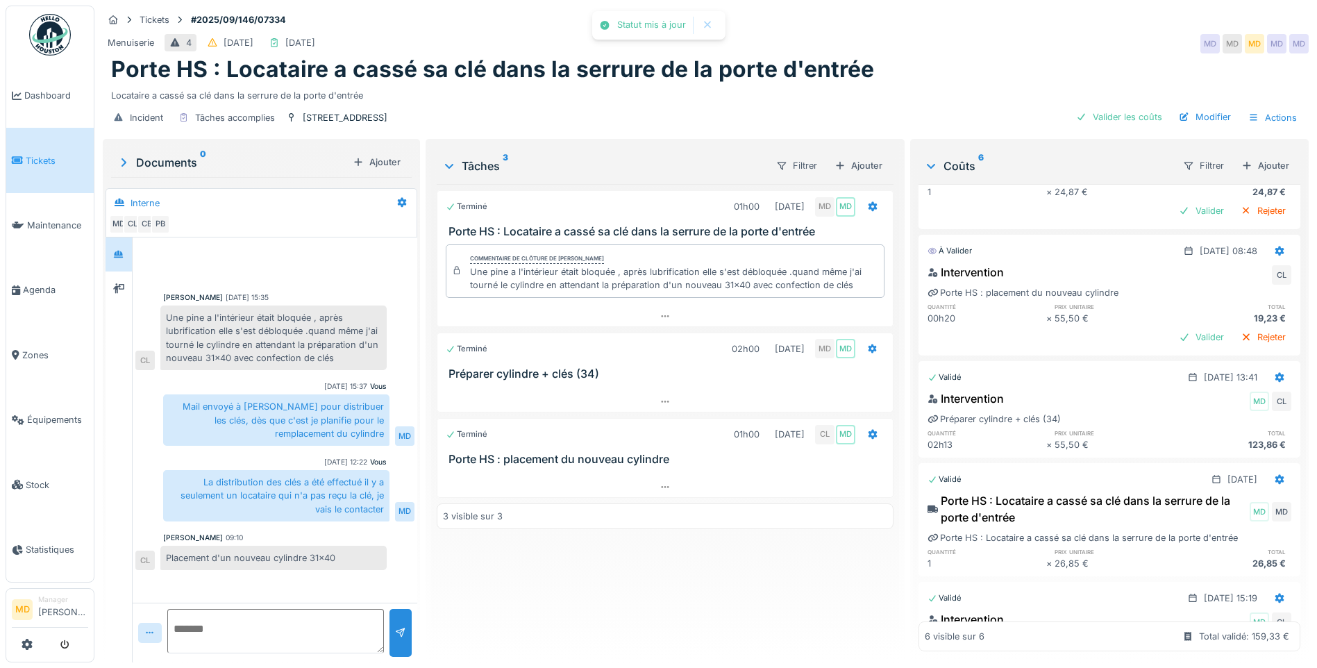
scroll to position [183, 0]
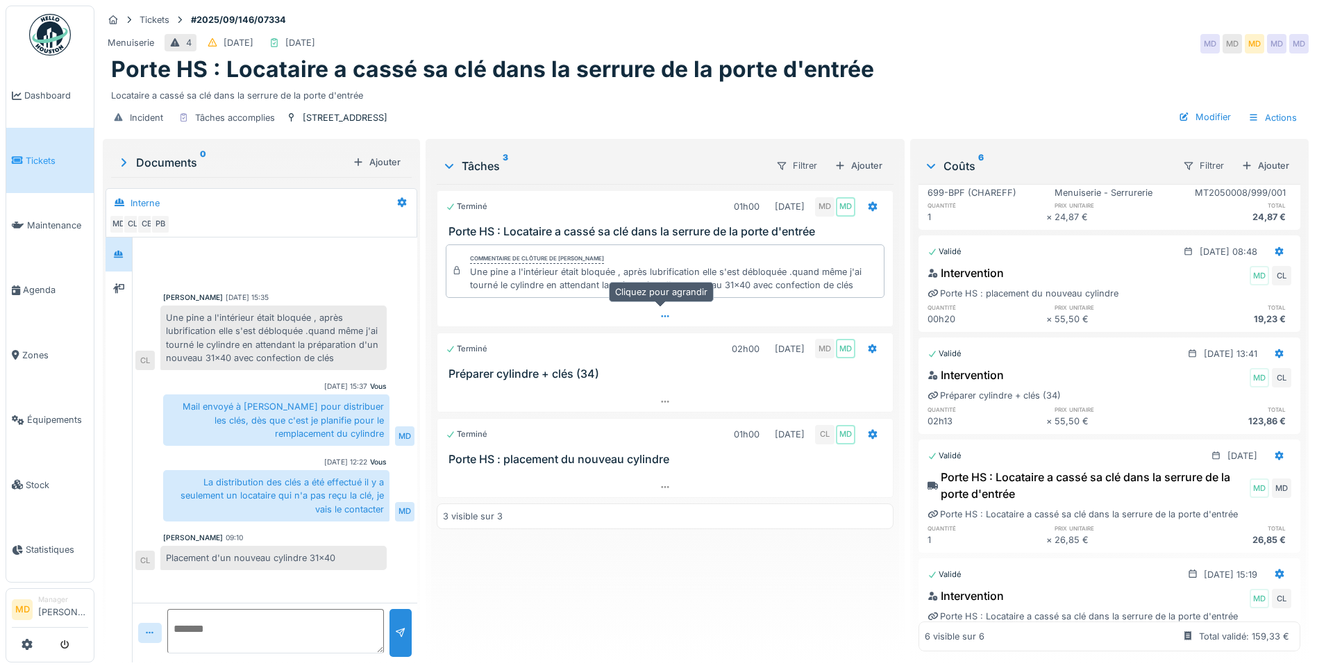
click at [666, 316] on icon at bounding box center [664, 316] width 11 height 9
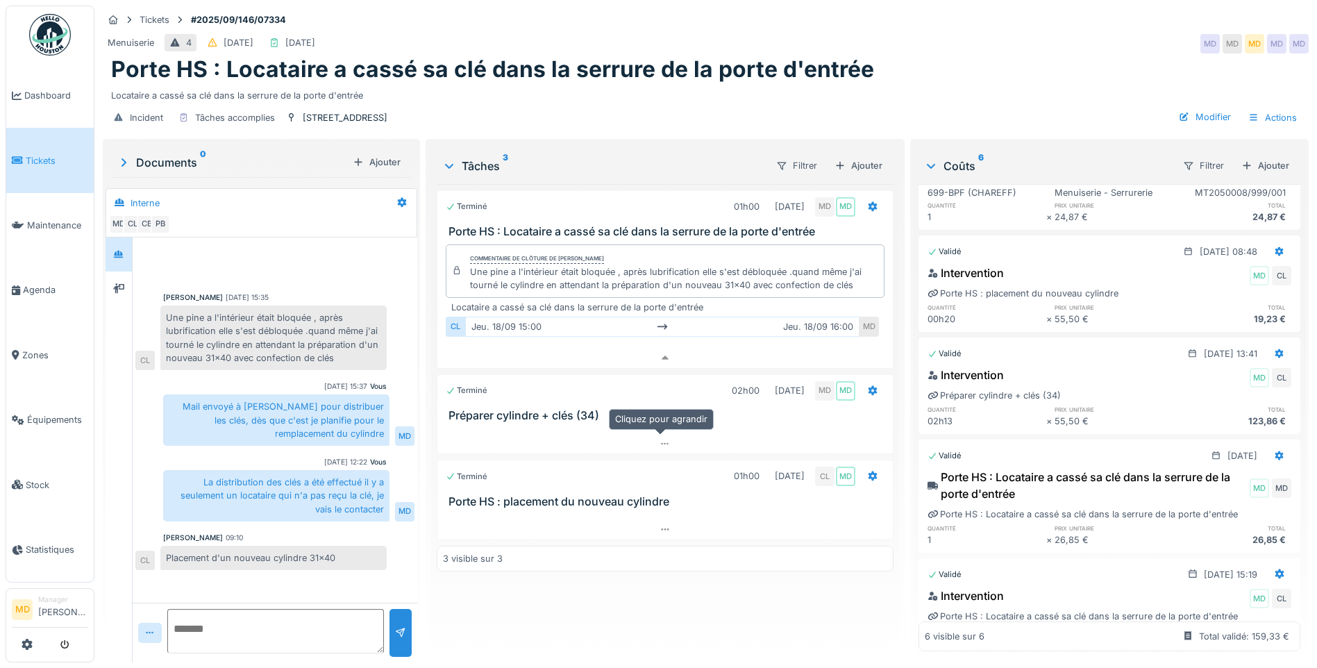
click at [661, 423] on div at bounding box center [665, 428] width 457 height 11
click at [659, 439] on icon at bounding box center [664, 443] width 11 height 9
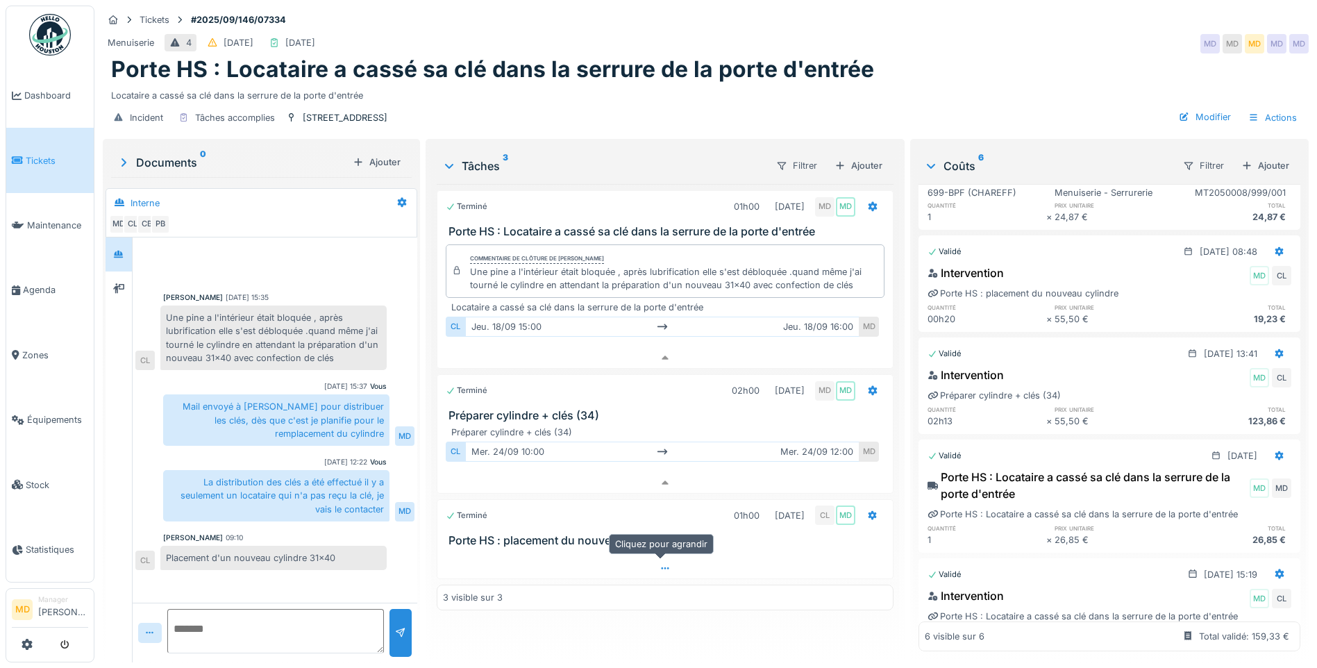
click at [663, 558] on div at bounding box center [664, 568] width 455 height 20
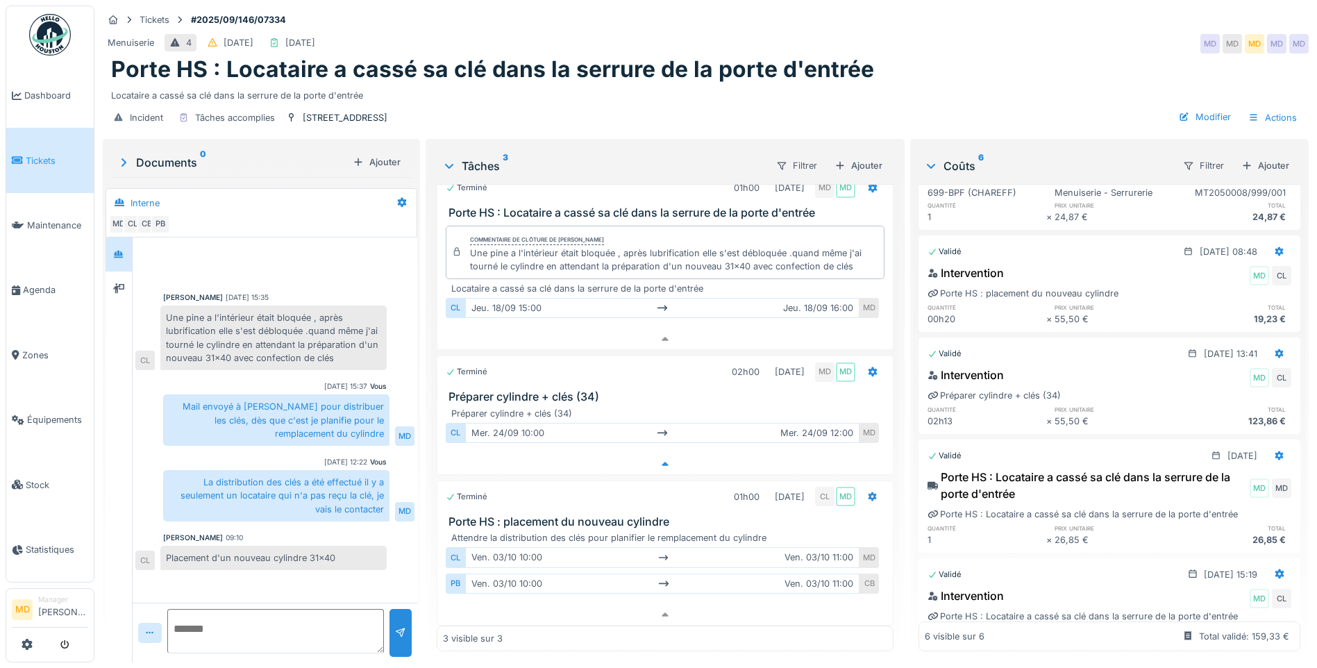
scroll to position [24, 0]
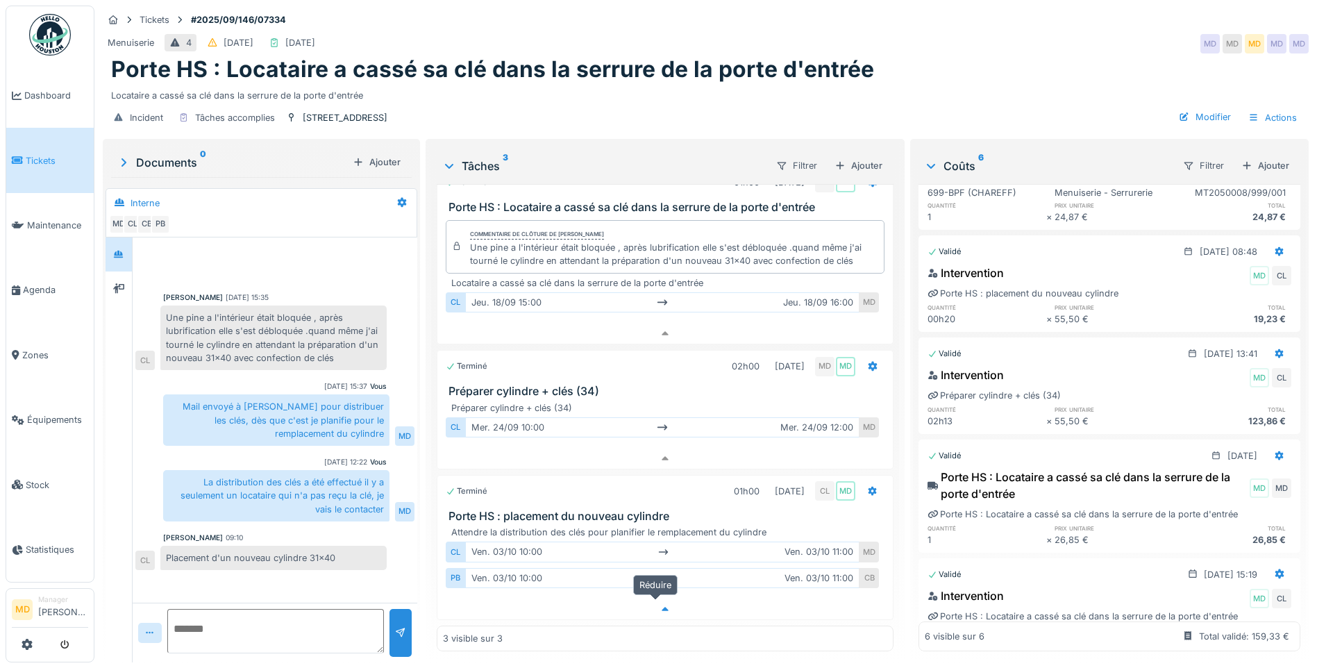
click at [659, 605] on icon at bounding box center [664, 609] width 11 height 9
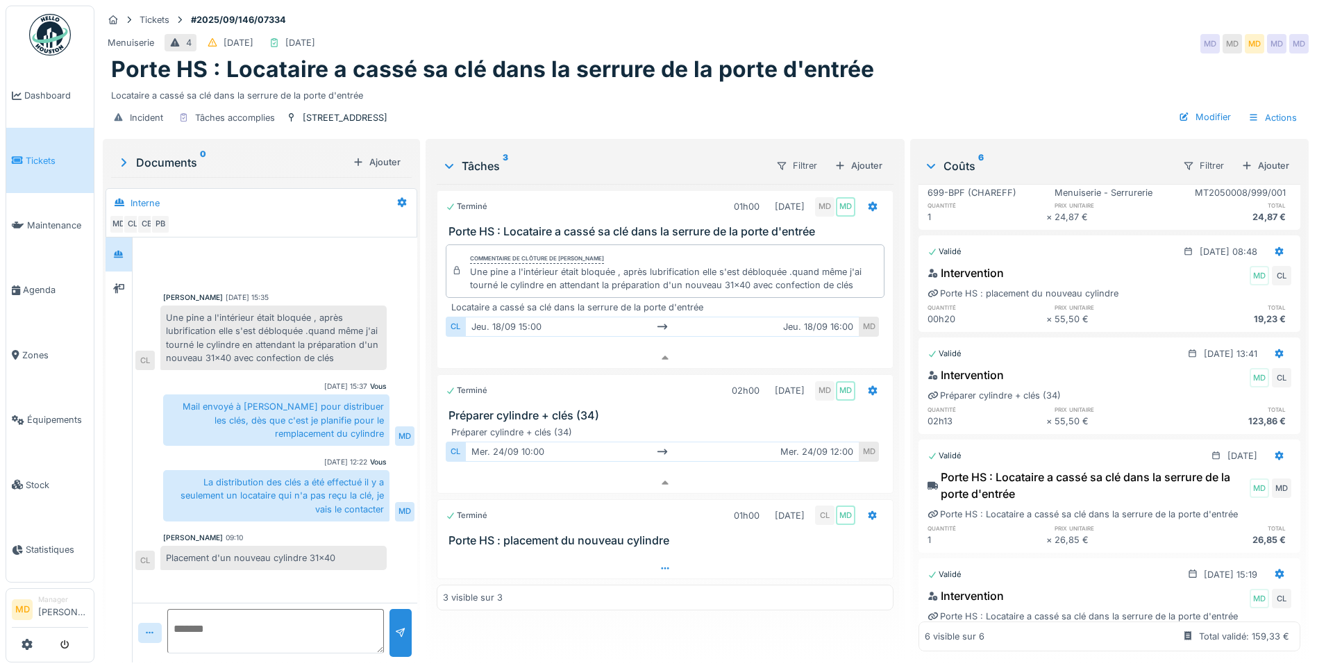
scroll to position [0, 0]
click at [662, 478] on icon at bounding box center [664, 482] width 11 height 9
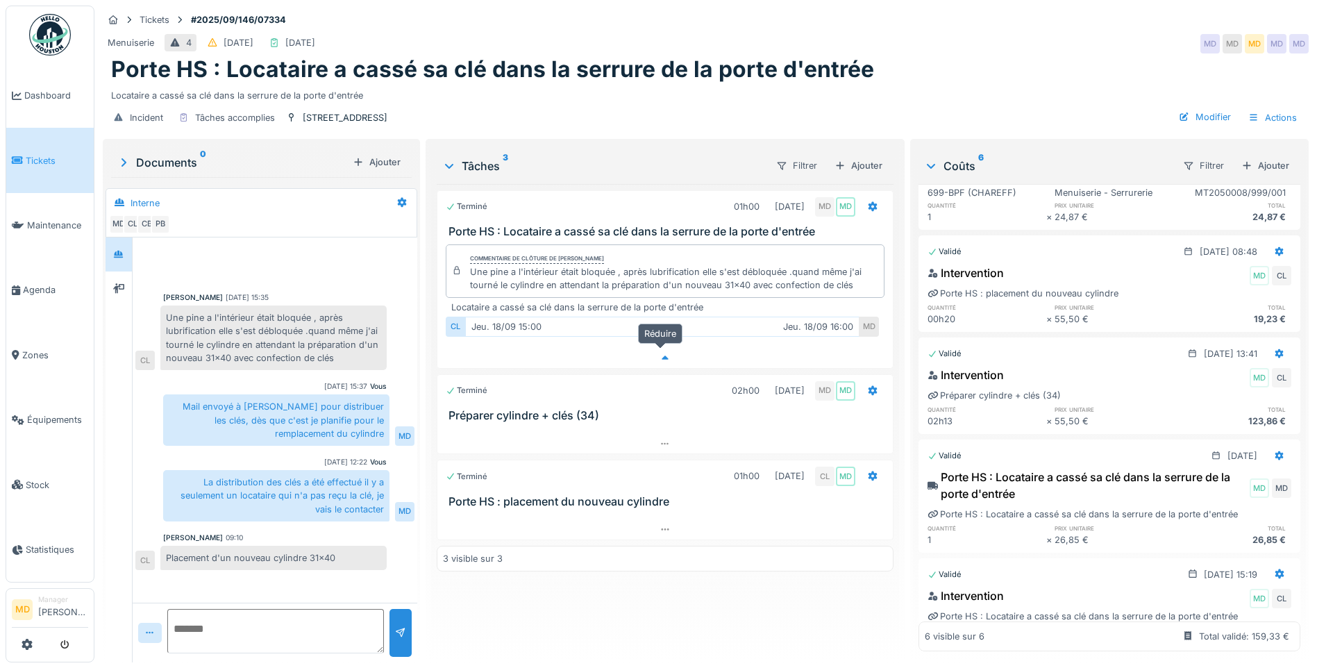
click at [664, 348] on div at bounding box center [664, 358] width 455 height 20
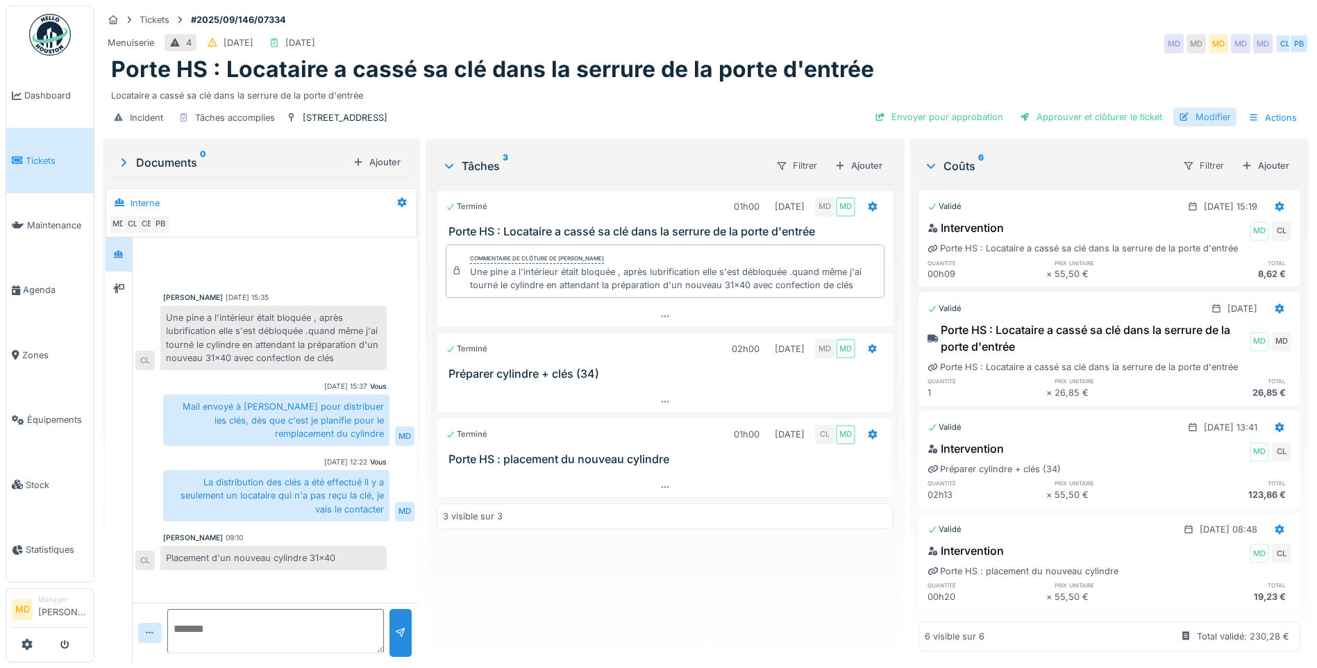
click at [1187, 108] on div "Modifier" at bounding box center [1204, 117] width 63 height 19
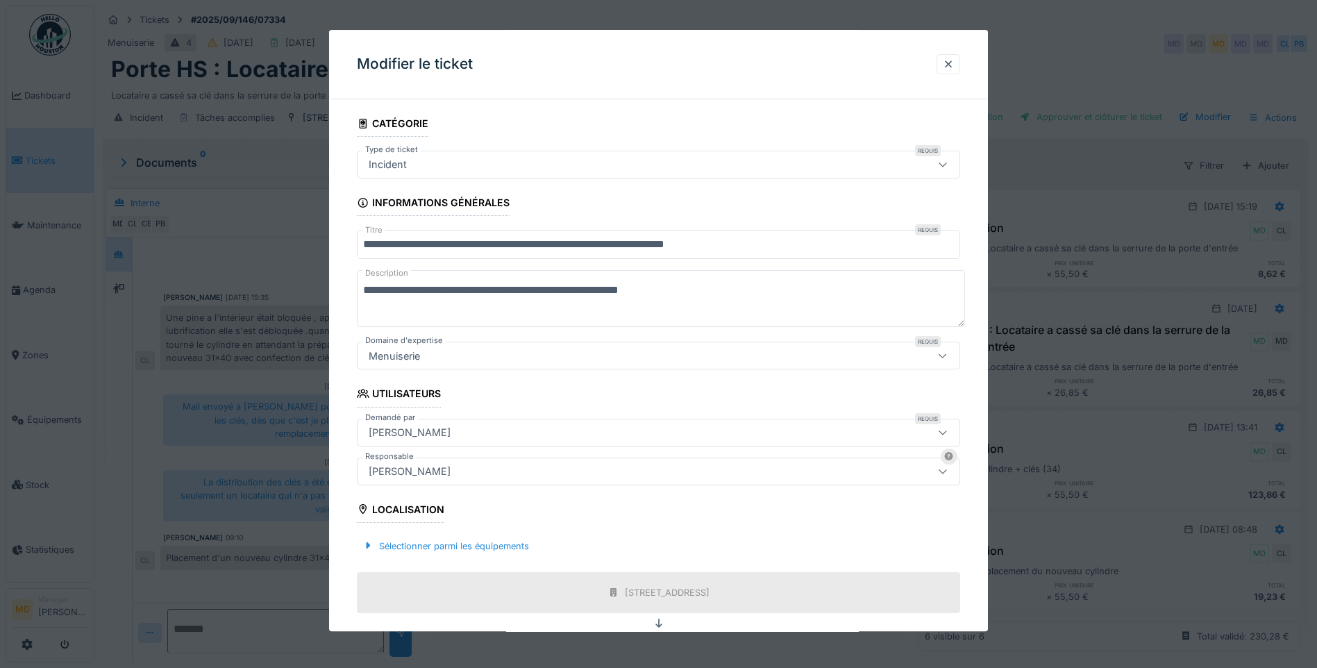
click at [425, 469] on div "[PERSON_NAME]" at bounding box center [409, 471] width 93 height 15
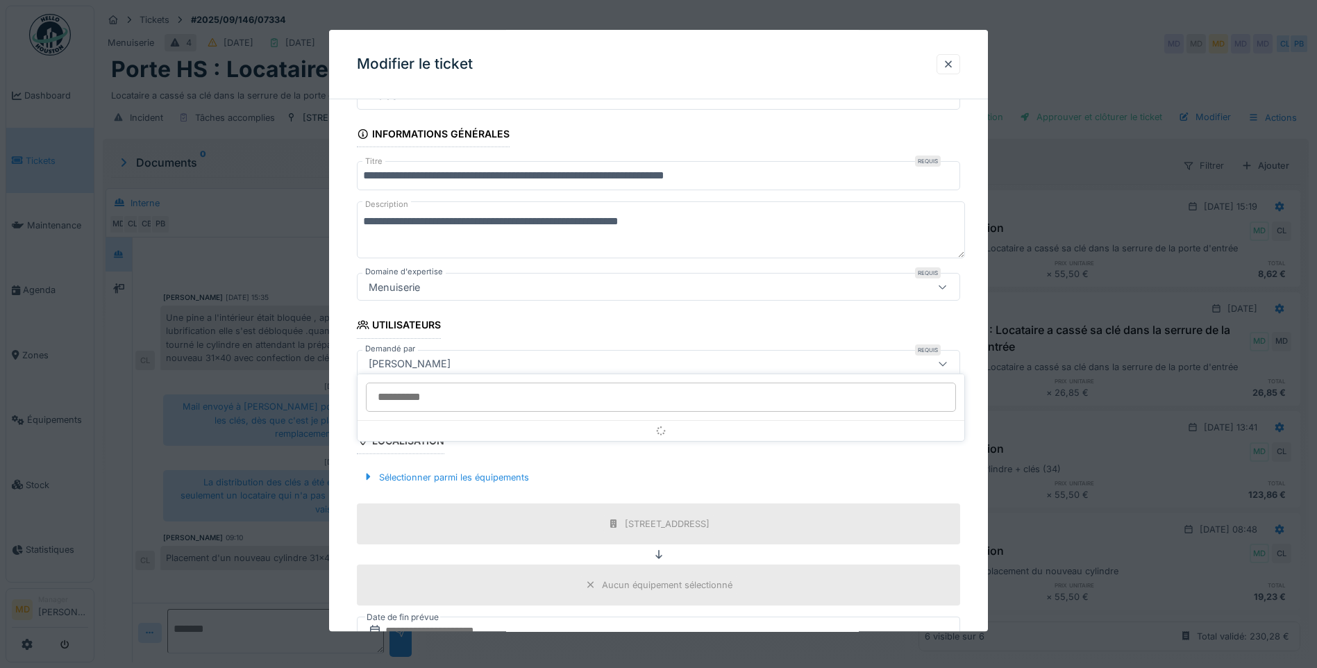
scroll to position [141, 0]
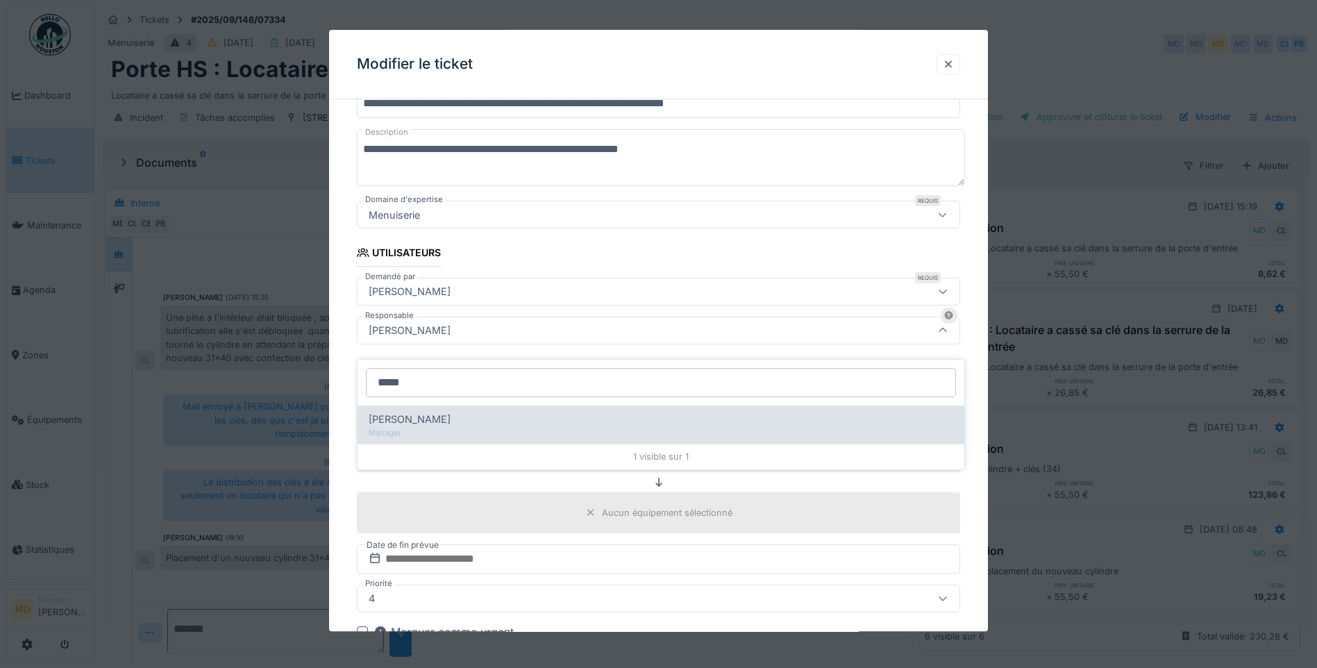
type input "*****"
click at [419, 412] on span "Christian Bassette" at bounding box center [410, 419] width 82 height 15
type input "****"
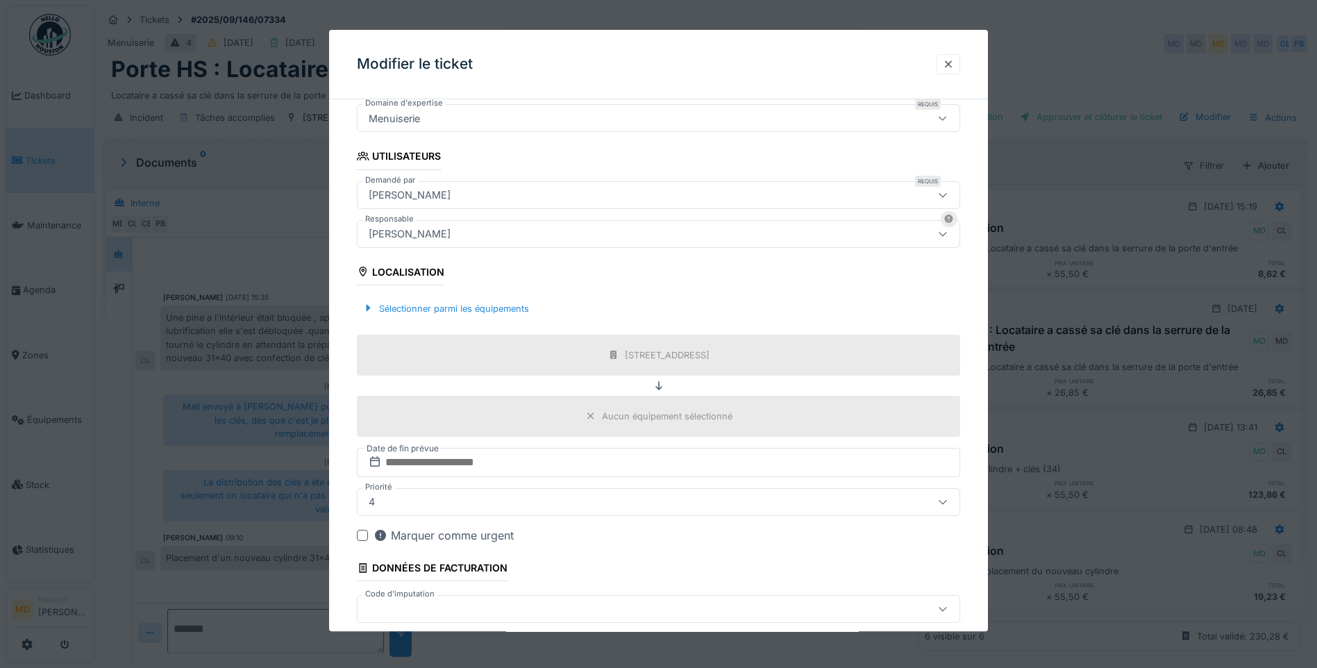
scroll to position [308, 0]
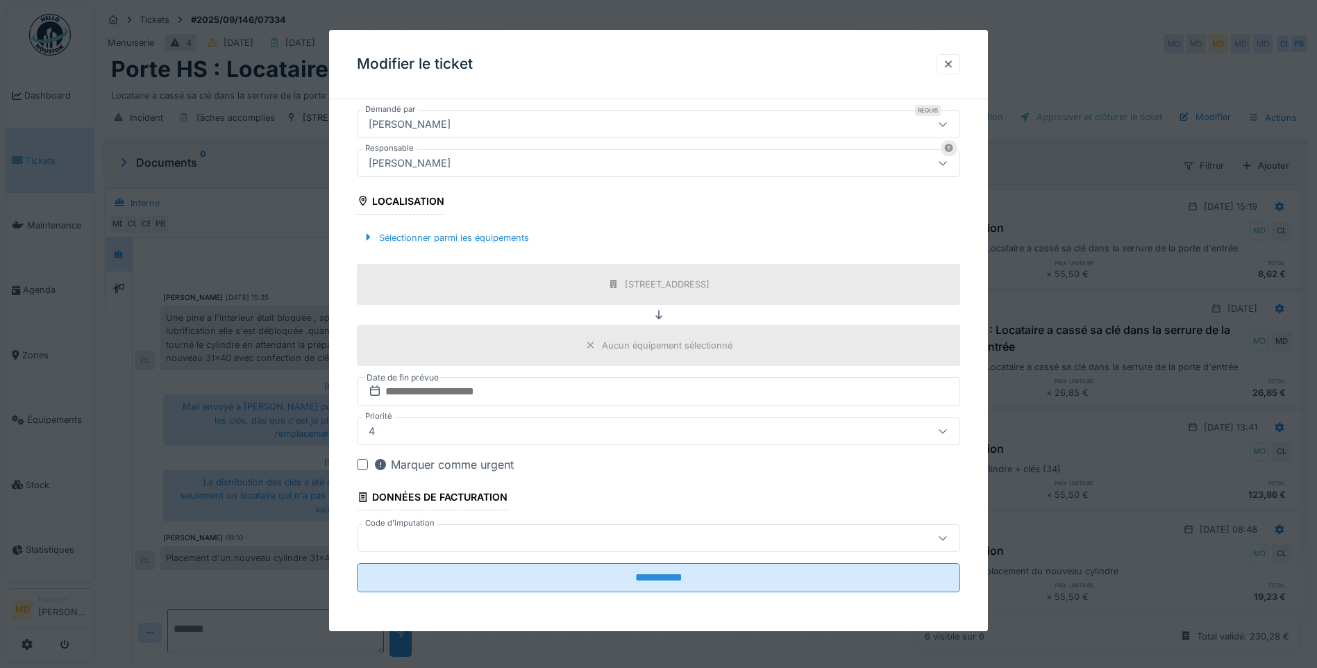
click at [462, 537] on div at bounding box center [623, 537] width 520 height 15
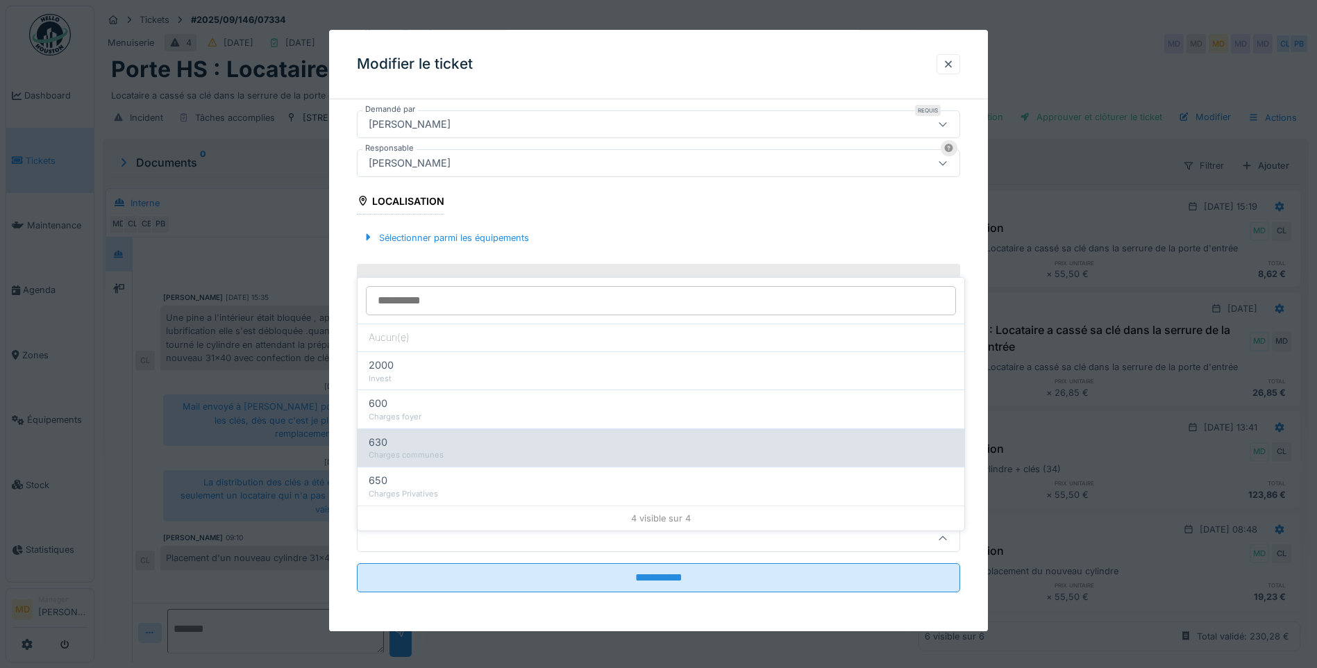
click at [480, 449] on div "Charges communes" at bounding box center [661, 455] width 584 height 12
type input "***"
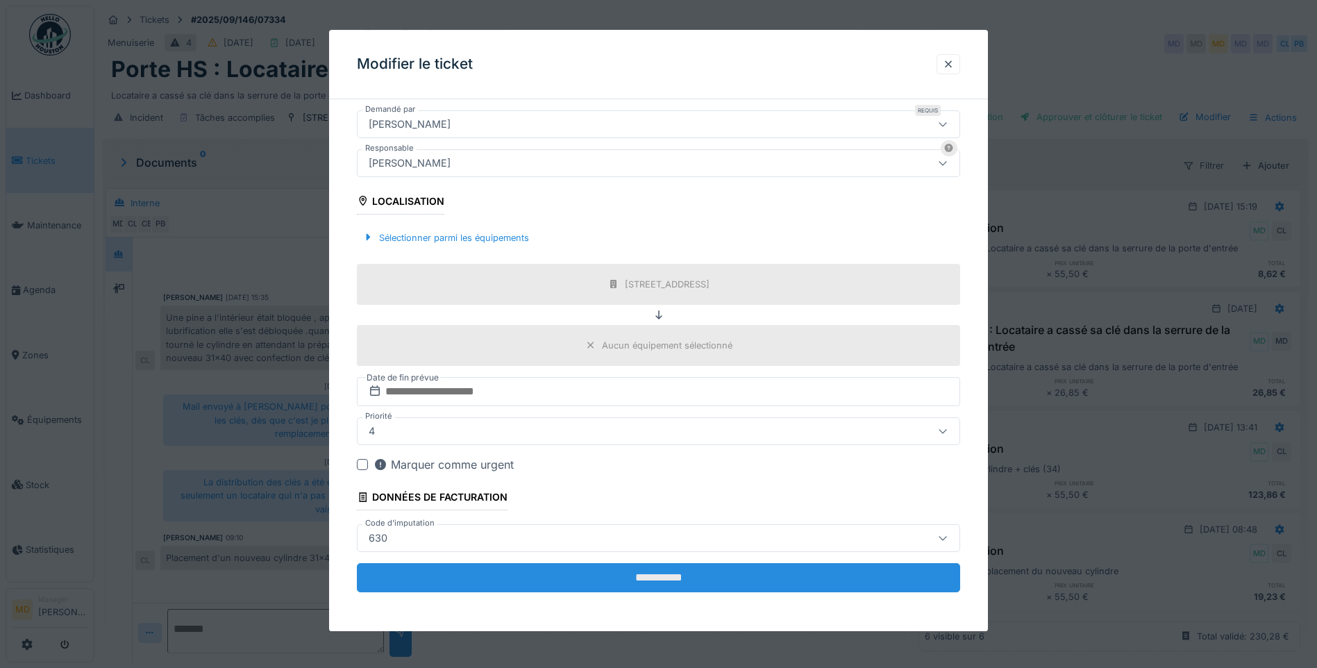
click at [634, 577] on input "**********" at bounding box center [658, 577] width 603 height 29
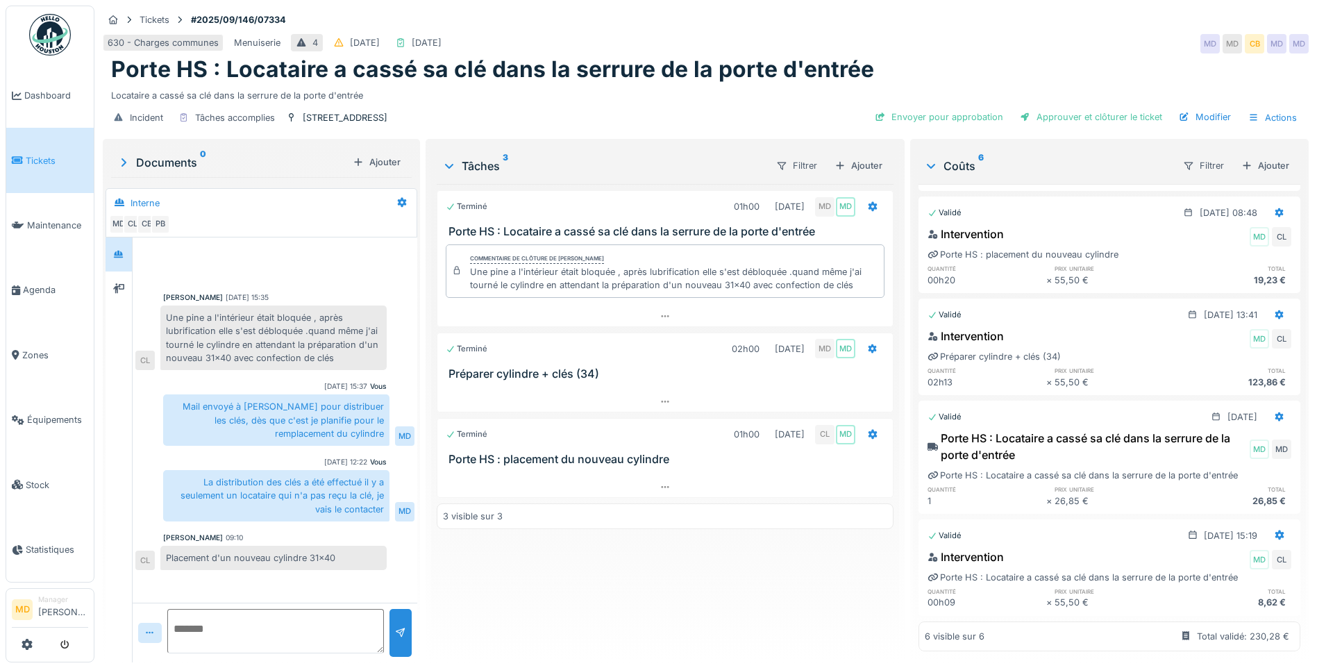
scroll to position [0, 0]
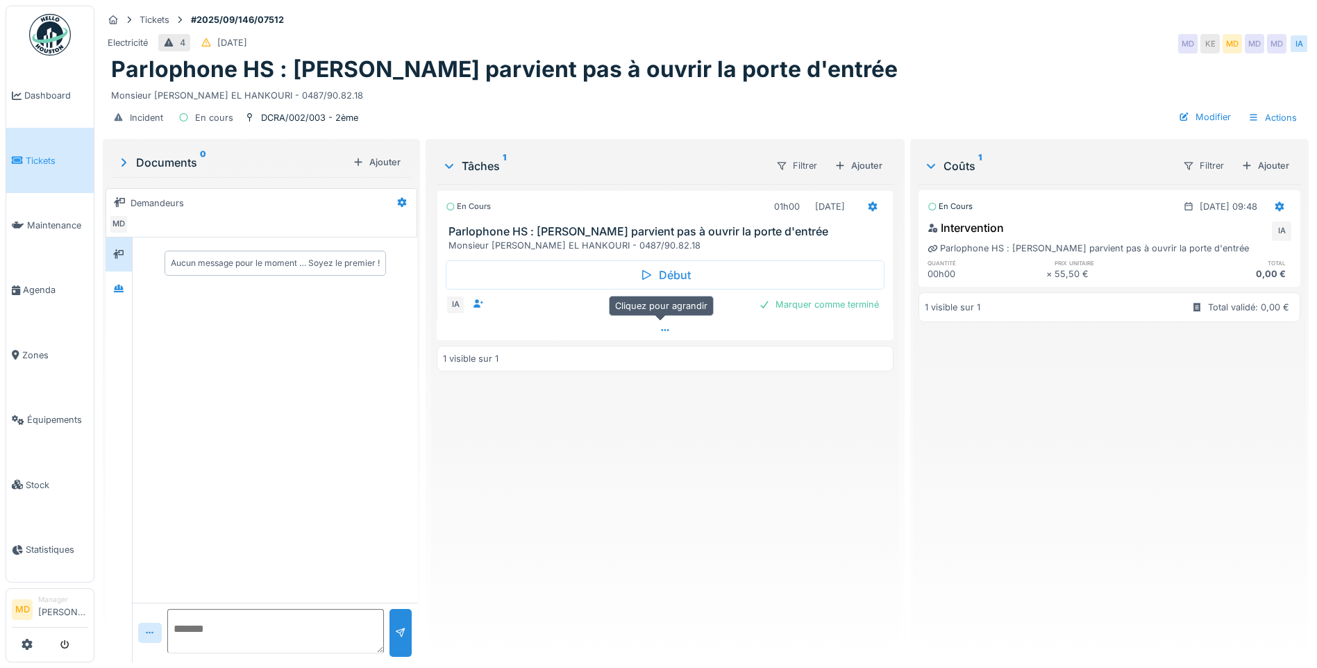
click at [659, 327] on icon at bounding box center [664, 330] width 11 height 9
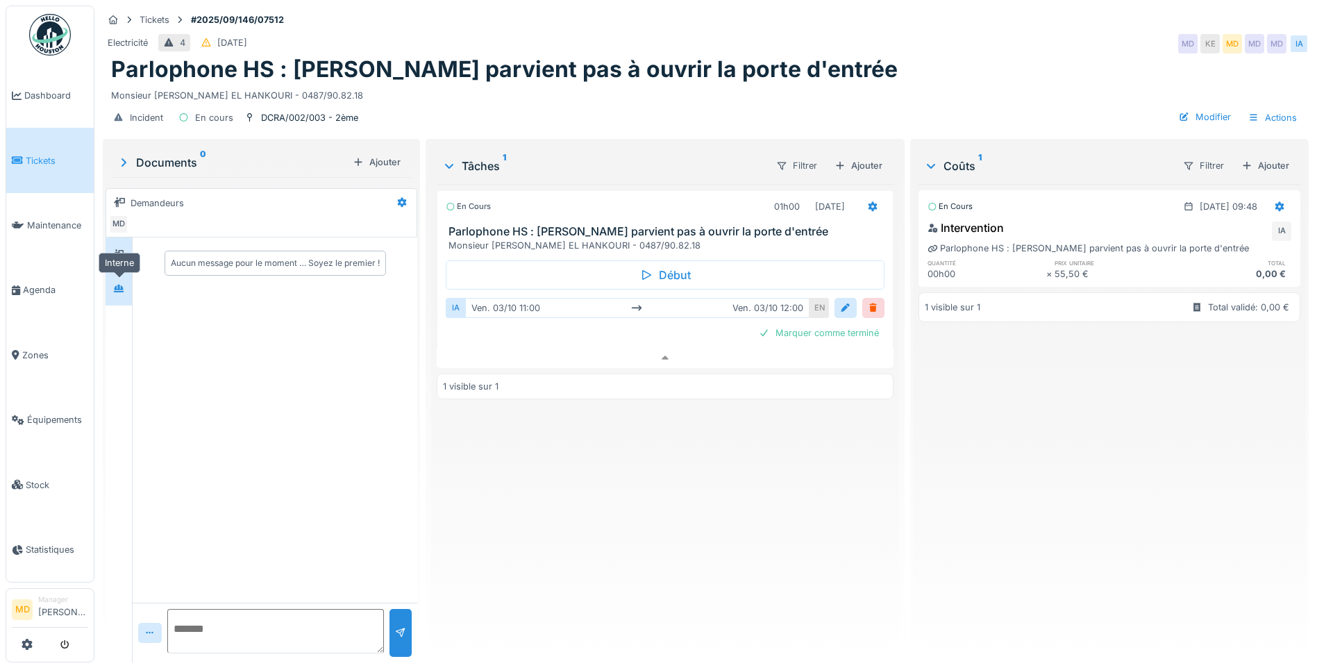
click at [121, 284] on icon at bounding box center [118, 288] width 11 height 9
click at [120, 283] on div at bounding box center [118, 288] width 11 height 13
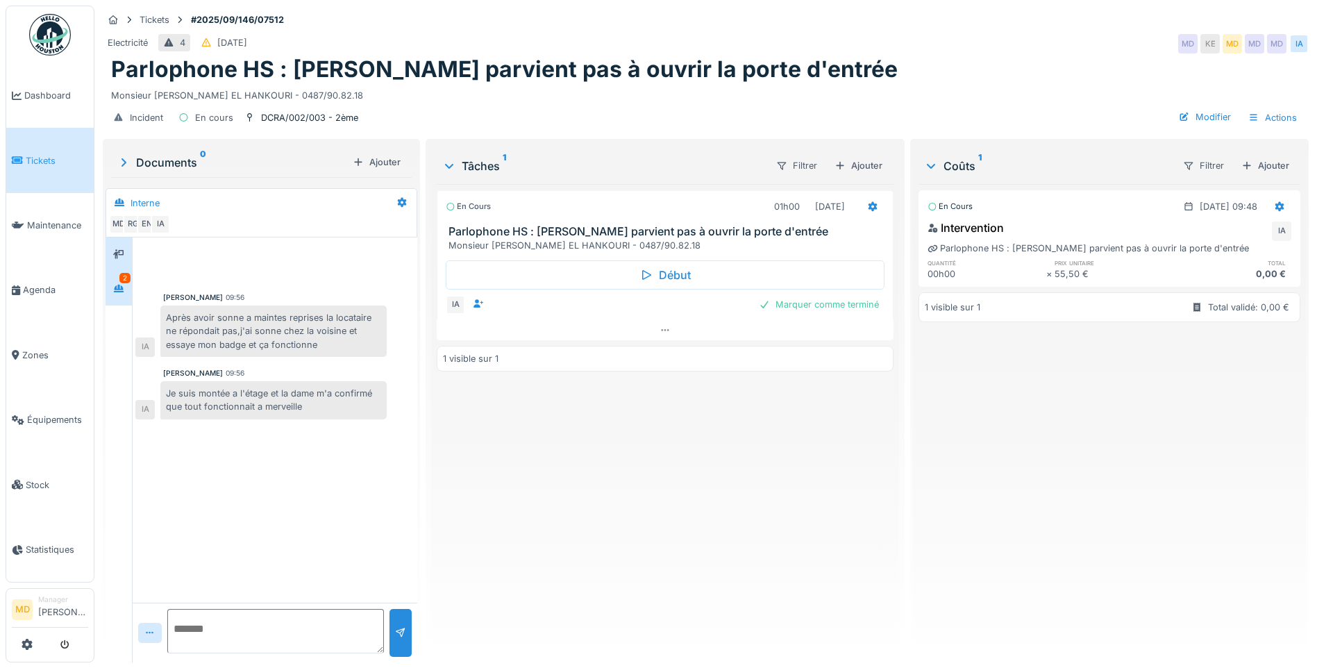
click at [119, 259] on div at bounding box center [118, 254] width 11 height 13
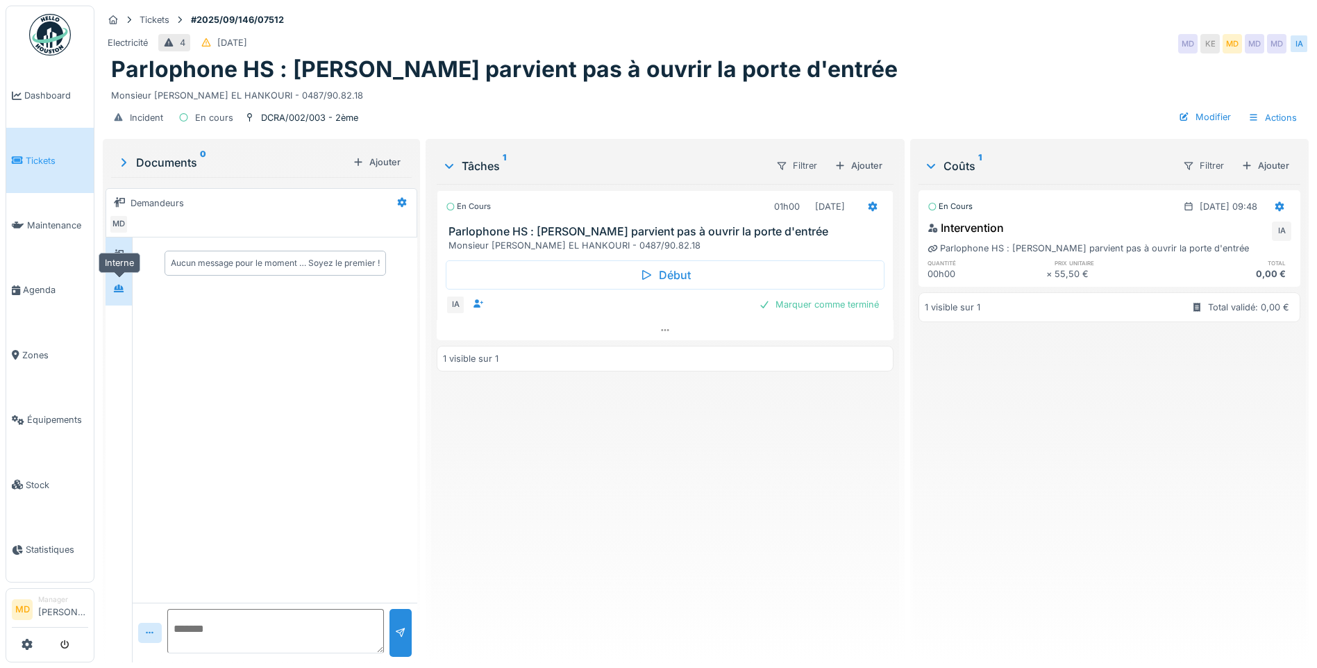
click at [115, 284] on icon at bounding box center [118, 288] width 11 height 9
click at [658, 335] on div at bounding box center [665, 330] width 457 height 20
click at [128, 280] on div at bounding box center [118, 288] width 21 height 17
click at [122, 282] on div "3" at bounding box center [124, 278] width 11 height 10
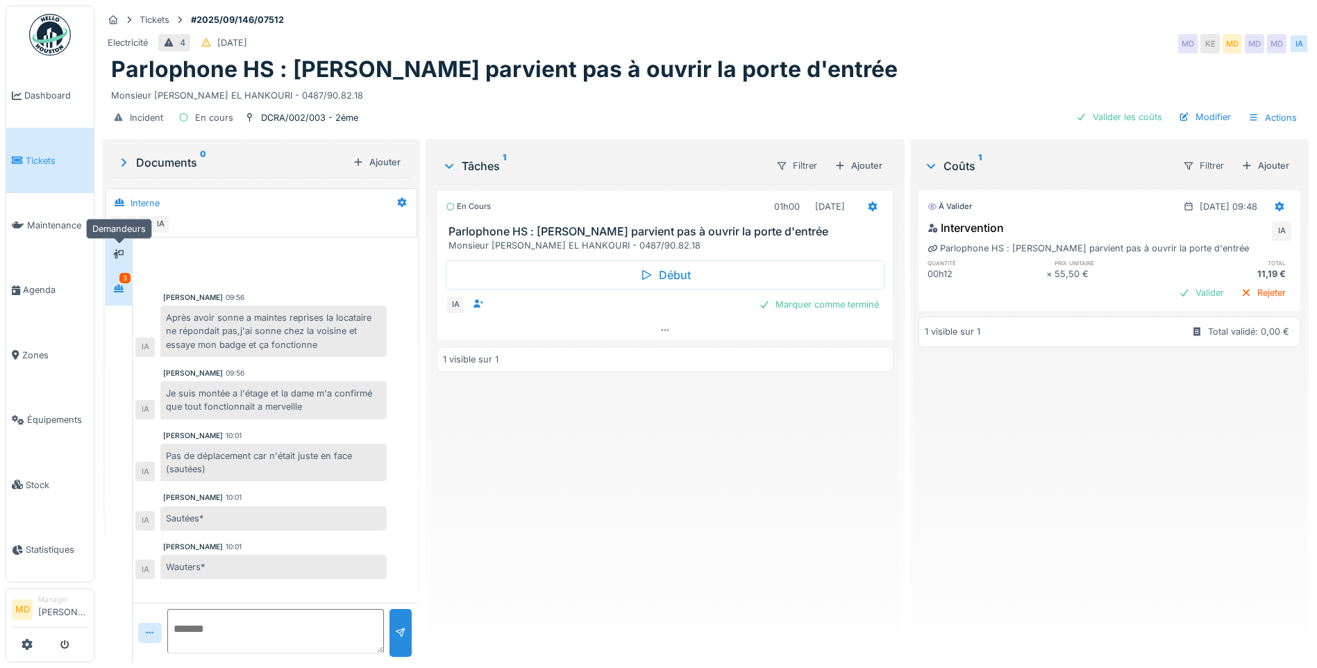
click at [122, 255] on icon at bounding box center [118, 254] width 11 height 10
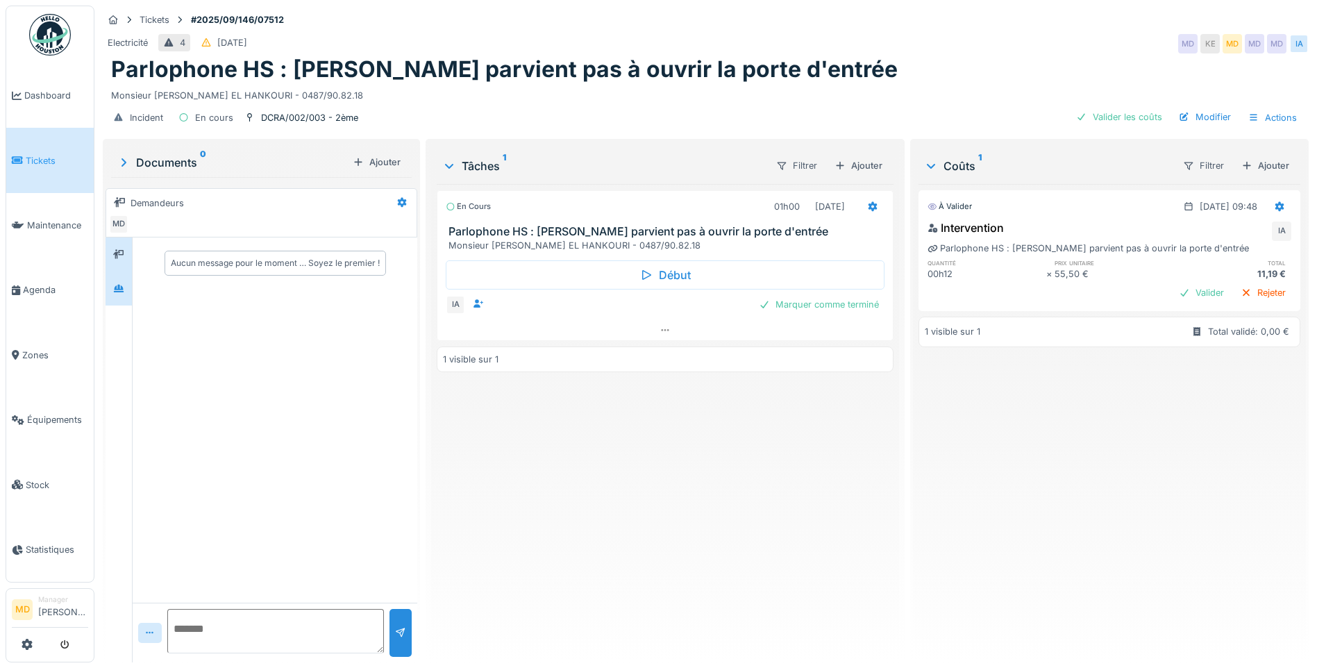
click at [128, 296] on div at bounding box center [118, 288] width 21 height 17
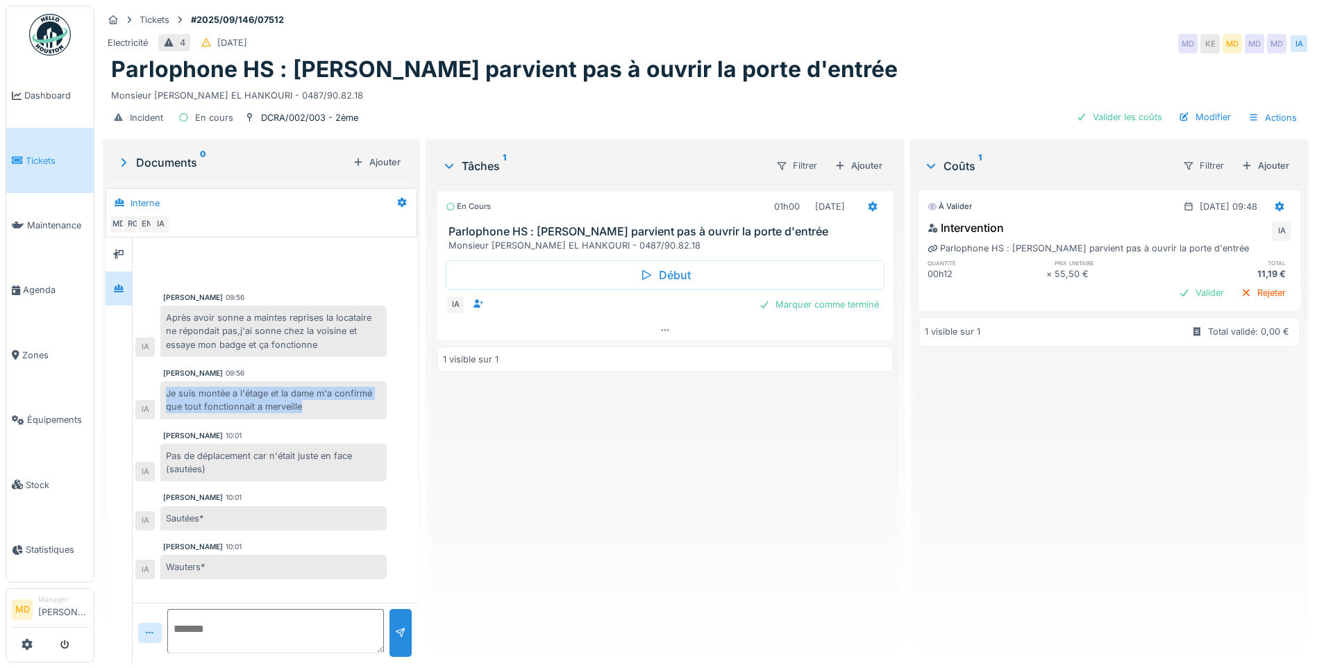
drag, startPoint x: 337, startPoint y: 409, endPoint x: 162, endPoint y: 387, distance: 176.3
click at [162, 387] on div "Je suis montée a l'étage et la dame m'a confirmé que tout fonctionnait a mervei…" at bounding box center [273, 399] width 226 height 37
copy div "Je suis montée a l'étage et la dame m'a confirmé que tout fonctionnait a mervei…"
click at [834, 310] on div "Marquer comme terminé" at bounding box center [818, 304] width 131 height 19
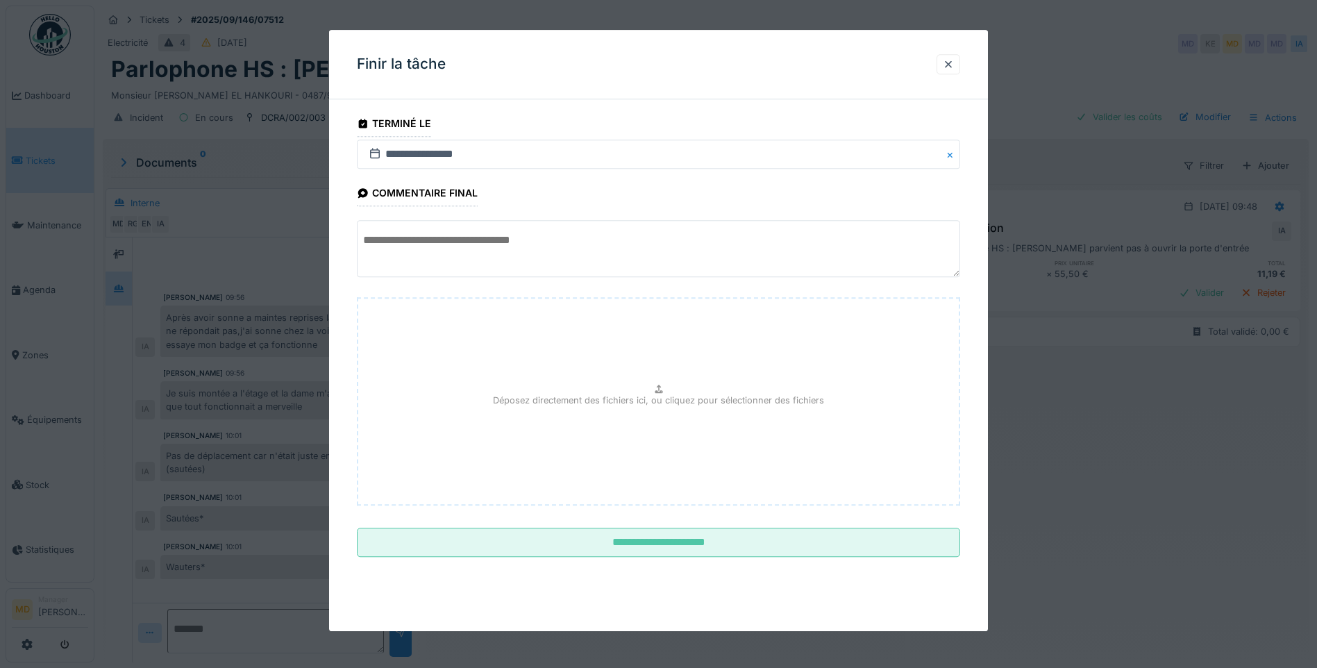
click at [496, 257] on textarea at bounding box center [658, 249] width 603 height 57
paste textarea "**********"
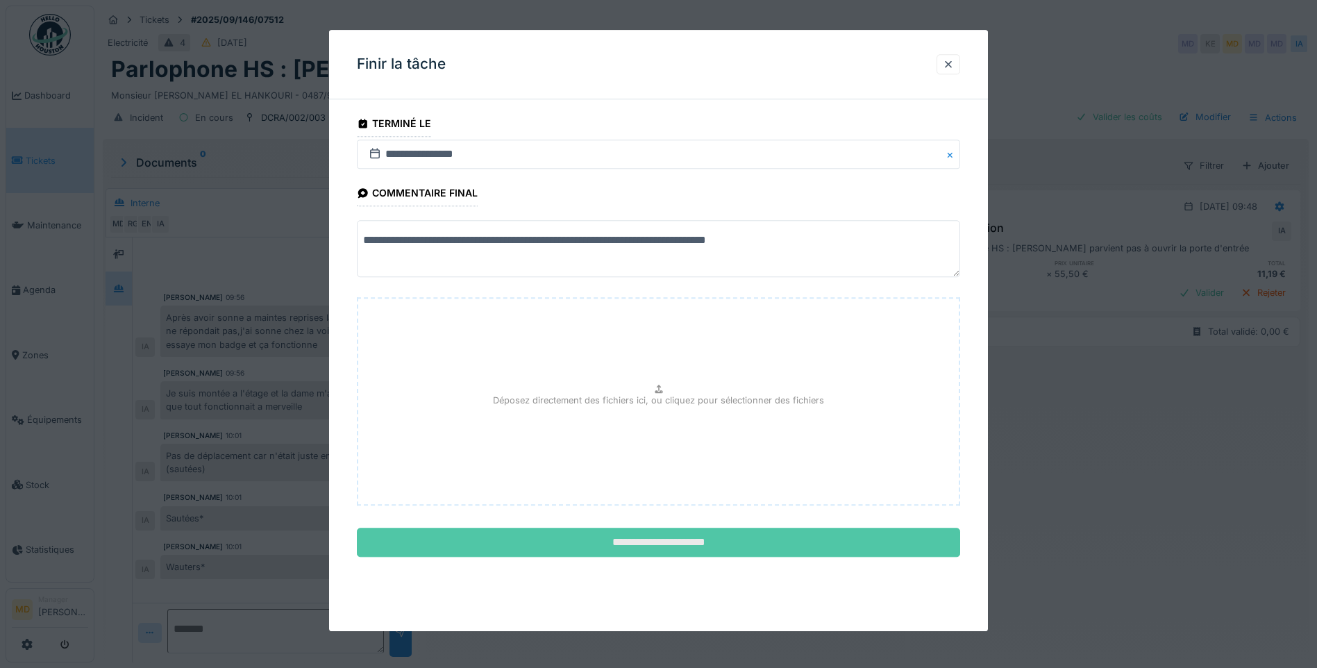
type textarea "**********"
click at [683, 541] on input "**********" at bounding box center [658, 542] width 603 height 29
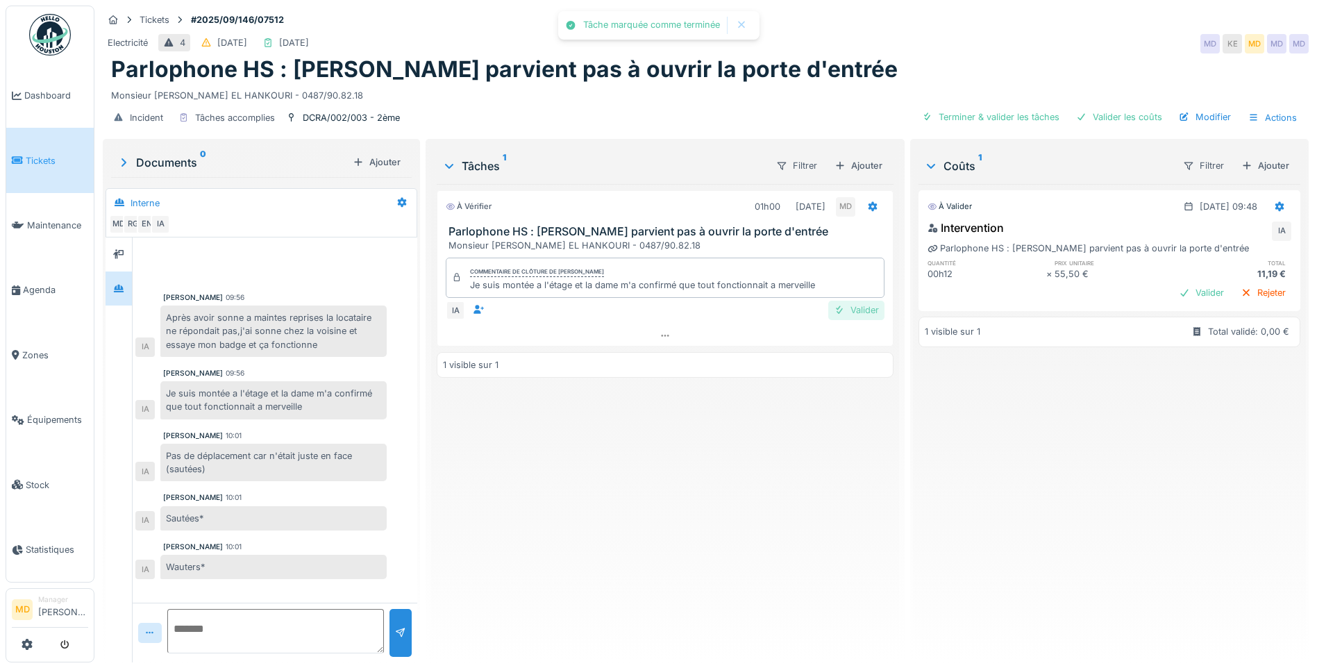
click at [862, 301] on div "Valider" at bounding box center [856, 310] width 56 height 19
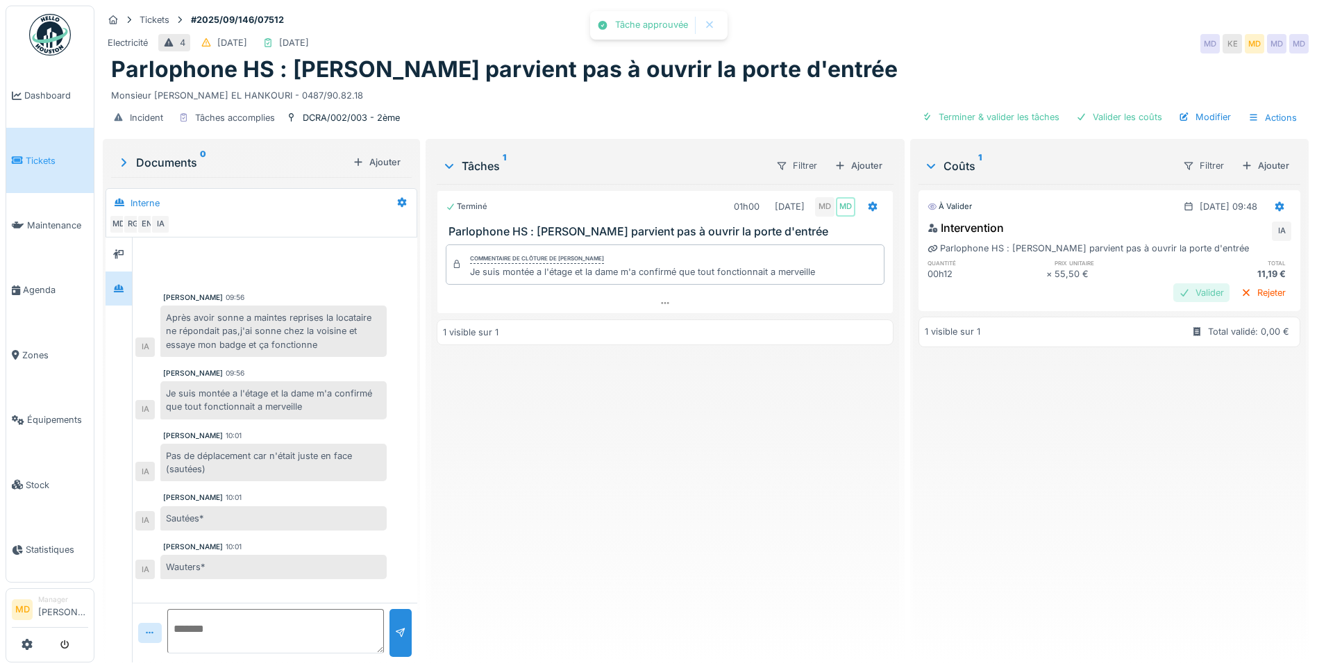
click at [1173, 285] on div "Valider" at bounding box center [1201, 292] width 56 height 19
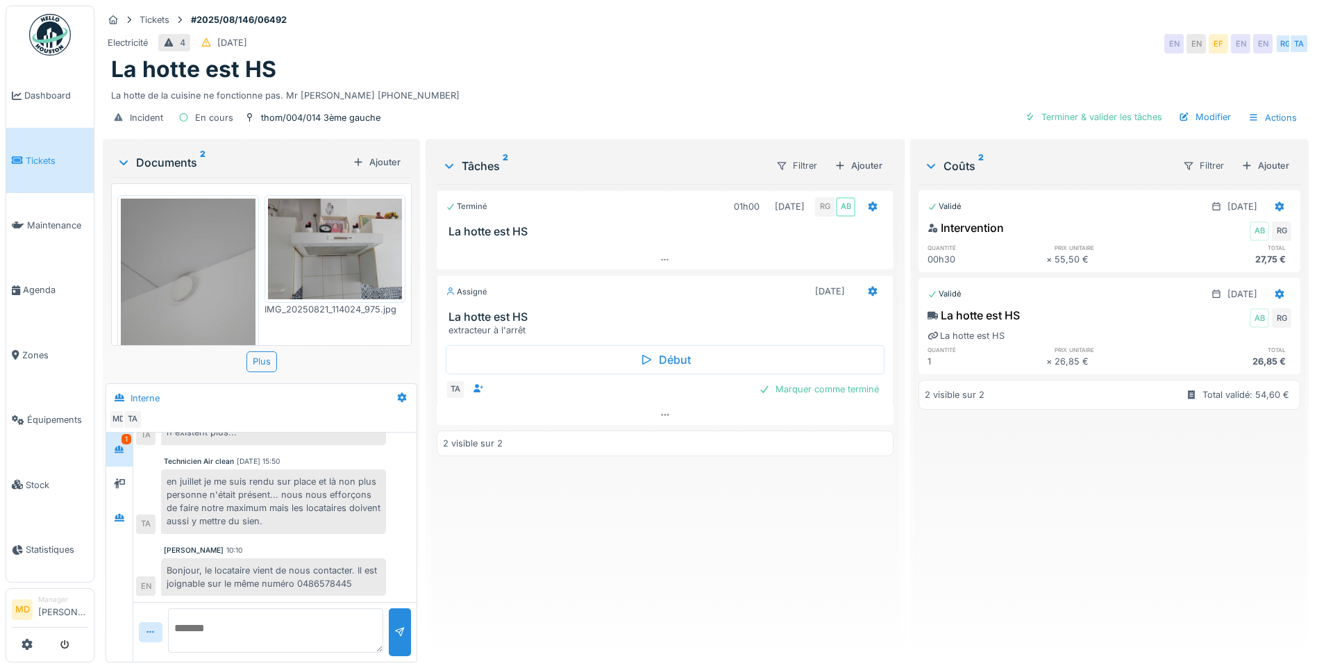
scroll to position [52, 0]
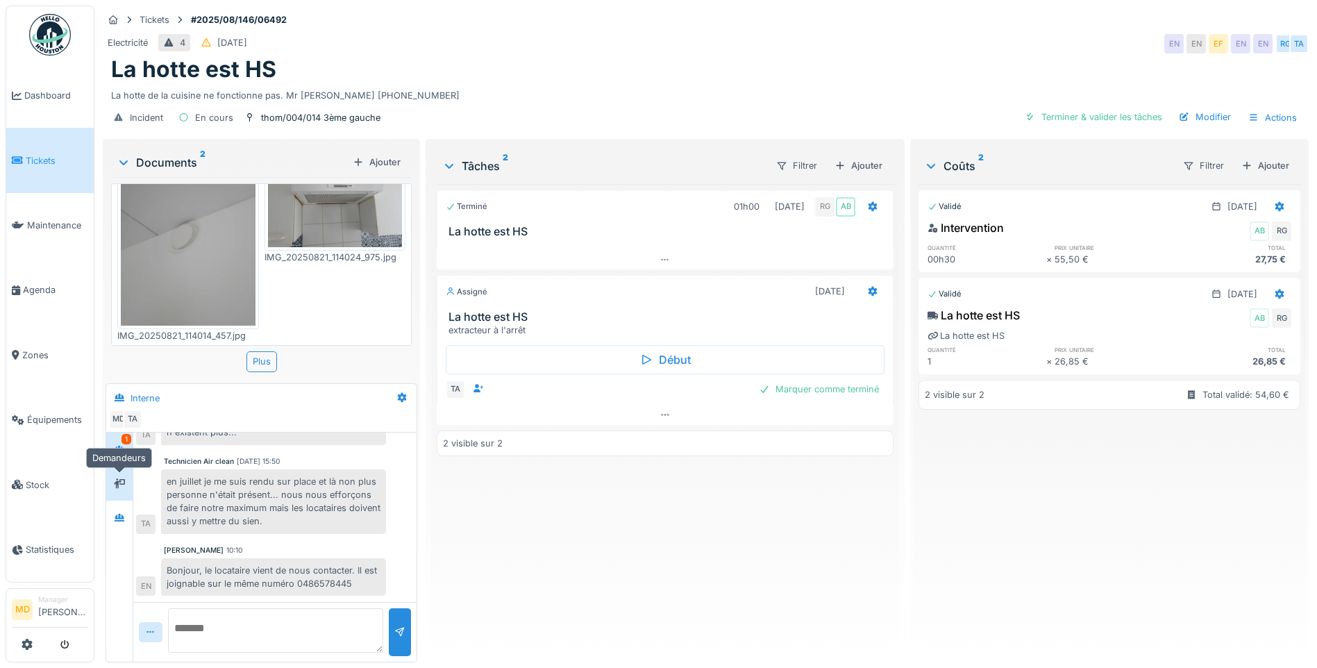
click at [112, 482] on div at bounding box center [119, 483] width 21 height 17
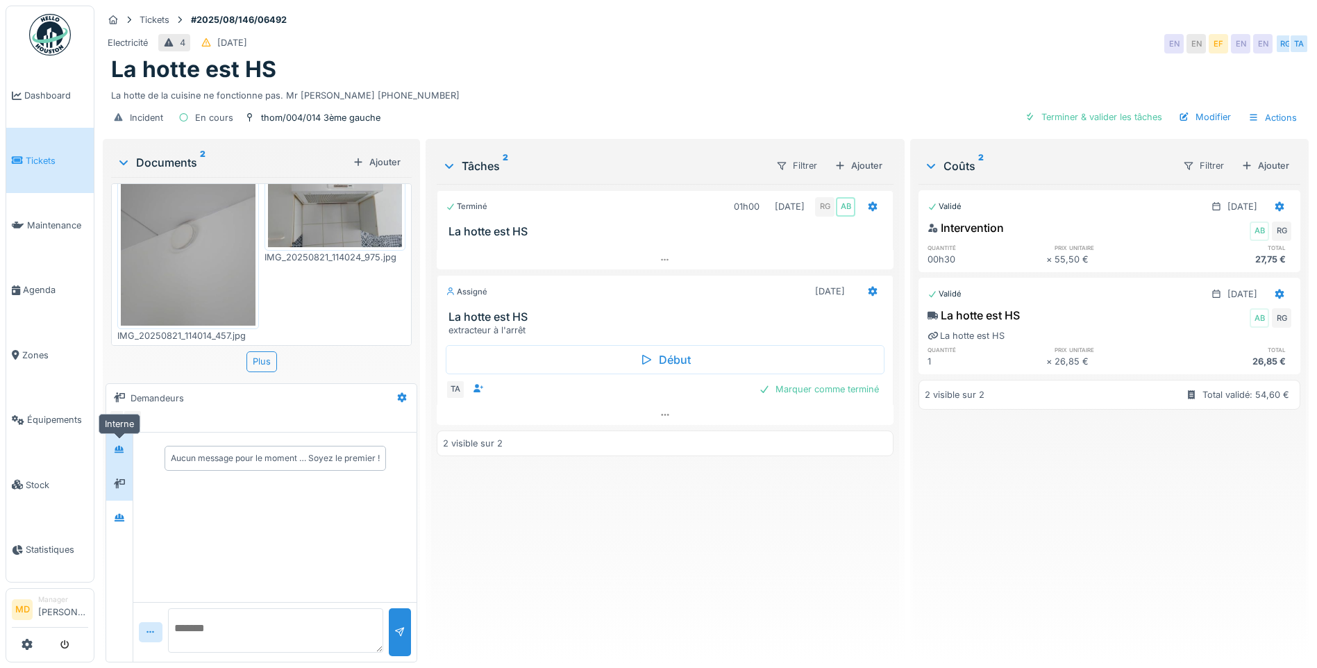
click at [121, 454] on div at bounding box center [119, 449] width 11 height 13
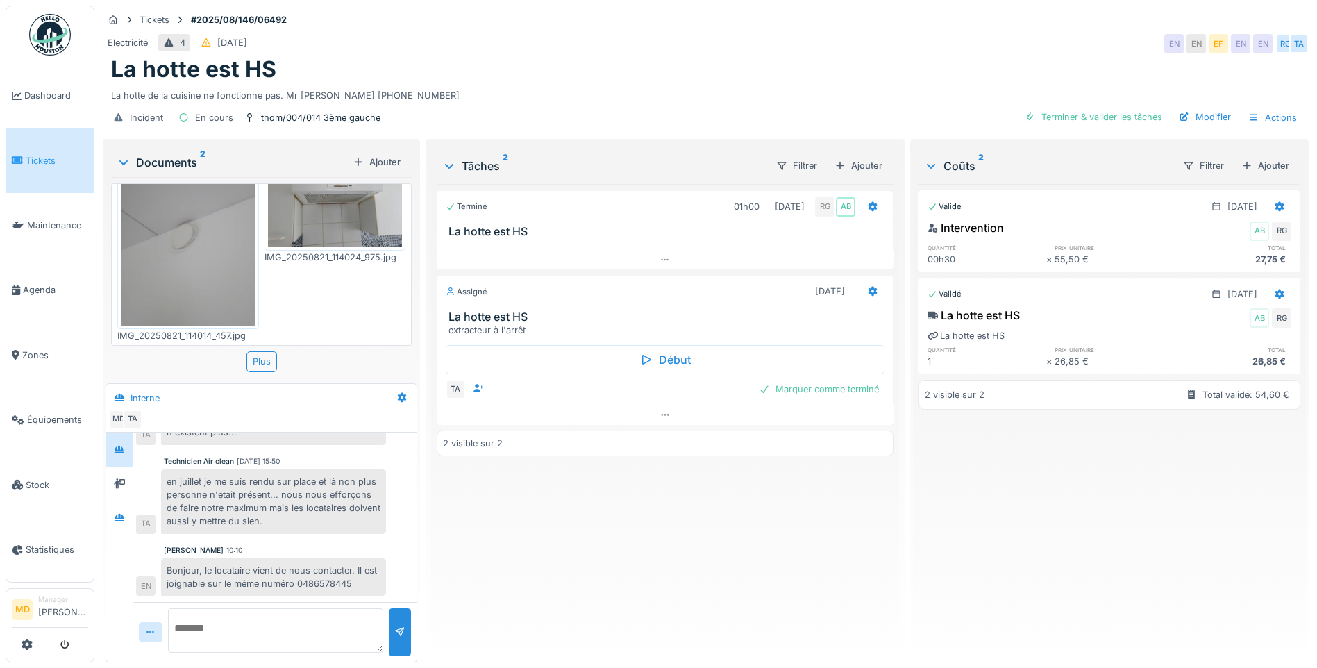
scroll to position [578, 0]
click at [124, 516] on icon at bounding box center [119, 517] width 11 height 9
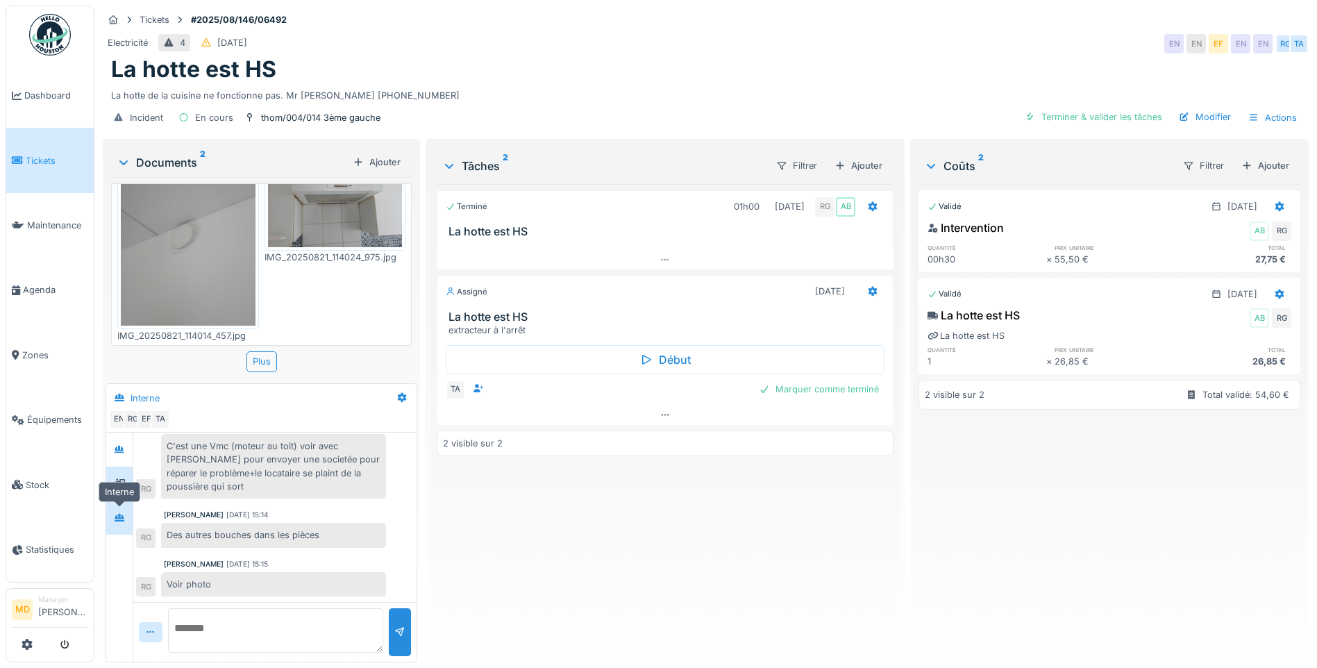
scroll to position [67, 0]
click at [117, 487] on icon at bounding box center [119, 483] width 11 height 9
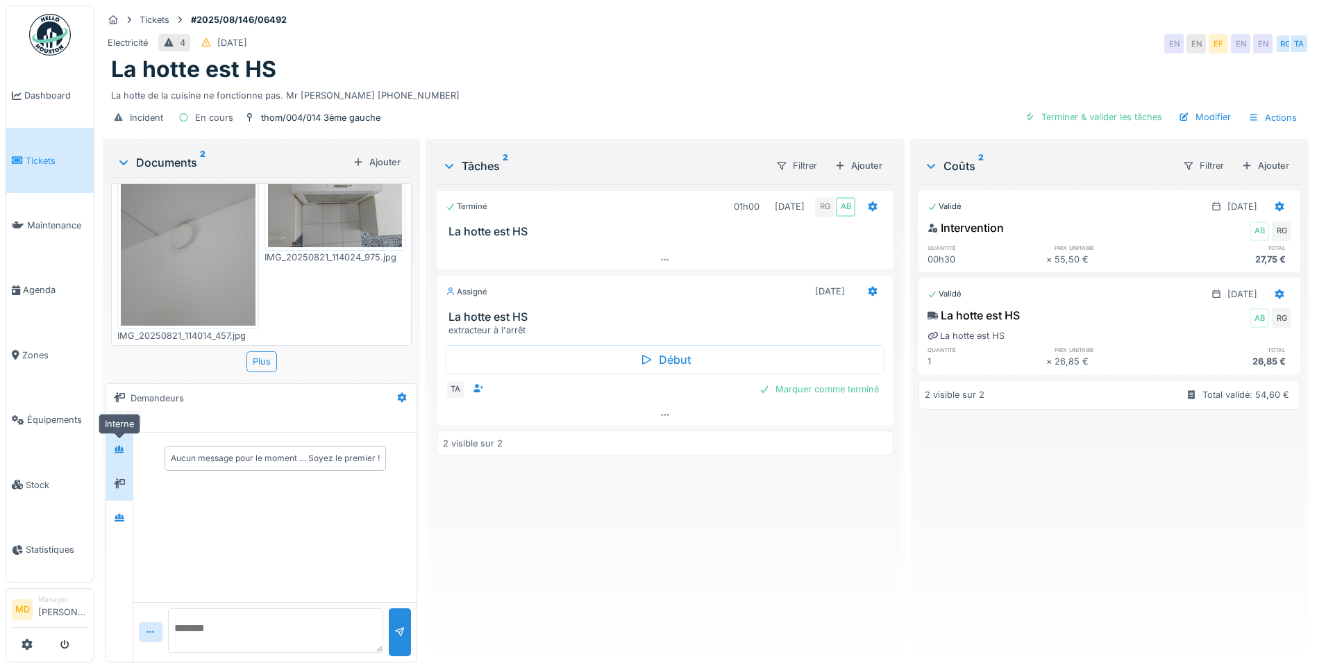
click at [114, 448] on icon at bounding box center [119, 449] width 11 height 9
